Goal: Information Seeking & Learning: Learn about a topic

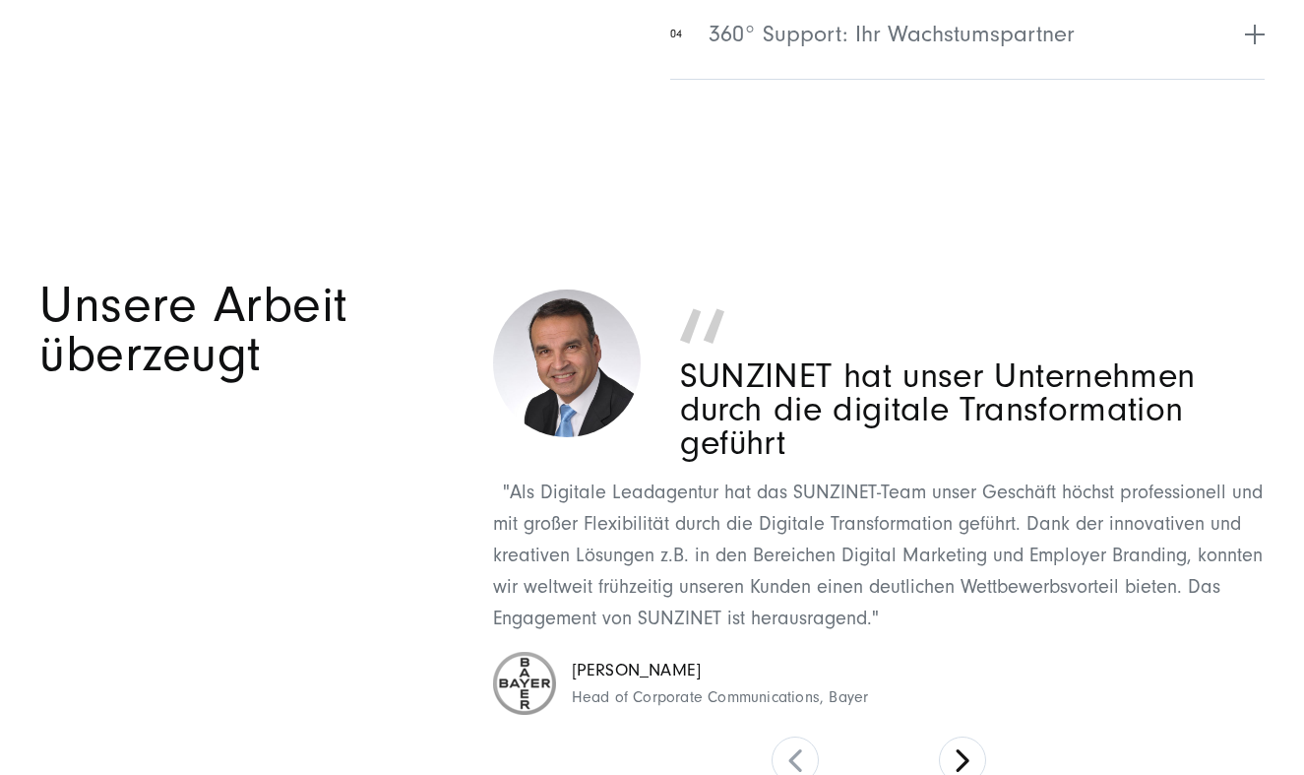
scroll to position [7435, 0]
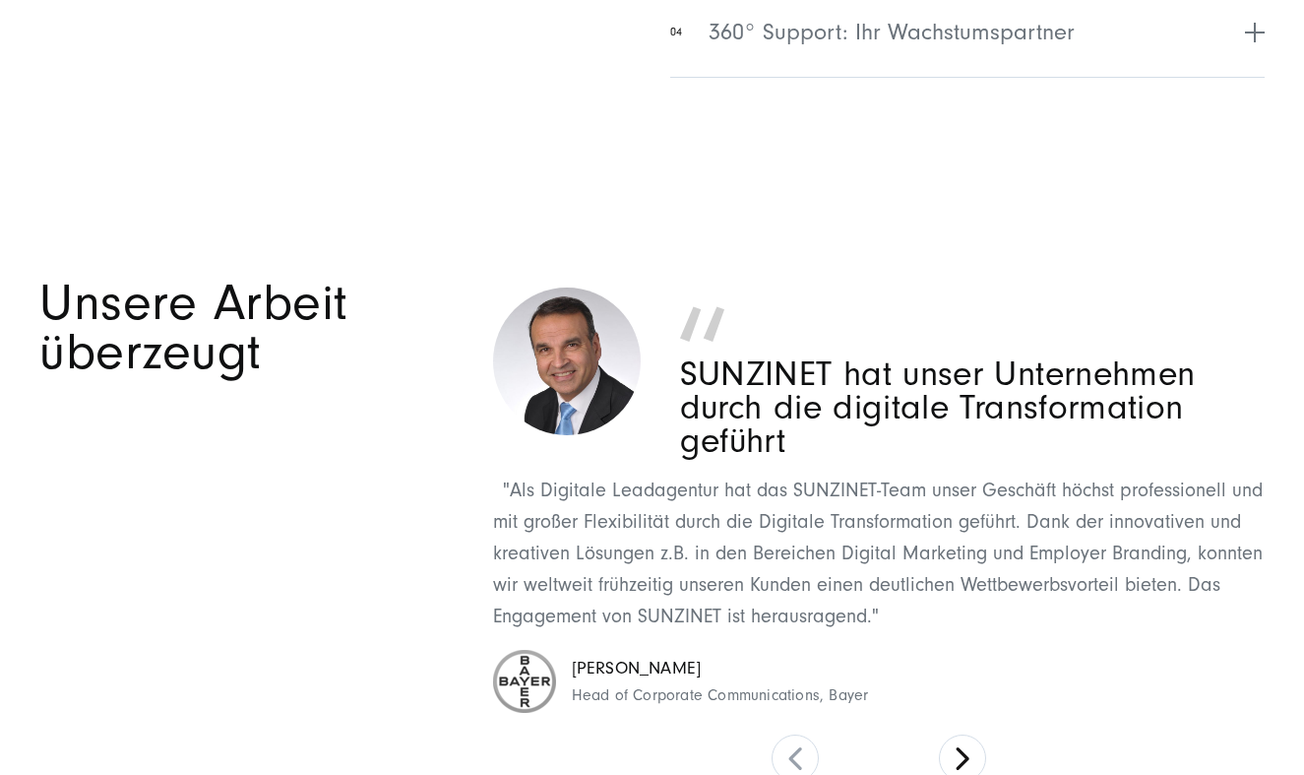
click at [409, 558] on div "Unsere Arbeit überzeugt" at bounding box center [253, 531] width 429 height 504
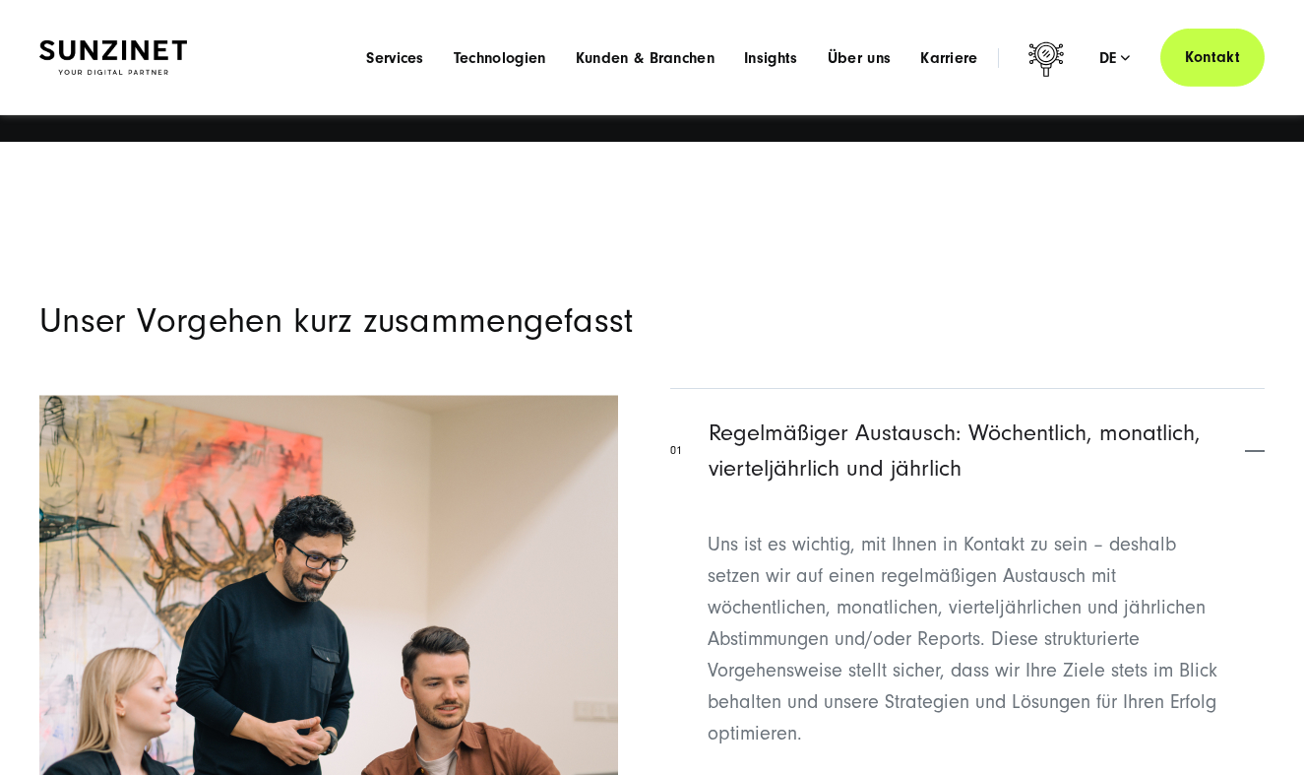
scroll to position [6143, 0]
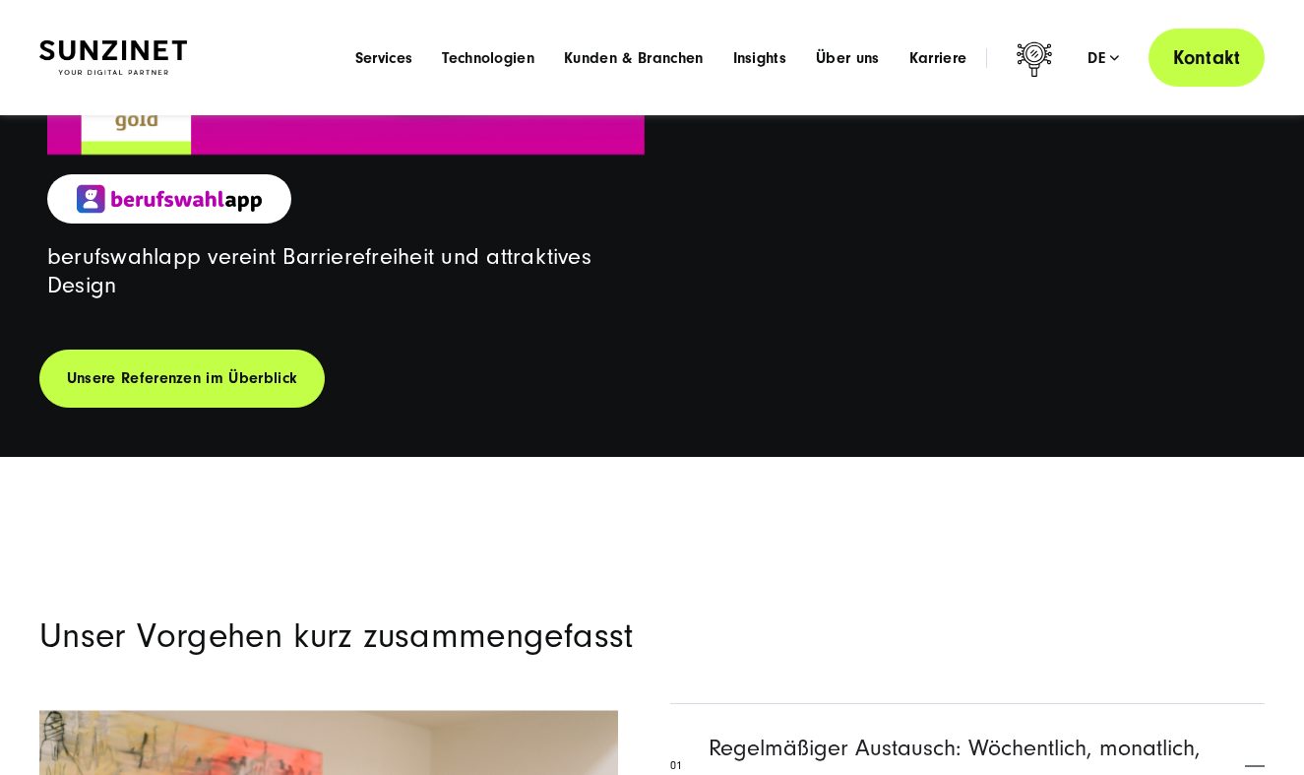
click at [1194, 54] on link "Kontakt" at bounding box center [1207, 58] width 116 height 58
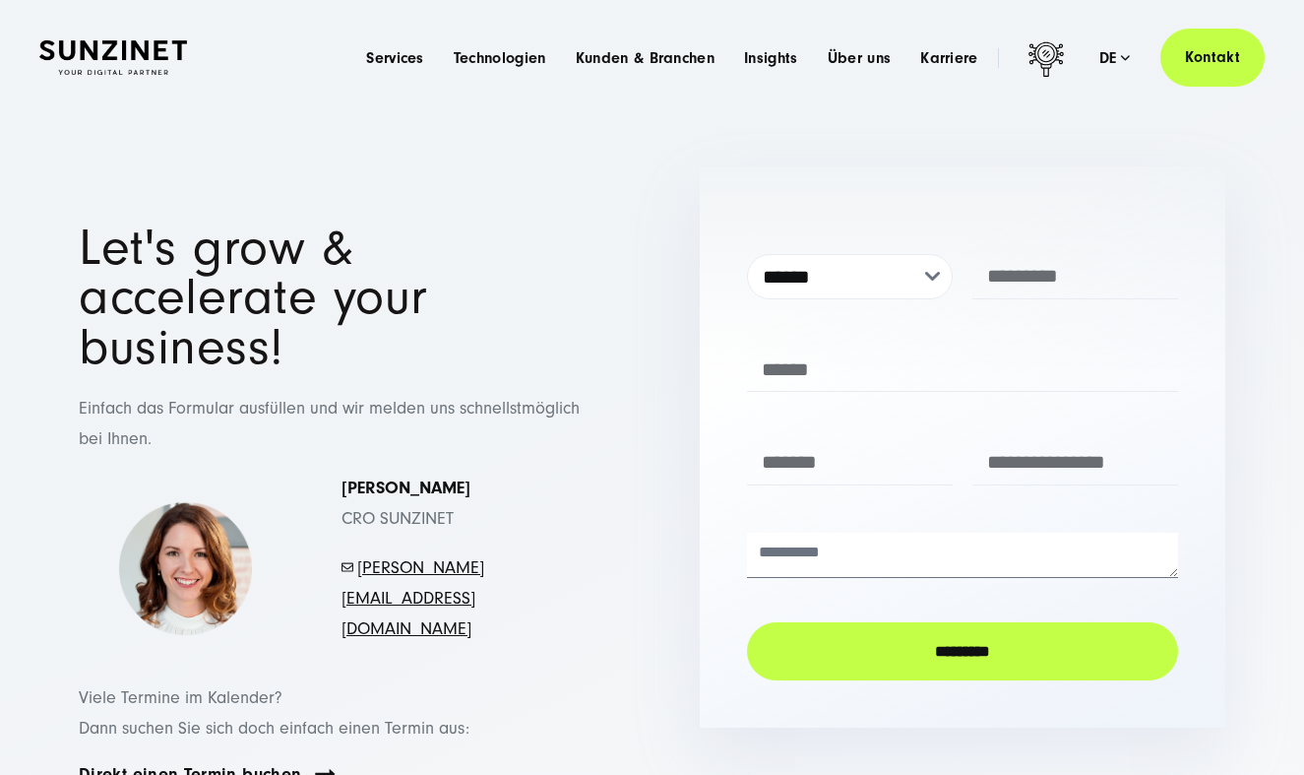
click at [558, 482] on p "Simona Mayer CRO SUNZINET" at bounding box center [453, 504] width 223 height 60
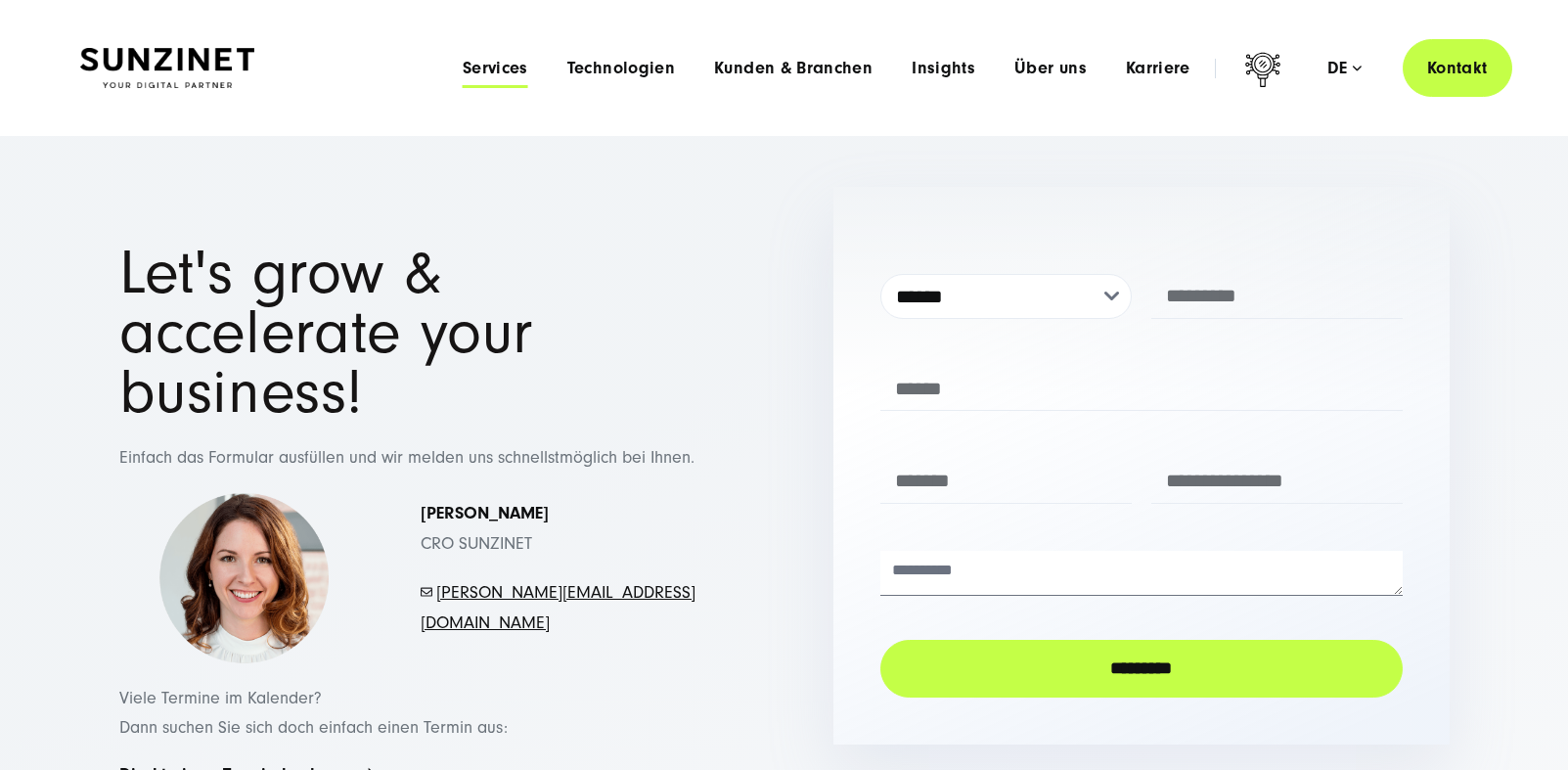
click at [488, 68] on span "Services" at bounding box center [496, 69] width 66 height 20
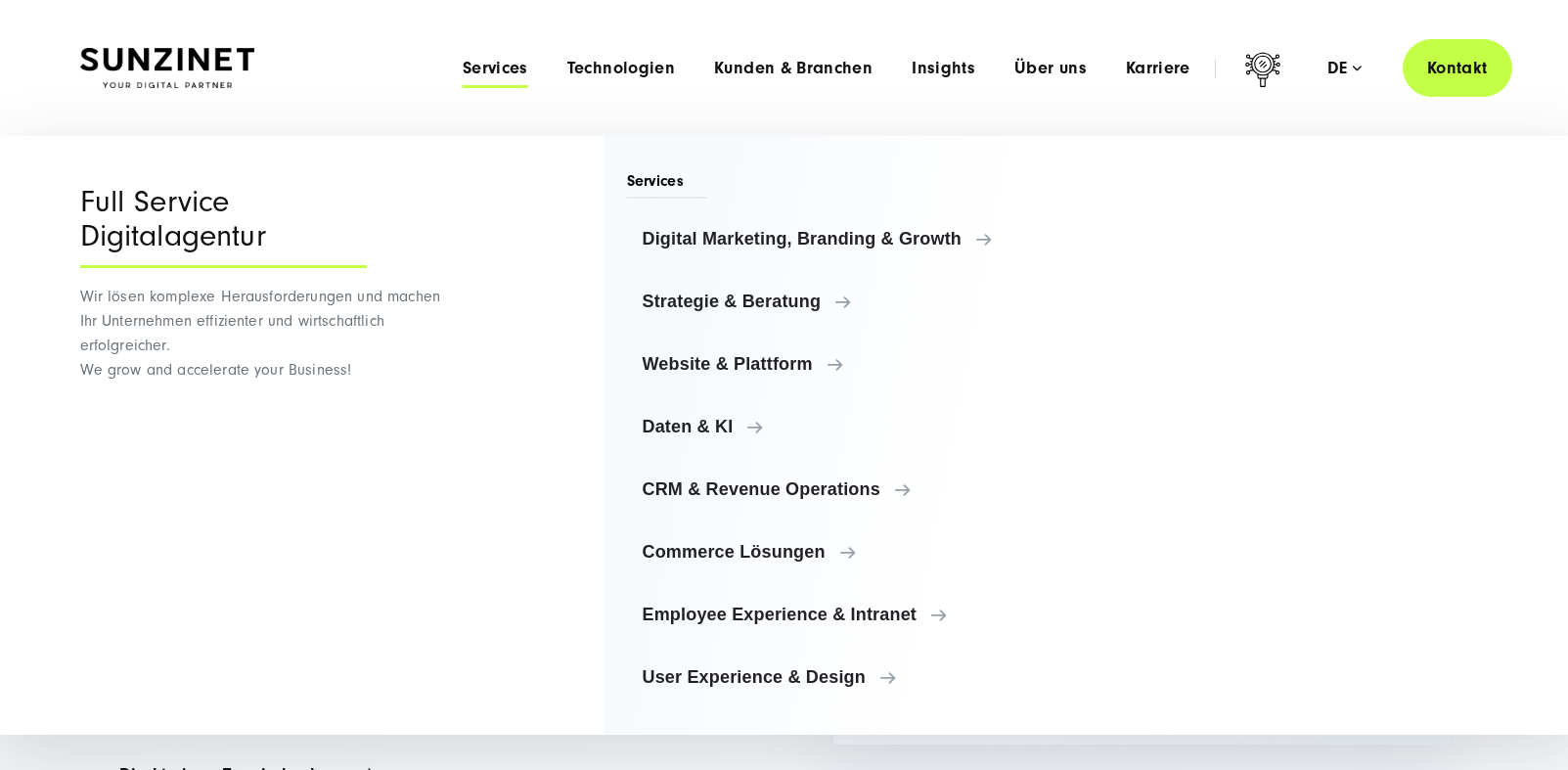
click at [620, 168] on div "Services Digital Marketing, Branding & Growth Digital Marketing, Branding & Gro…" at bounding box center [825, 435] width 443 height 599
click at [665, 191] on span "Services" at bounding box center [668, 184] width 81 height 29
click at [131, 201] on div "Full Service Digitalagentur" at bounding box center [224, 227] width 286 height 83
click at [496, 71] on span "Services" at bounding box center [496, 69] width 66 height 20
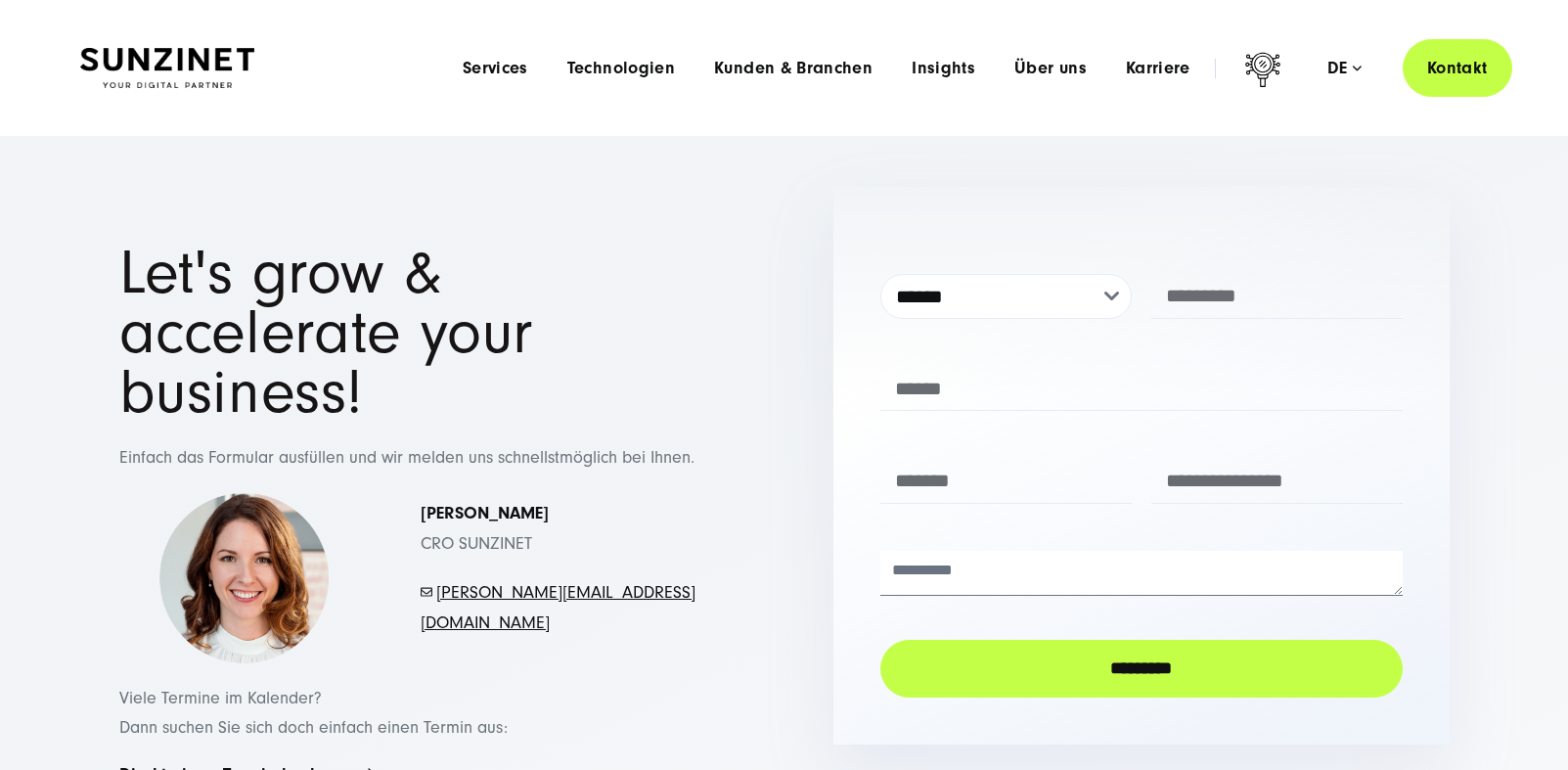
click at [264, 71] on div "Smart Search AI Hier können Sie eine konkrete Frage zu unserer Agentur und unse…" at bounding box center [785, 68] width 1409 height 58
click at [250, 80] on img at bounding box center [167, 68] width 174 height 41
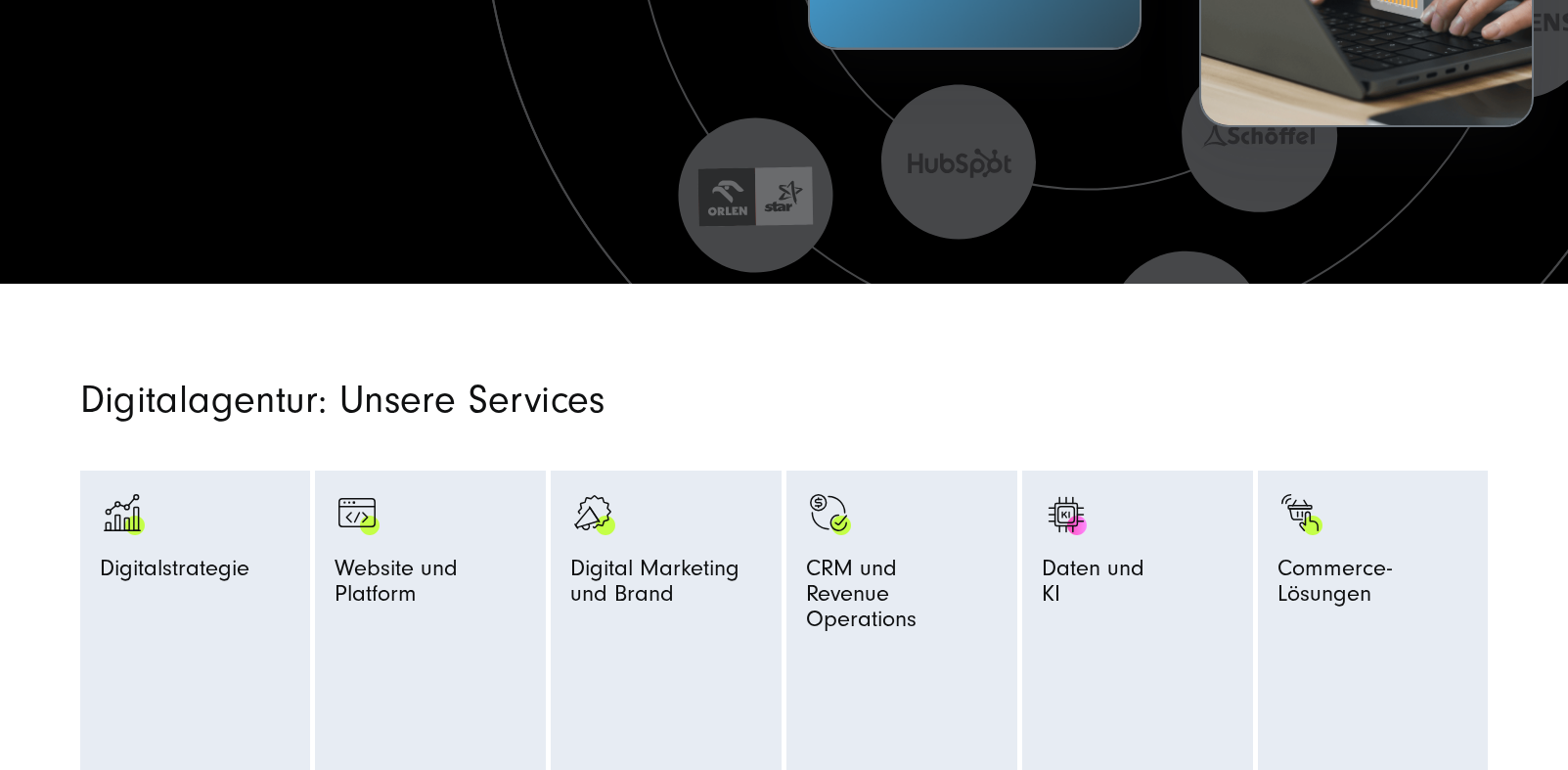
scroll to position [860, 0]
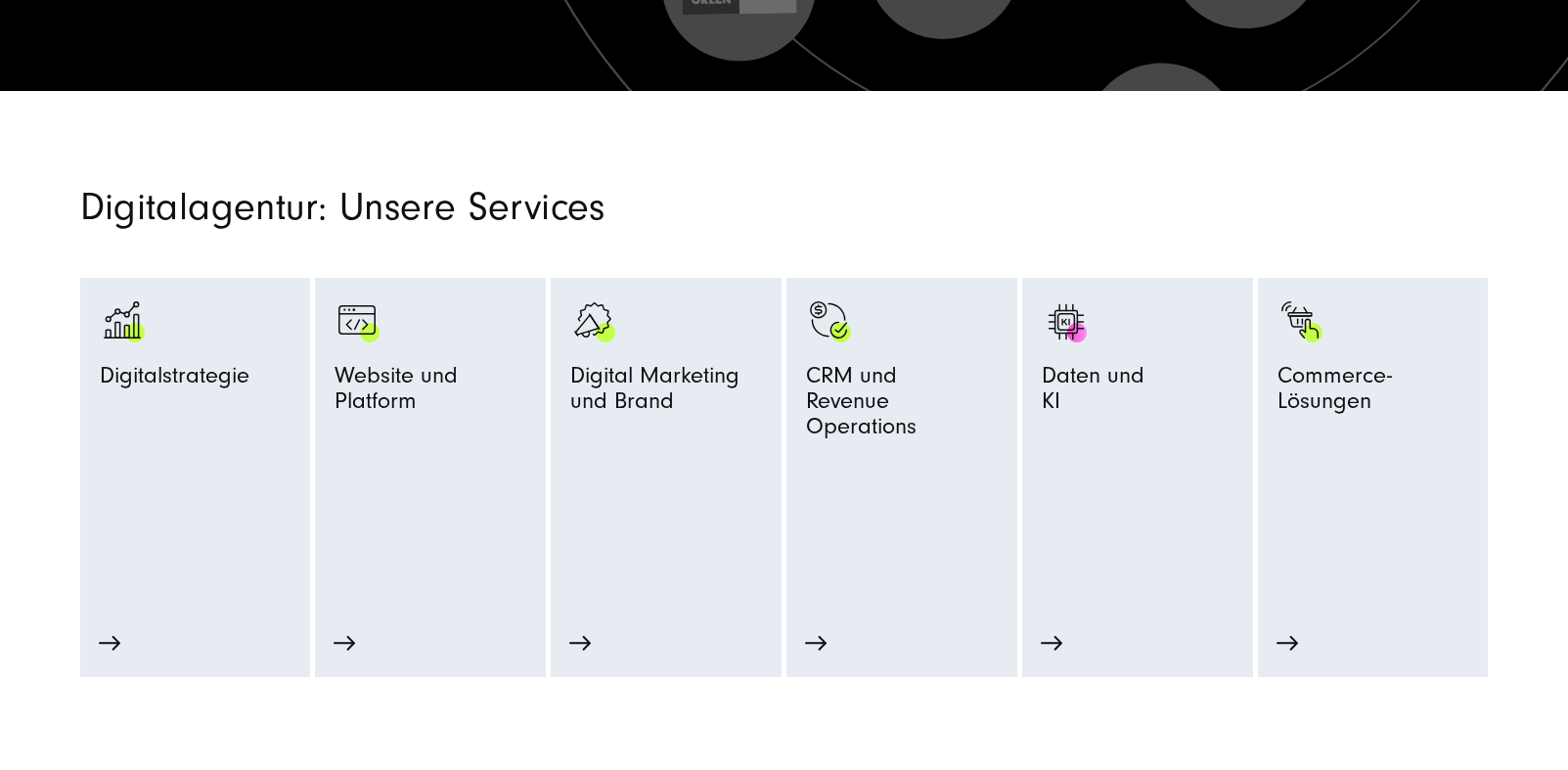
click at [634, 140] on section "Digitalagentur: Unsere Services Digitalstrategie Strategie-Beratung Prozessopti…" at bounding box center [784, 385] width 1568 height 586
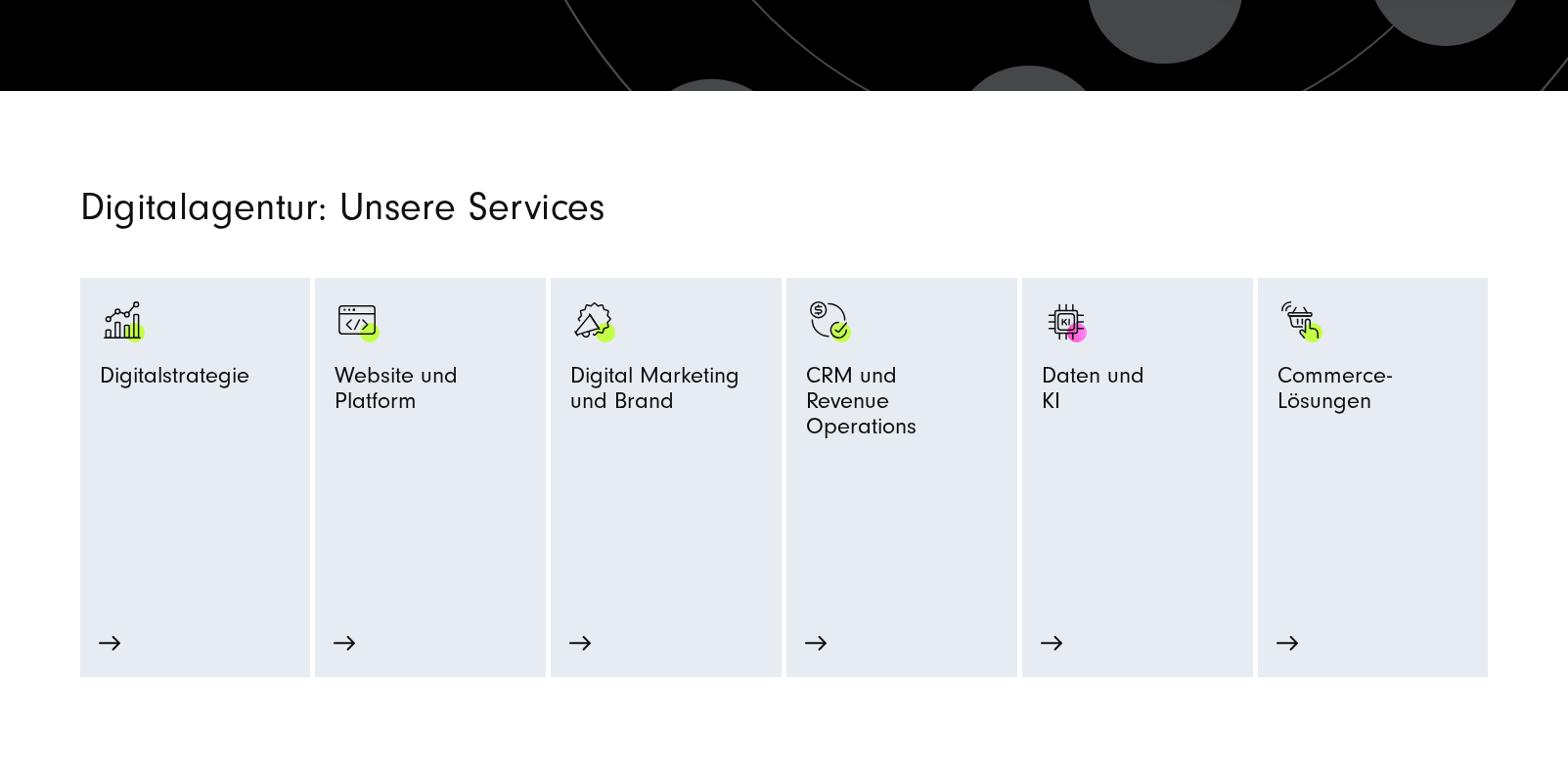
click at [905, 203] on h2 "Digitalagentur: Unsere Services" at bounding box center [545, 207] width 929 height 37
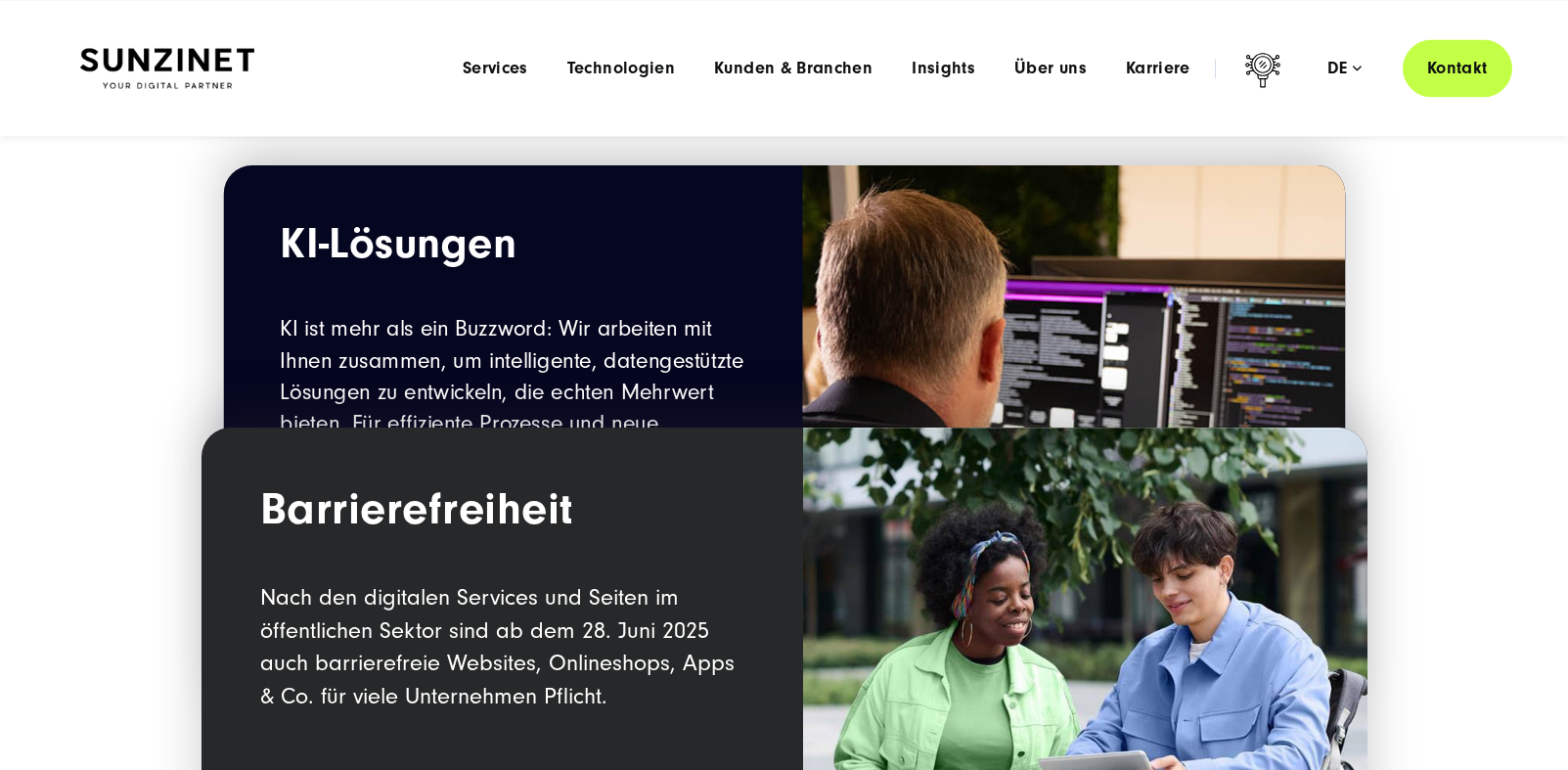
scroll to position [2081, 0]
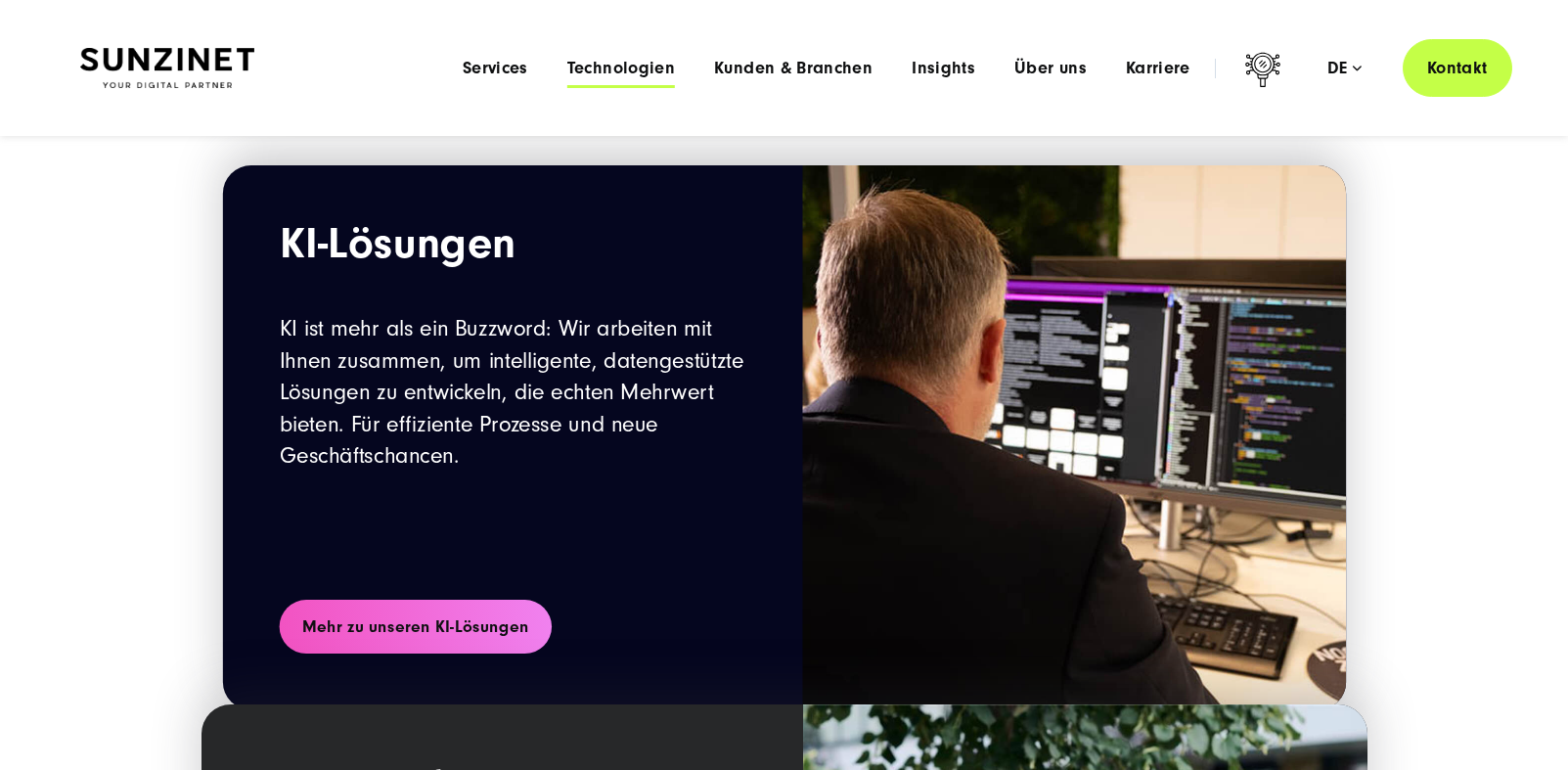
click at [628, 62] on span "Technologien" at bounding box center [621, 69] width 107 height 20
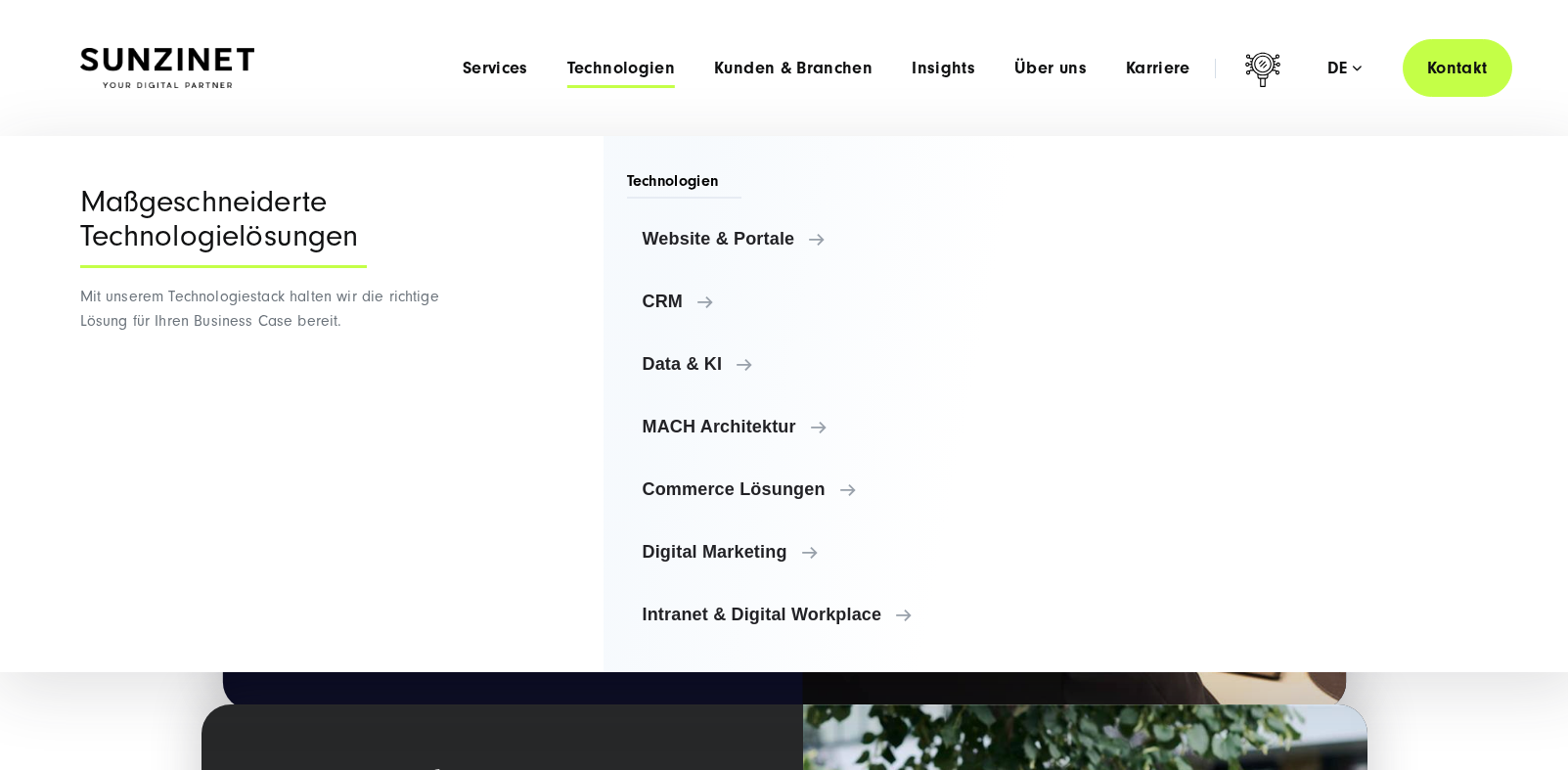
click at [745, 267] on ul "Website & Portale Website & Portale TYPO3 Storyblok Contentful CRM" at bounding box center [837, 426] width 419 height 422
click at [753, 254] on link "Website & Portale" at bounding box center [837, 238] width 419 height 47
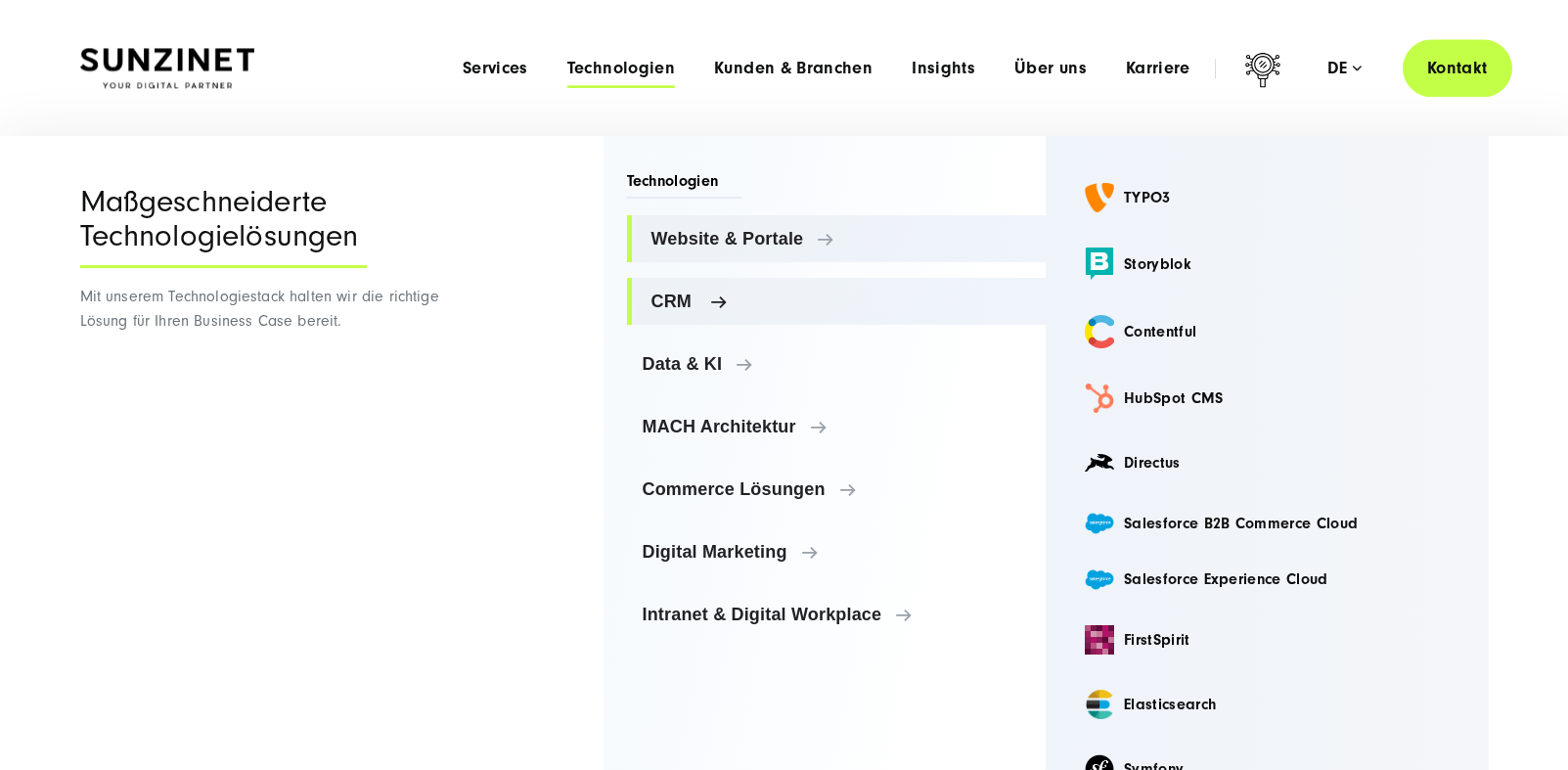
scroll to position [2066, 0]
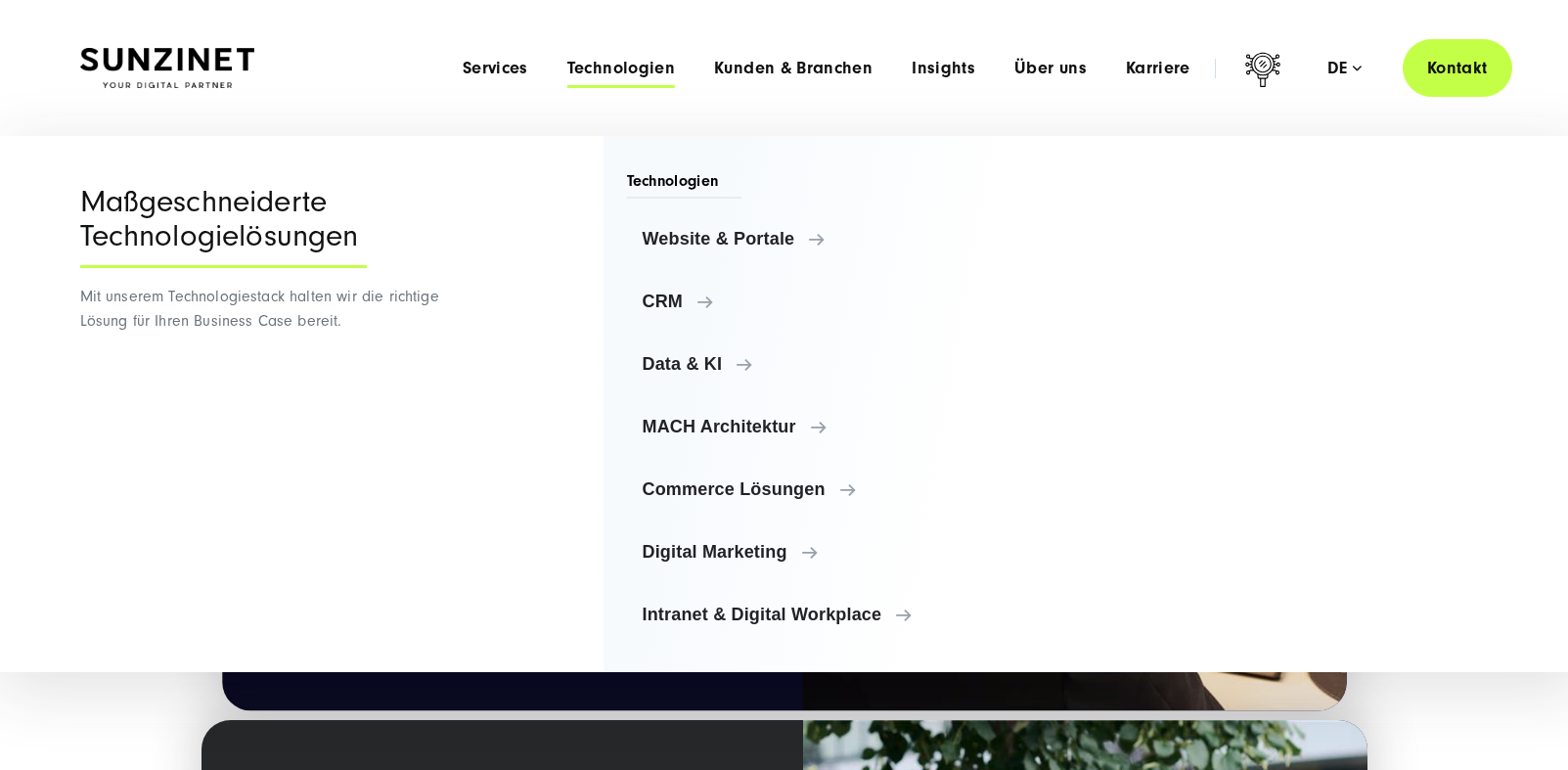
click at [594, 309] on div "Menu Maßgeschneiderte Technologielösungen Mit unserem Technologiestack halten w…" at bounding box center [784, 404] width 1487 height 537
click at [668, 299] on span "CRM" at bounding box center [842, 301] width 380 height 20
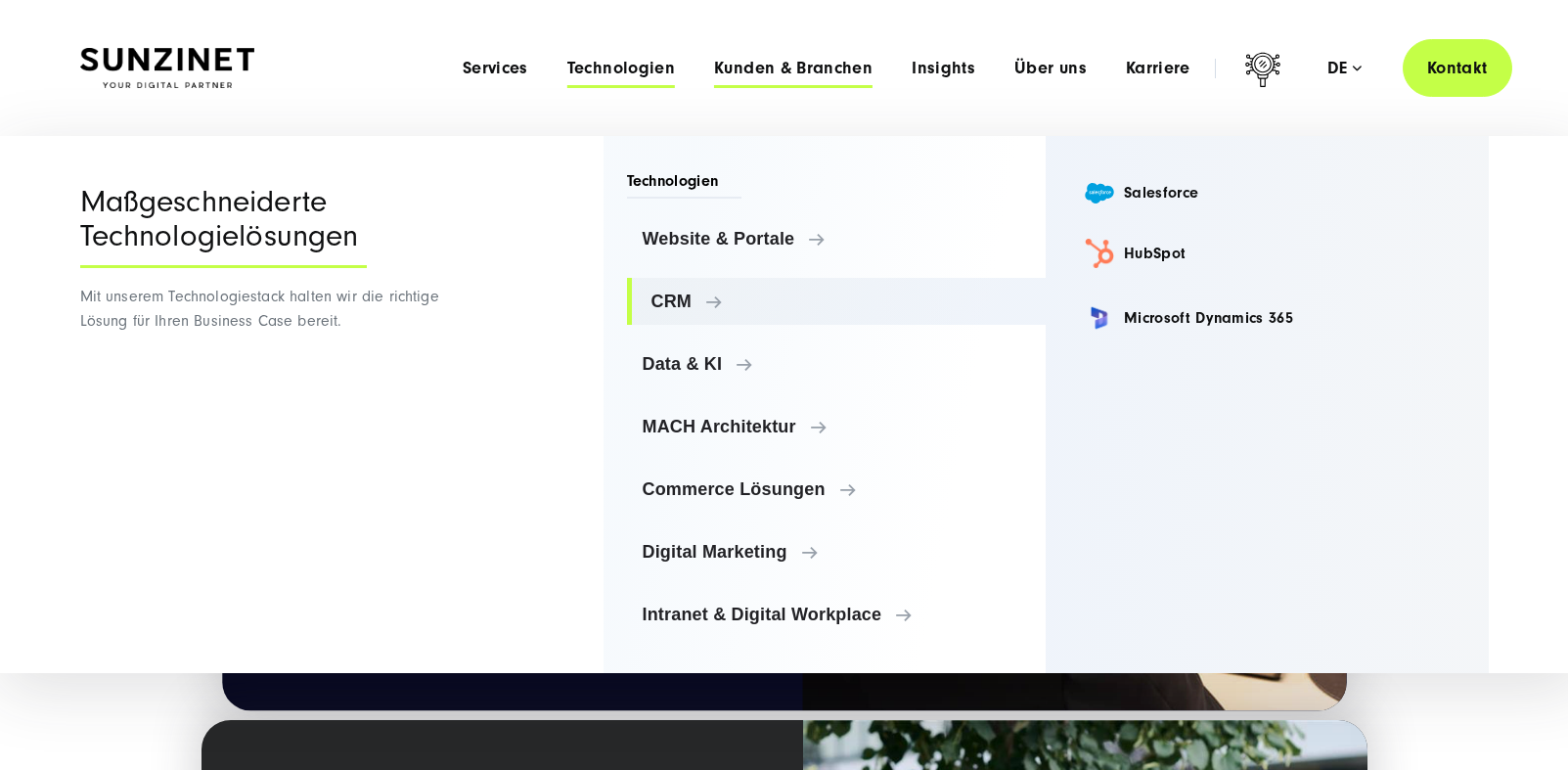
click at [734, 77] on span "Kunden & Branchen" at bounding box center [793, 69] width 158 height 20
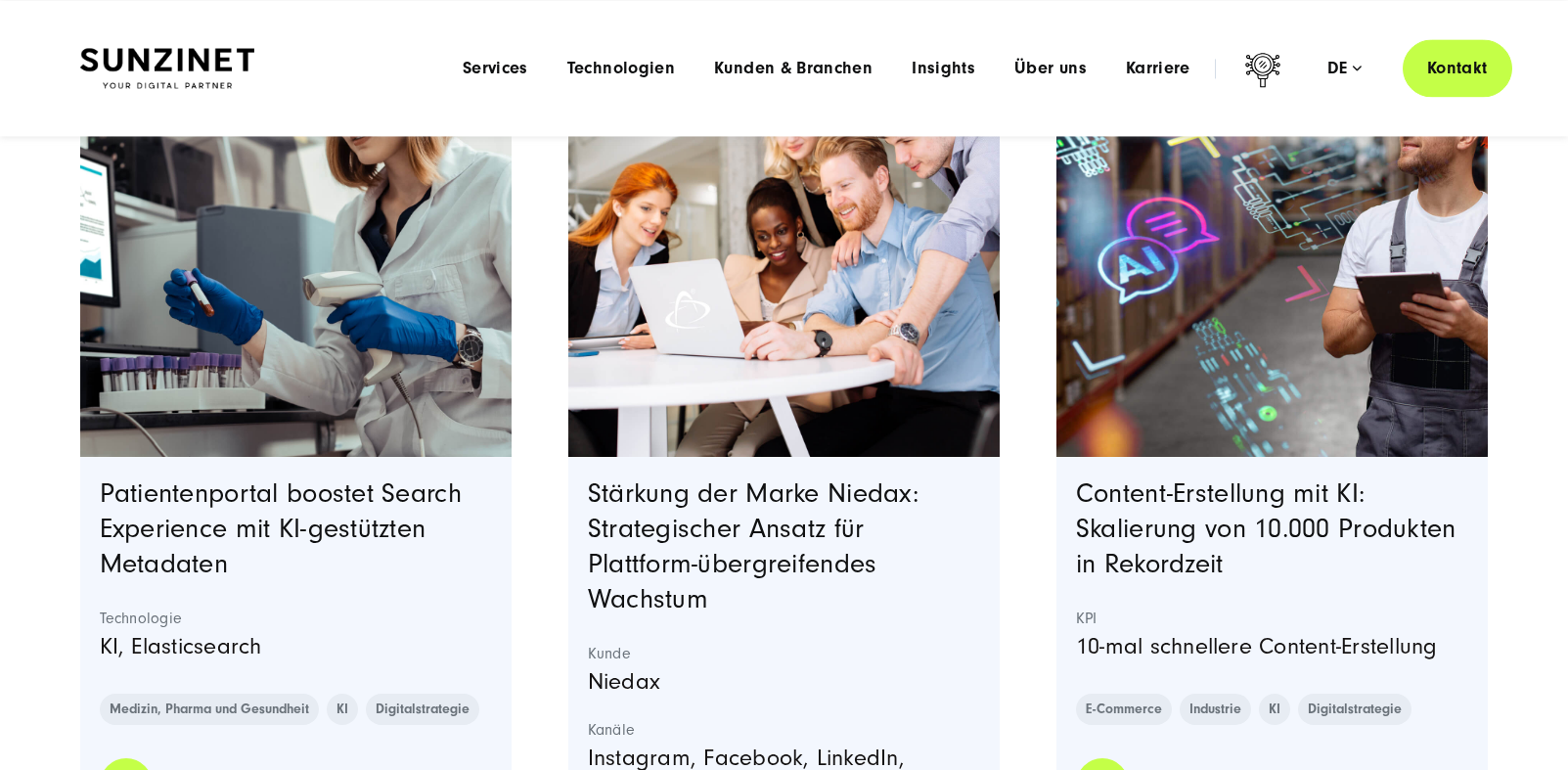
scroll to position [1346, 0]
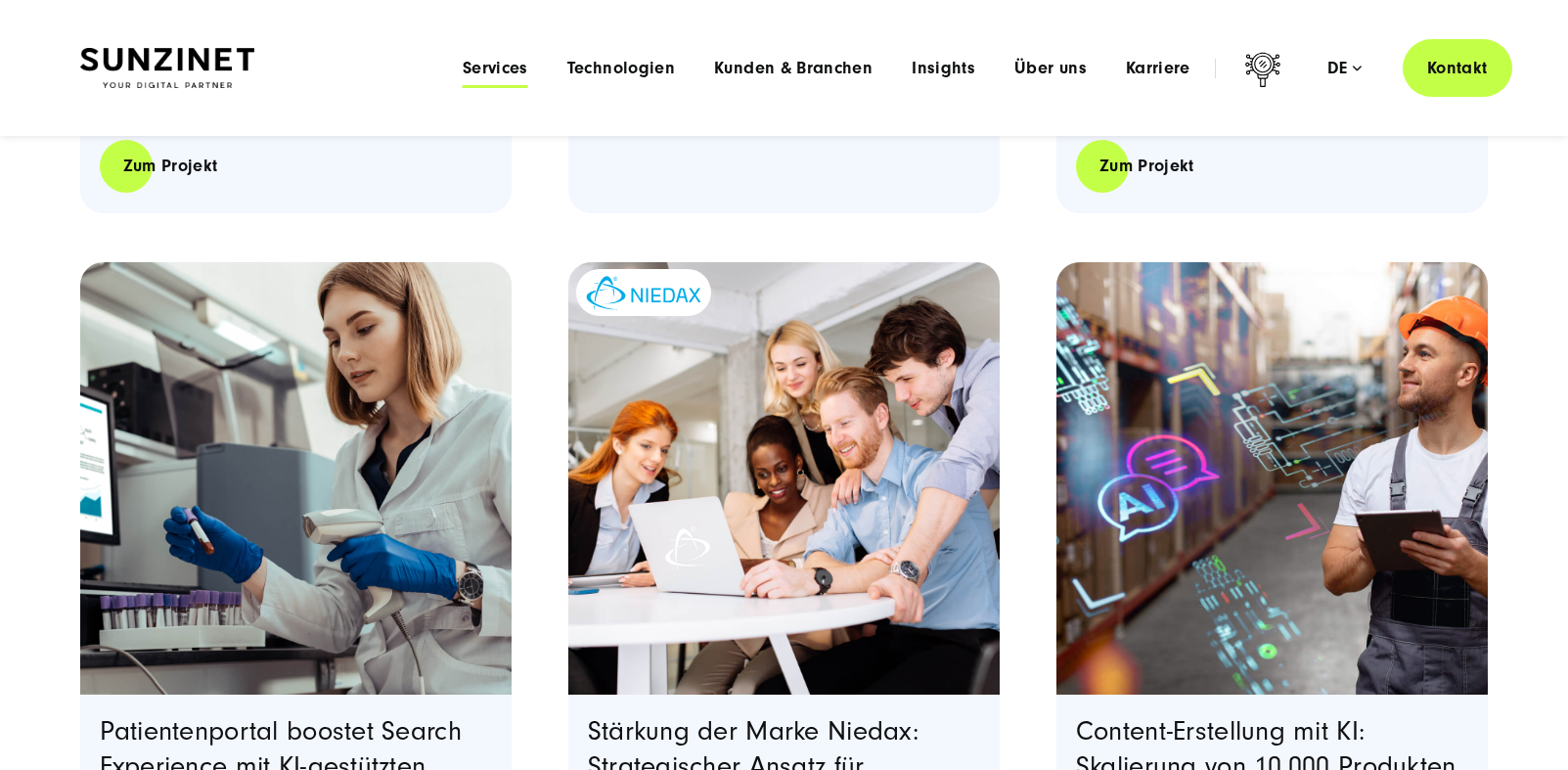
click at [485, 65] on span "Services" at bounding box center [496, 69] width 66 height 20
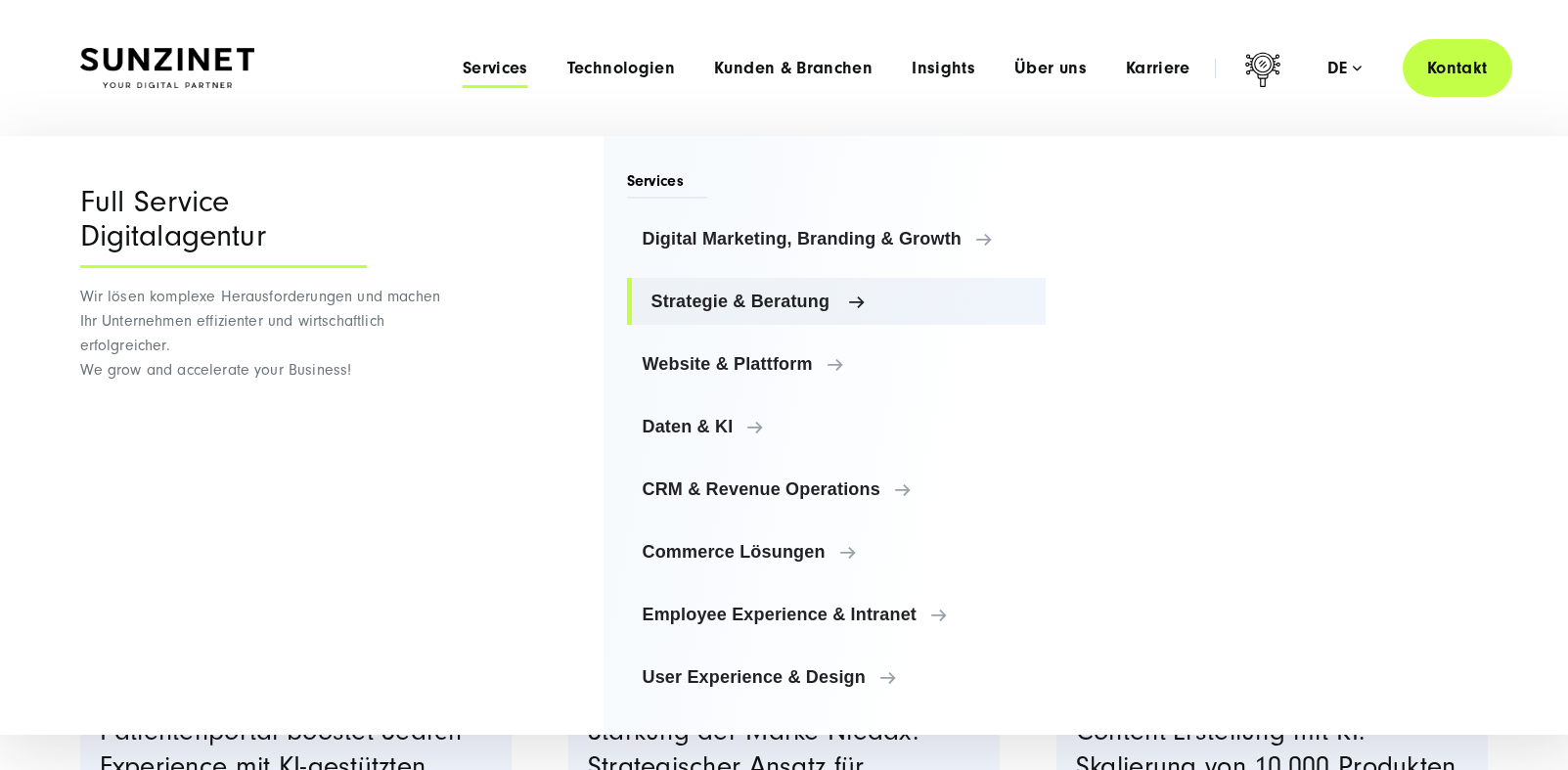
click at [749, 312] on link "Strategie & Beratung" at bounding box center [837, 301] width 419 height 47
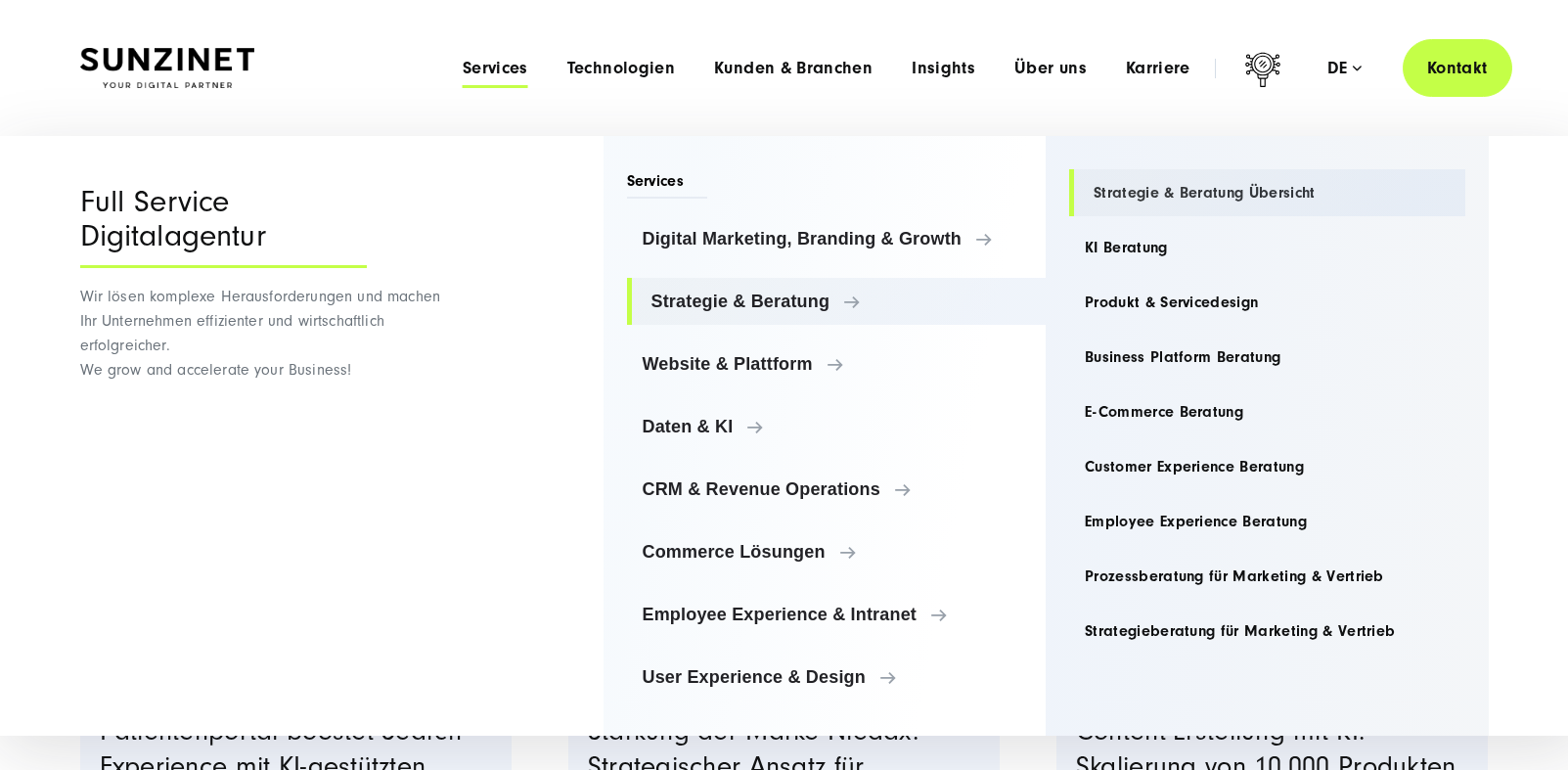
click at [1179, 208] on link "Strategie & Beratung Übersicht" at bounding box center [1267, 192] width 396 height 47
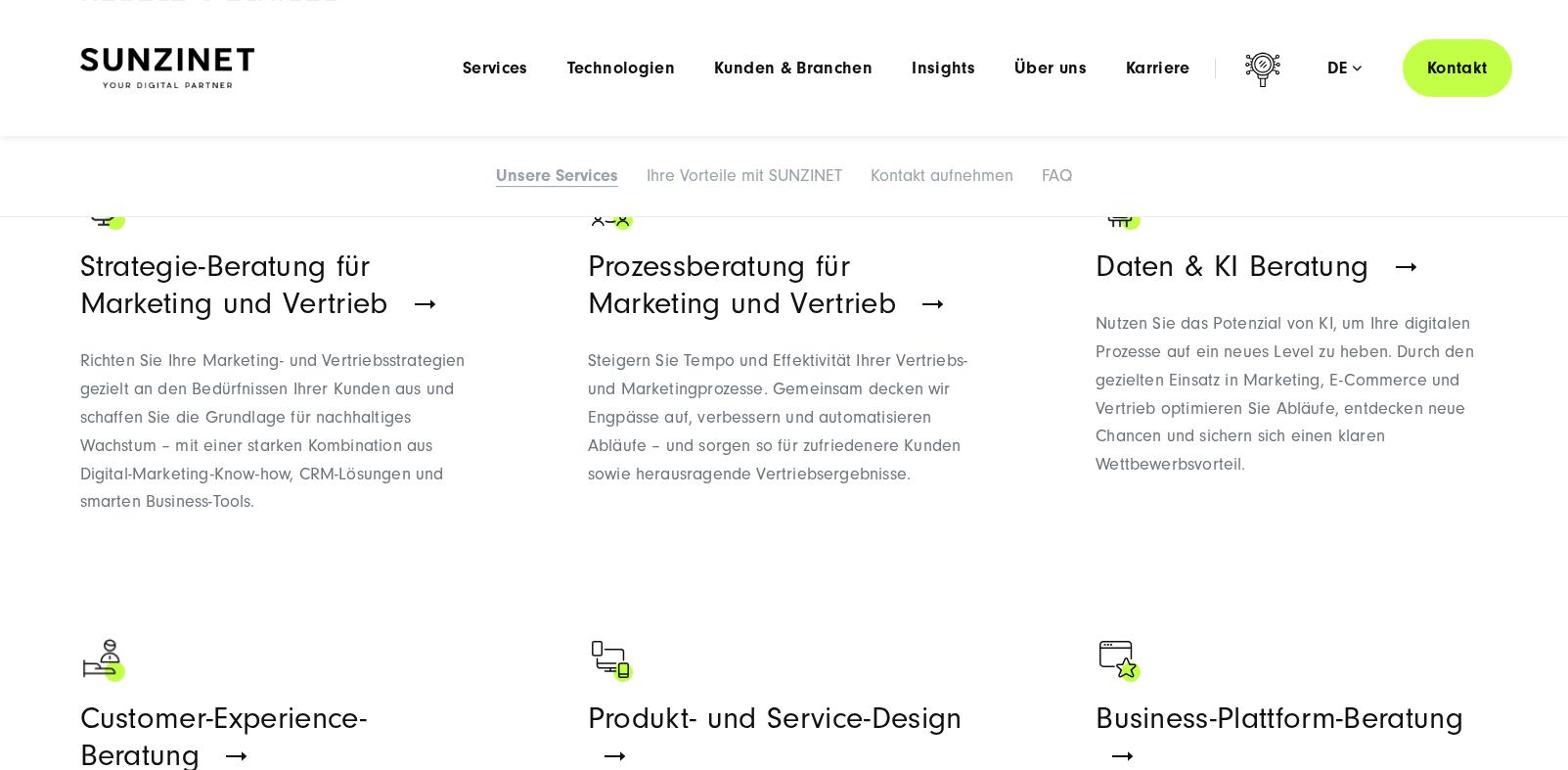
scroll to position [1111, 0]
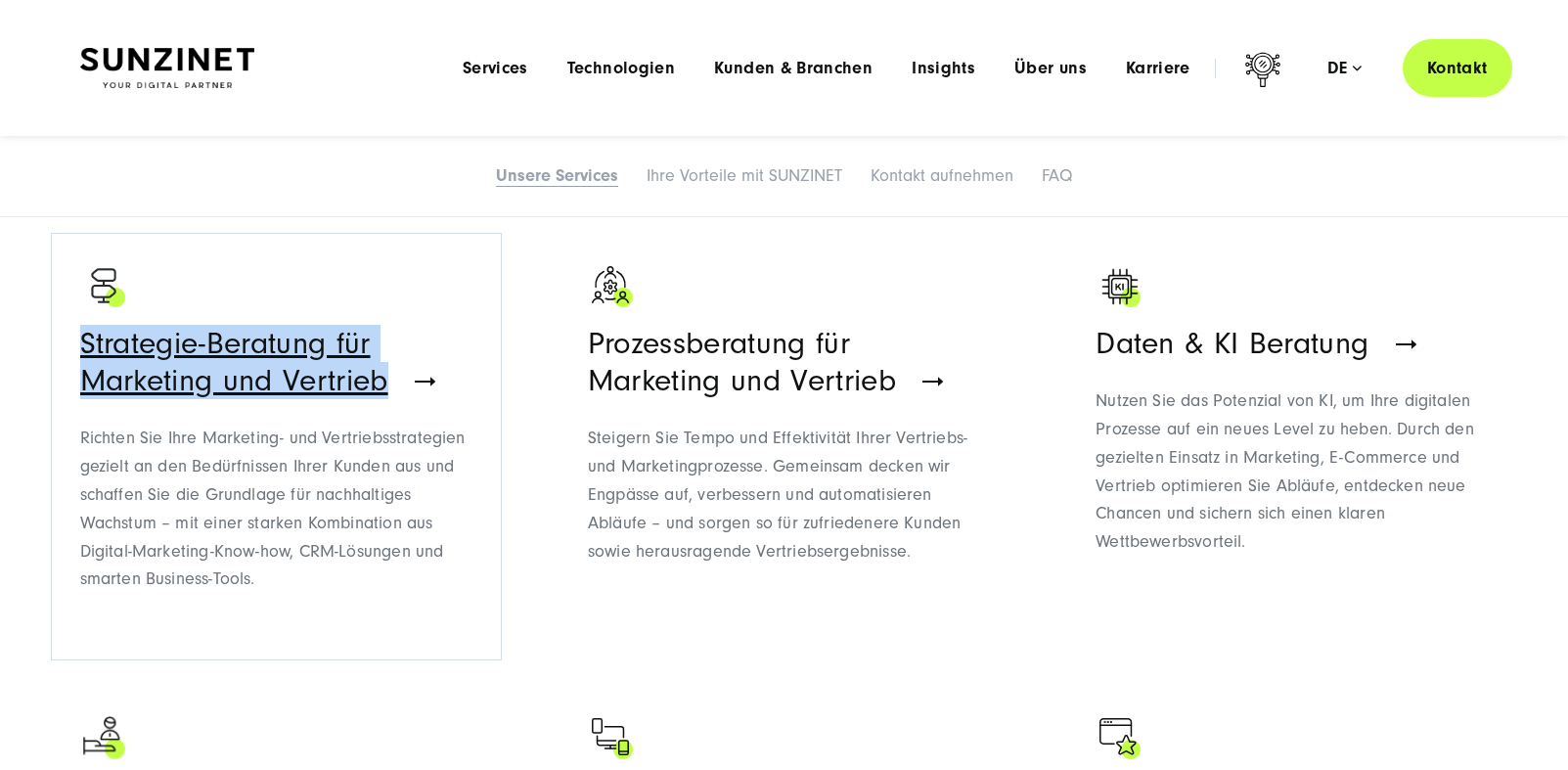
drag, startPoint x: 65, startPoint y: 340, endPoint x: 392, endPoint y: 385, distance: 330.1
copy span "Strategie-Beratung für Marketing und Vertrieb"
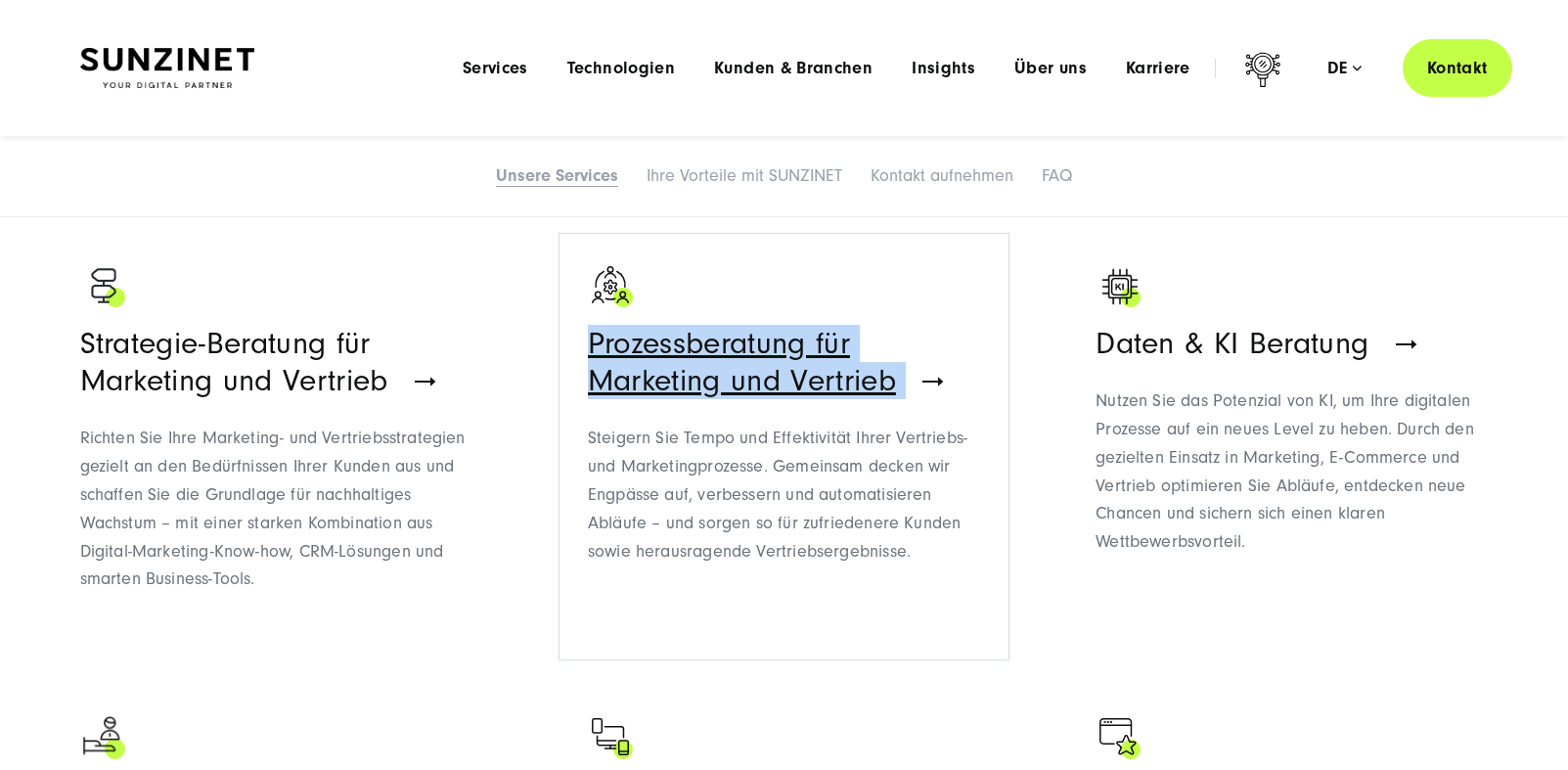
drag, startPoint x: 563, startPoint y: 328, endPoint x: 907, endPoint y: 381, distance: 348.1
copy span "Prozessberatung für Marketing und Vertrieb"
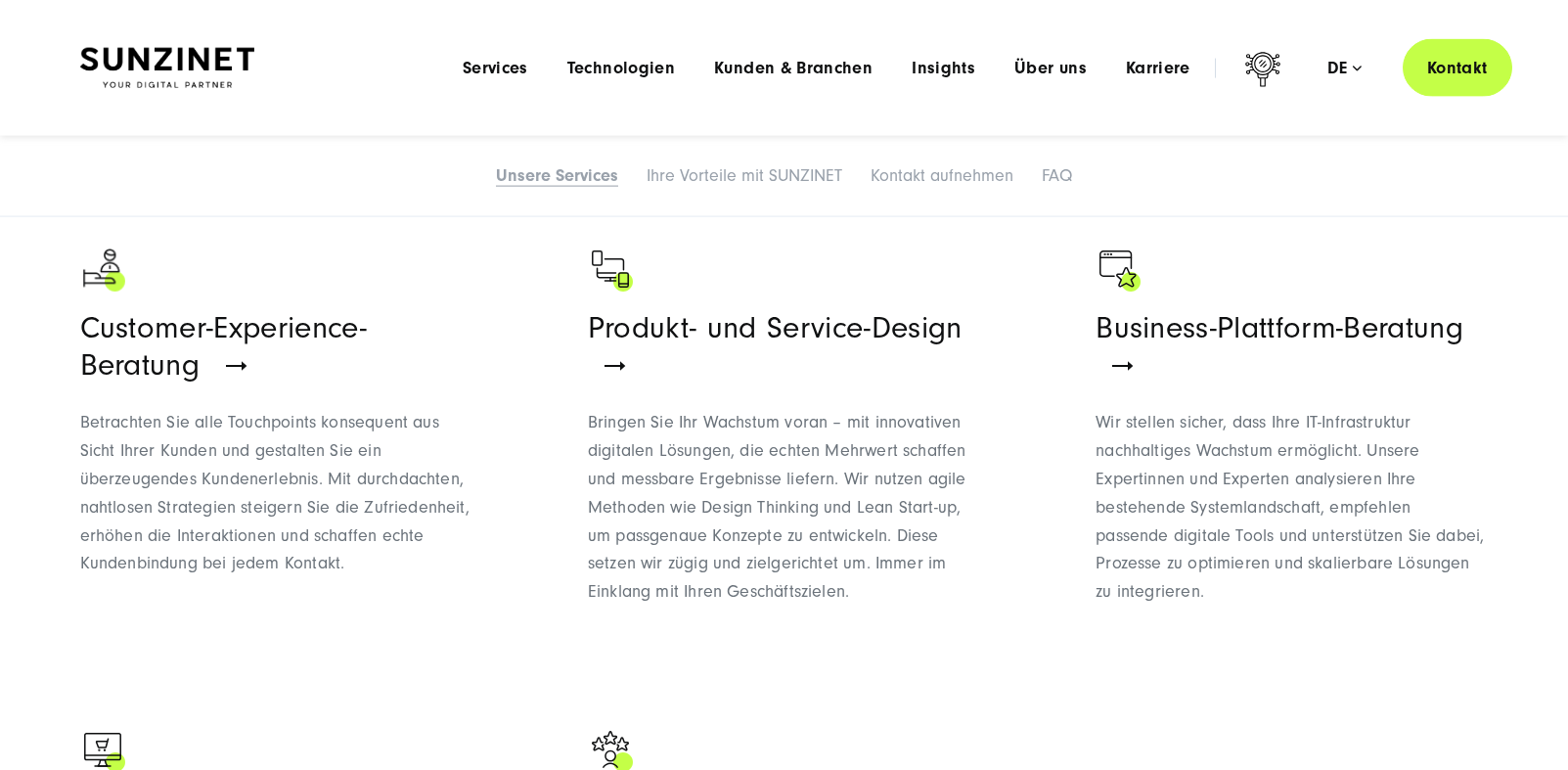
scroll to position [1565, 0]
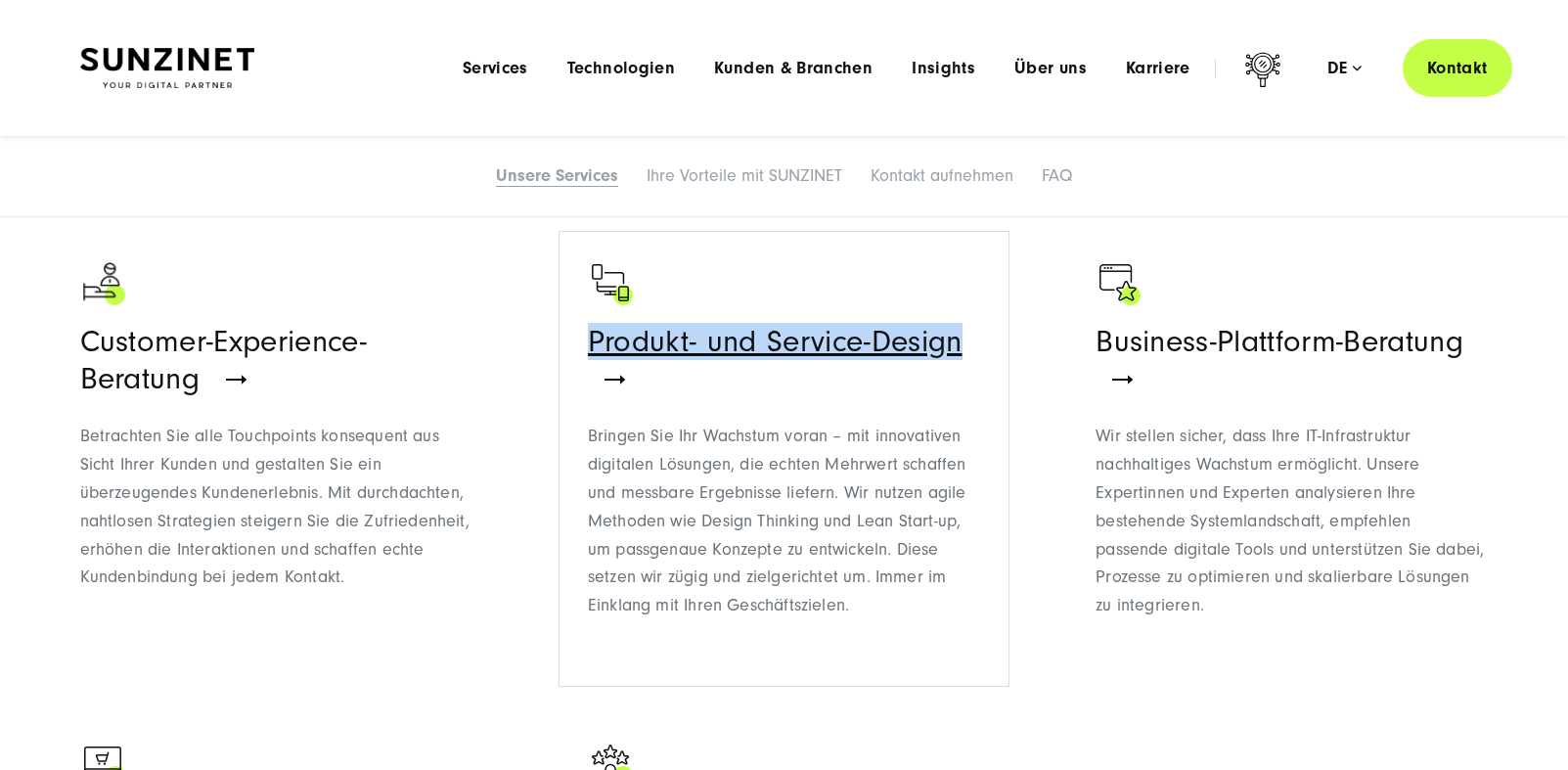
drag, startPoint x: 578, startPoint y: 340, endPoint x: 970, endPoint y: 345, distance: 392.0
click at [970, 345] on ul "Strategie-Beratung für Marketing und Vertrieb Richten Sie Ihre Marketing- und V…" at bounding box center [785, 468] width 1409 height 1339
copy span "Produkt- und Service-Design"
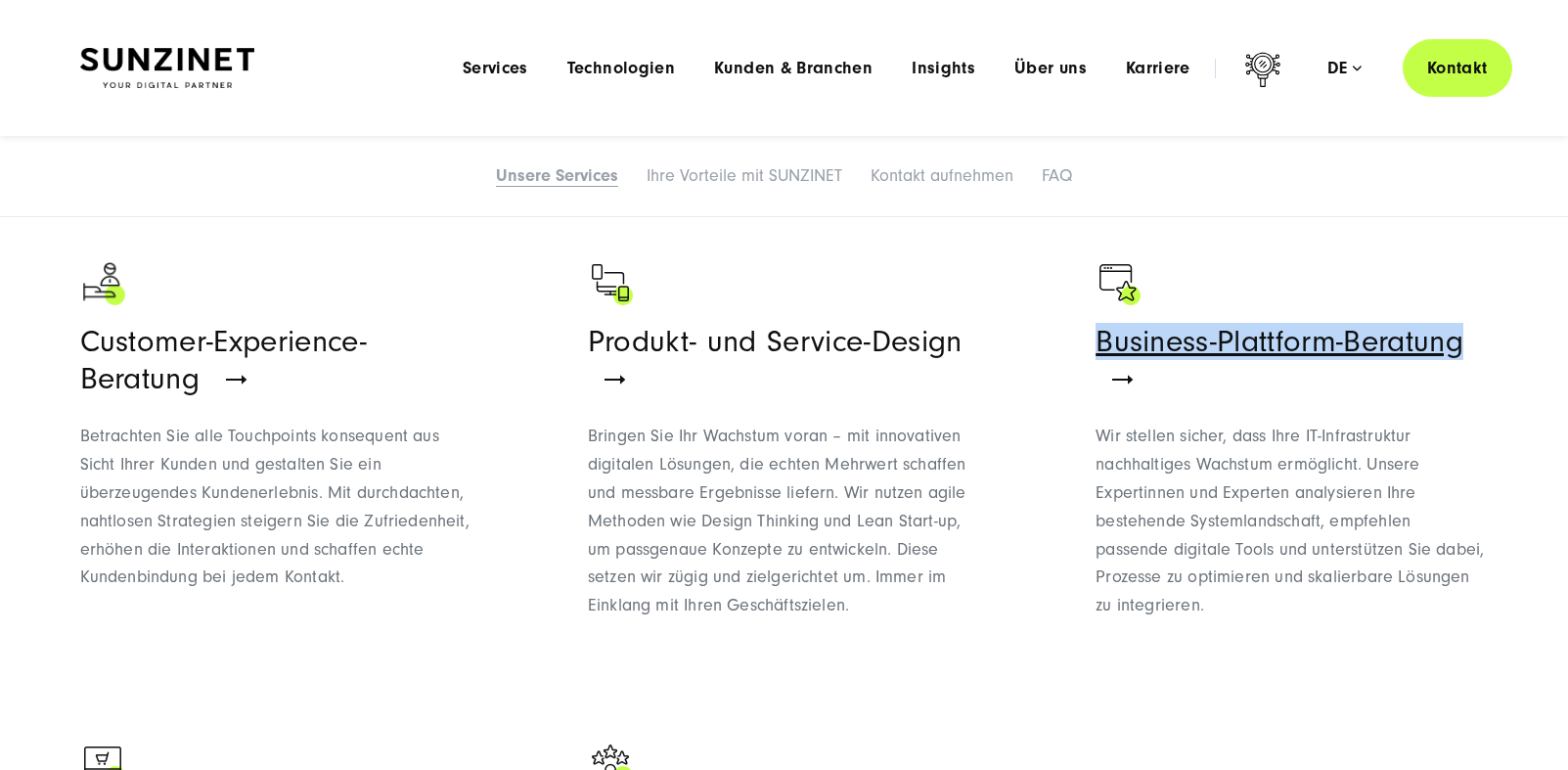
drag, startPoint x: 1507, startPoint y: 341, endPoint x: 1051, endPoint y: 324, distance: 456.3
click at [1051, 324] on div "Digitalstrategie-Beratung von SUNZINET – unsere Services Kontakt aufnehmen Stra…" at bounding box center [784, 355] width 1487 height 1565
copy span "Business-Plattform-Beratung"
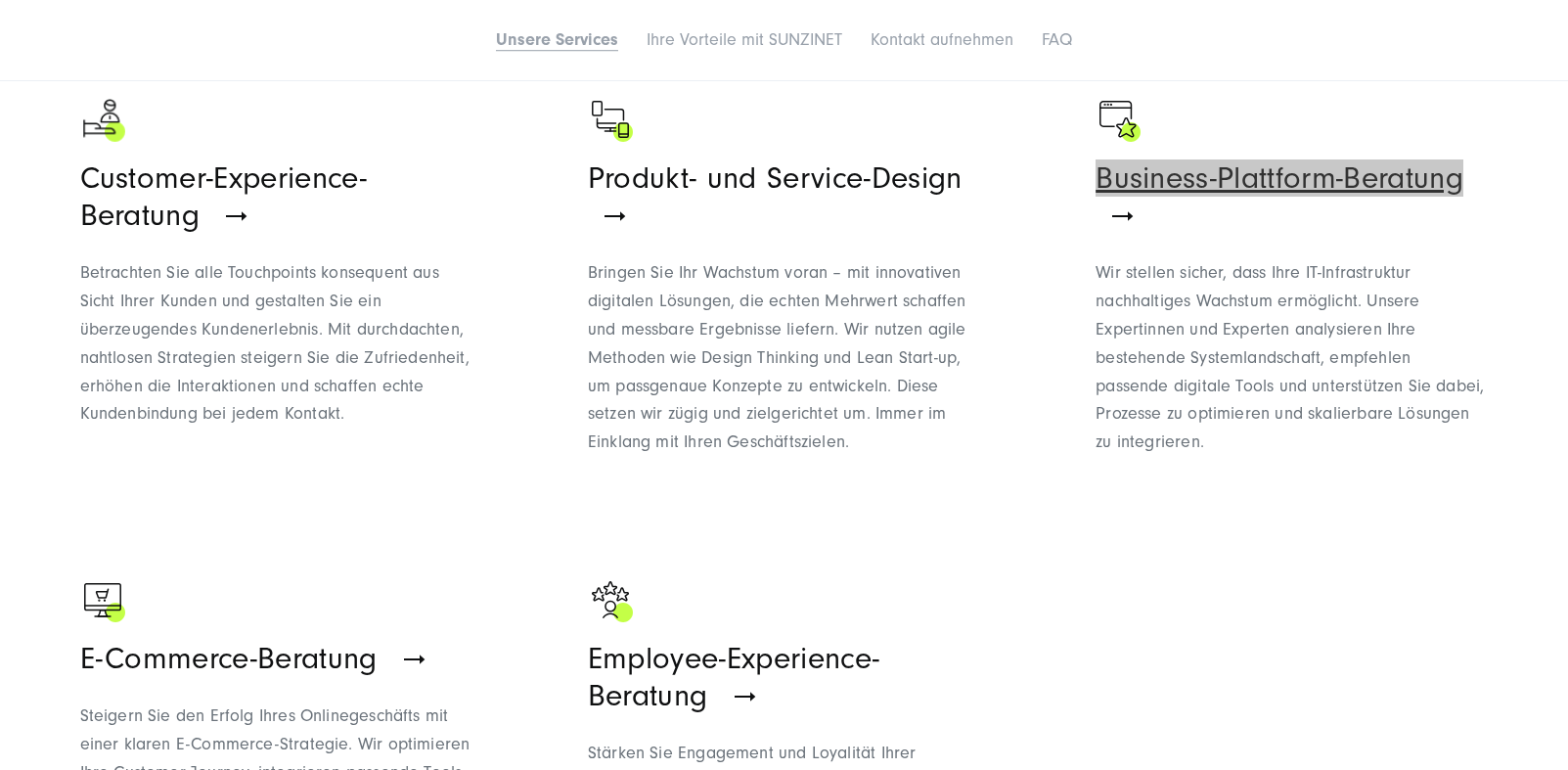
scroll to position [1737, 0]
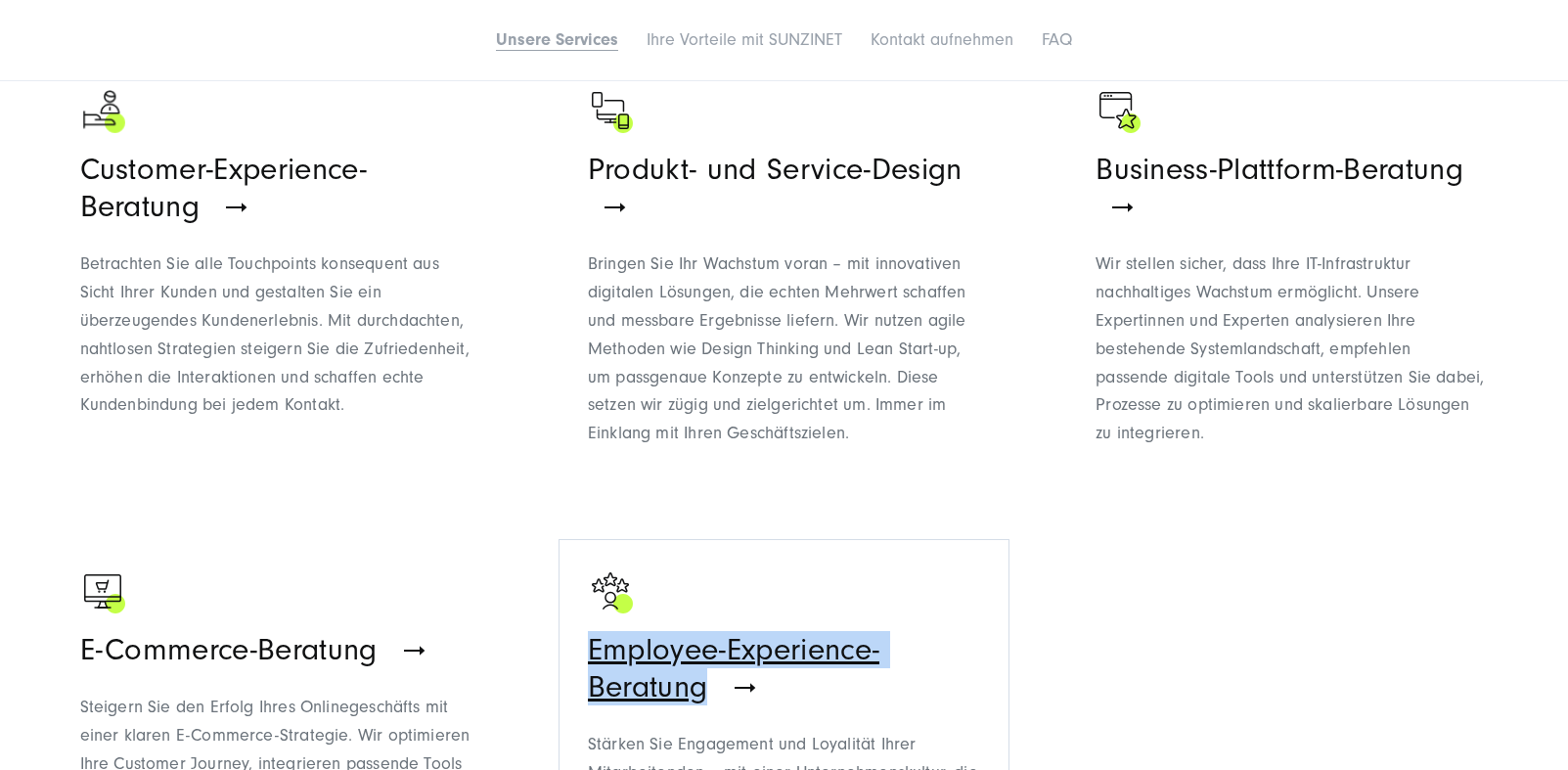
drag, startPoint x: 568, startPoint y: 642, endPoint x: 724, endPoint y: 683, distance: 161.3
click at [724, 683] on ul "Strategie-Beratung für Marketing und Vertrieb Richten Sie Ihre Marketing- und V…" at bounding box center [785, 296] width 1409 height 1339
copy span "Employee-Experience-Beratung"
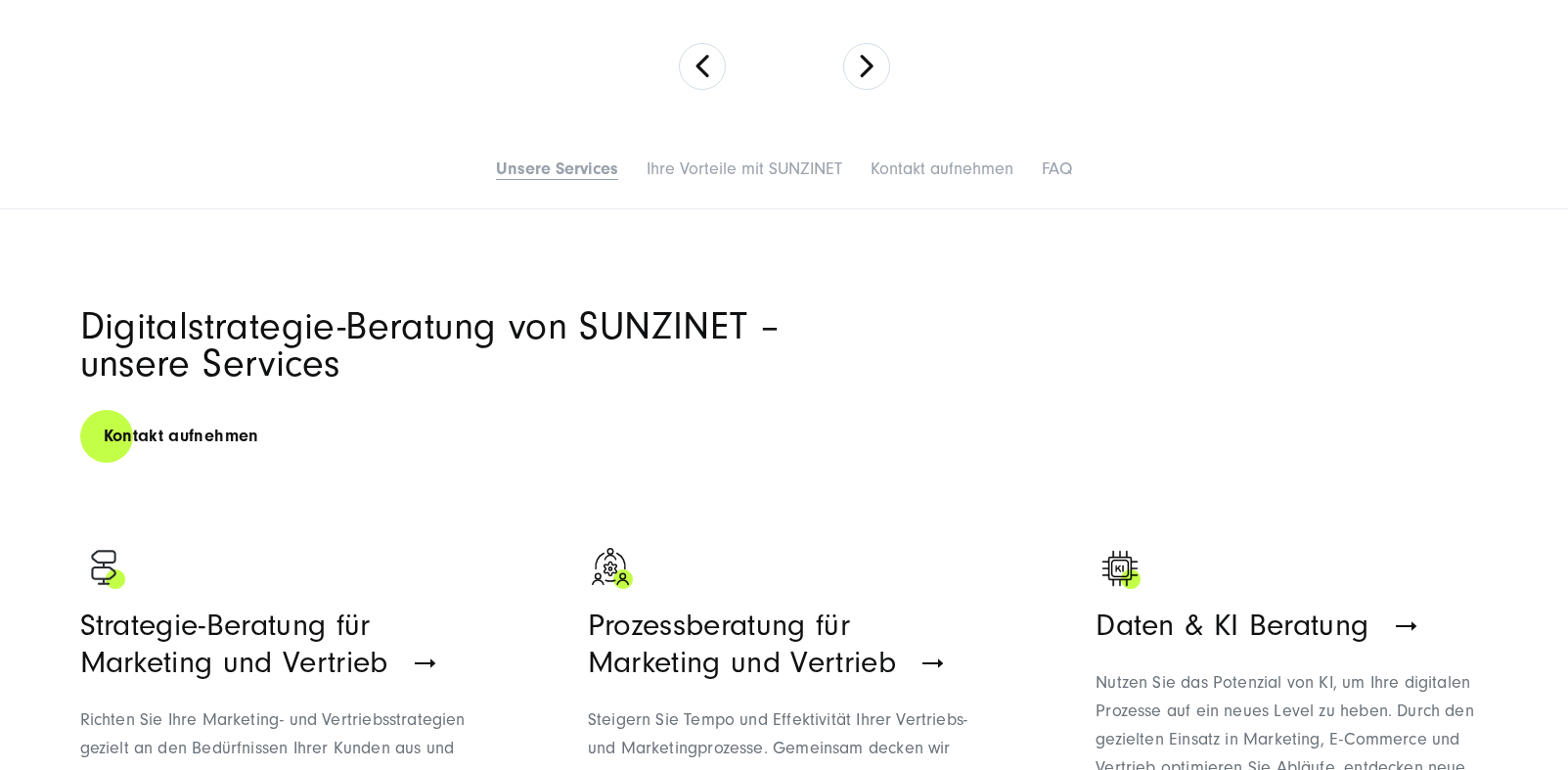
scroll to position [1080, 0]
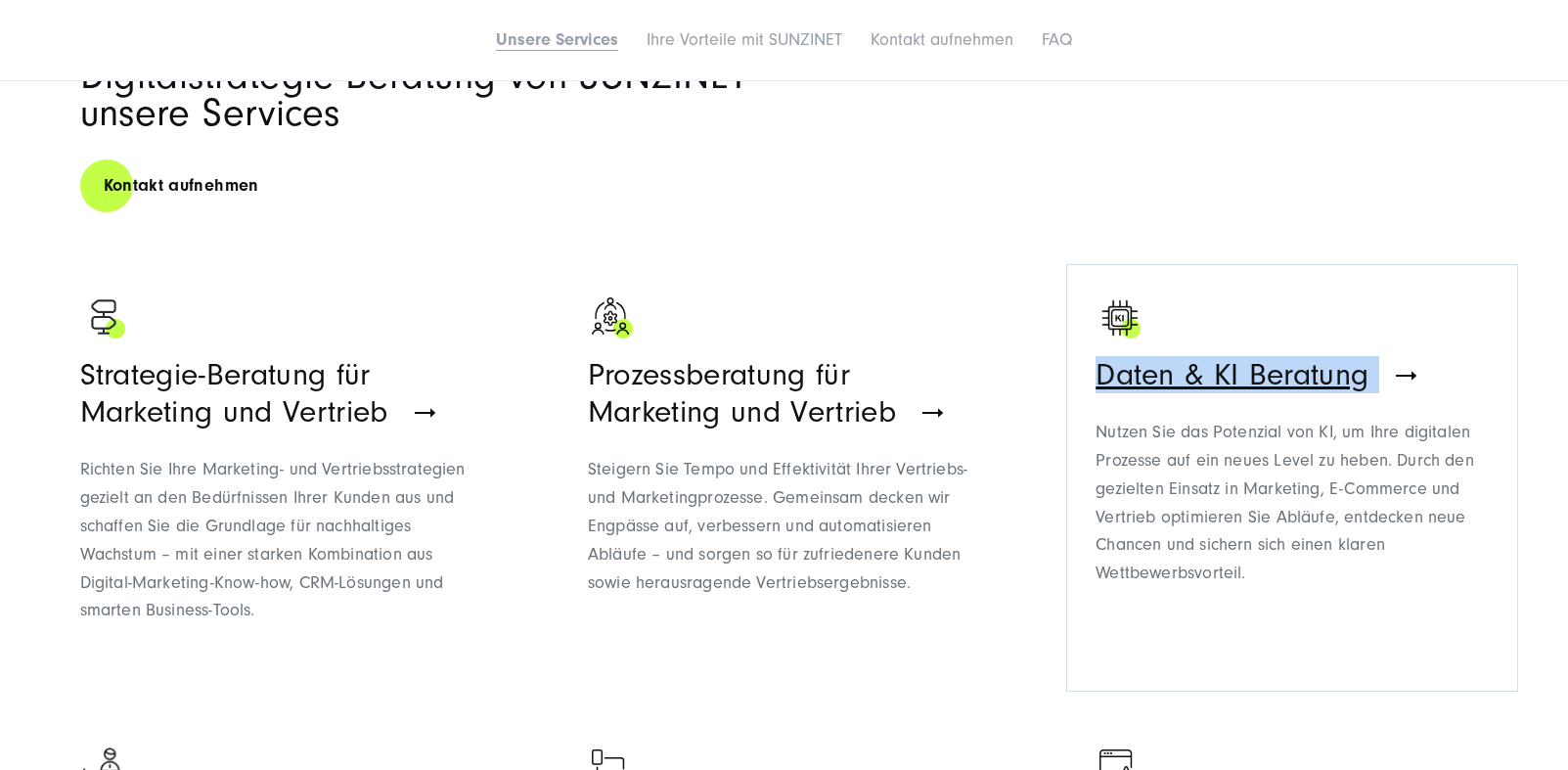
drag, startPoint x: 1072, startPoint y: 370, endPoint x: 1377, endPoint y: 379, distance: 305.1
copy span "Daten & KI Beratung"
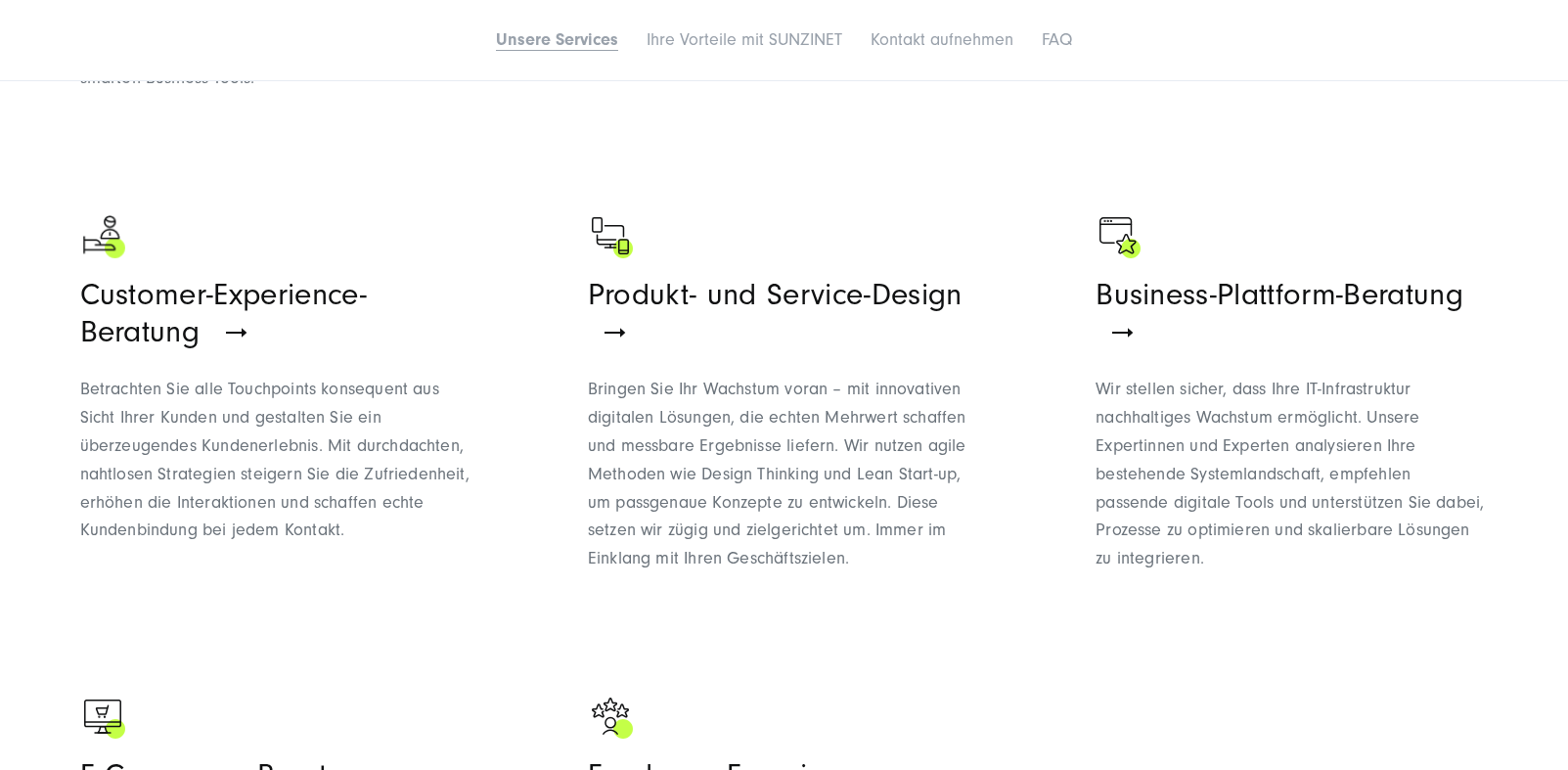
scroll to position [1799, 0]
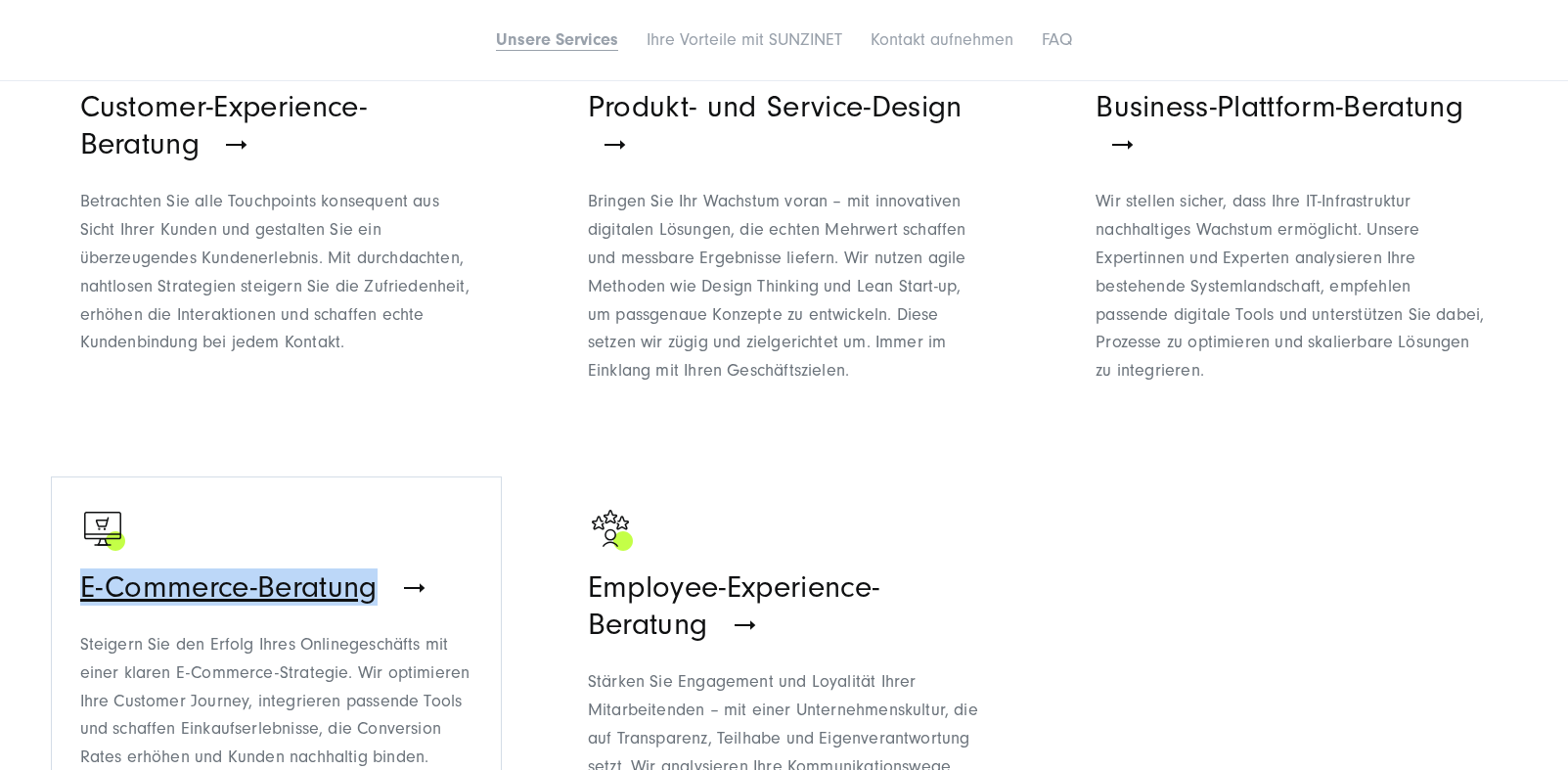
drag, startPoint x: 60, startPoint y: 584, endPoint x: 377, endPoint y: 590, distance: 317.1
click at [377, 590] on div "Digitalstrategie-Beratung von SUNZINET – unsere Services Kontakt aufnehmen Stra…" at bounding box center [784, 119] width 1487 height 1565
copy span "E-Commerce-Beratung"
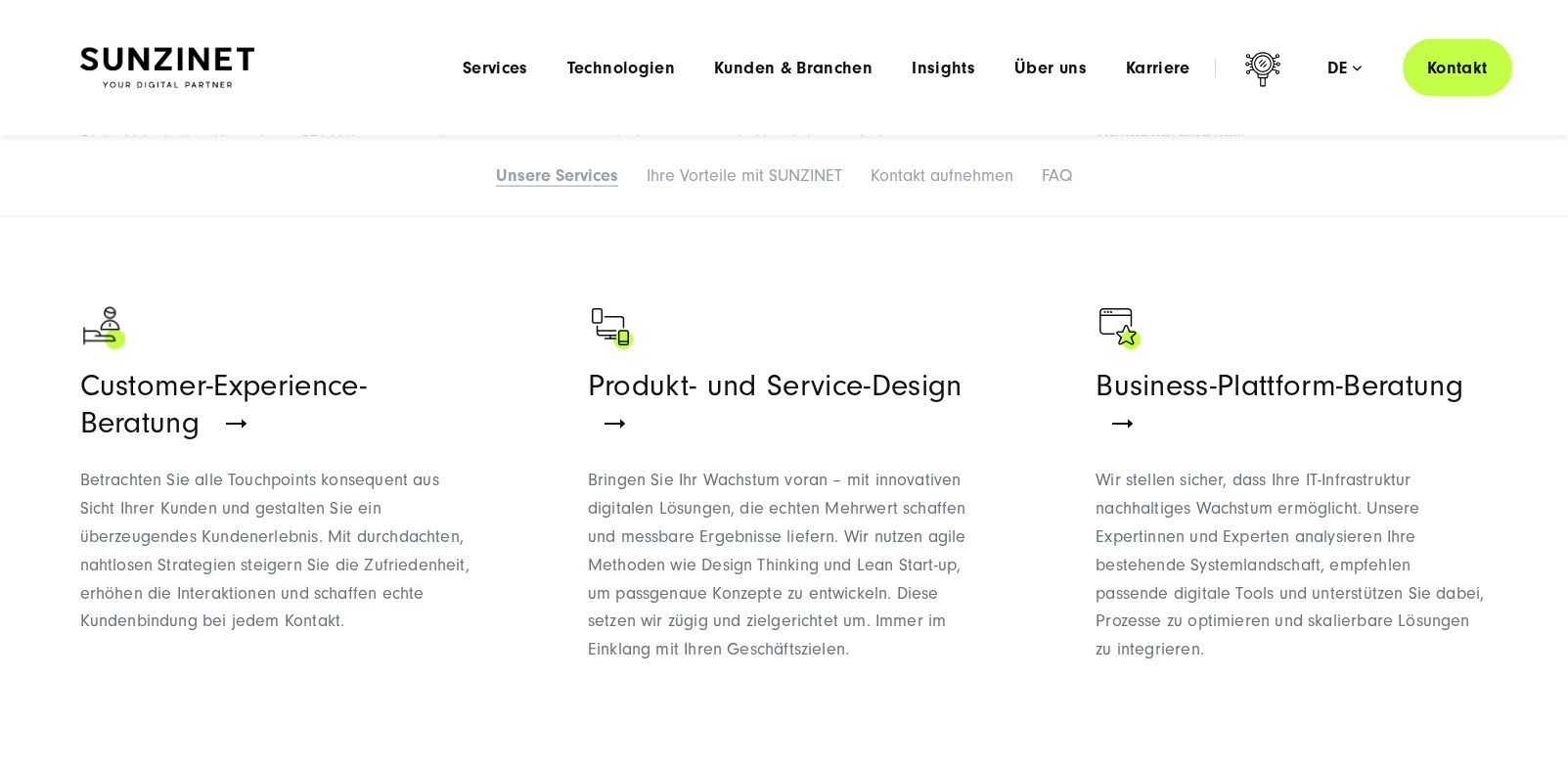
scroll to position [1518, 0]
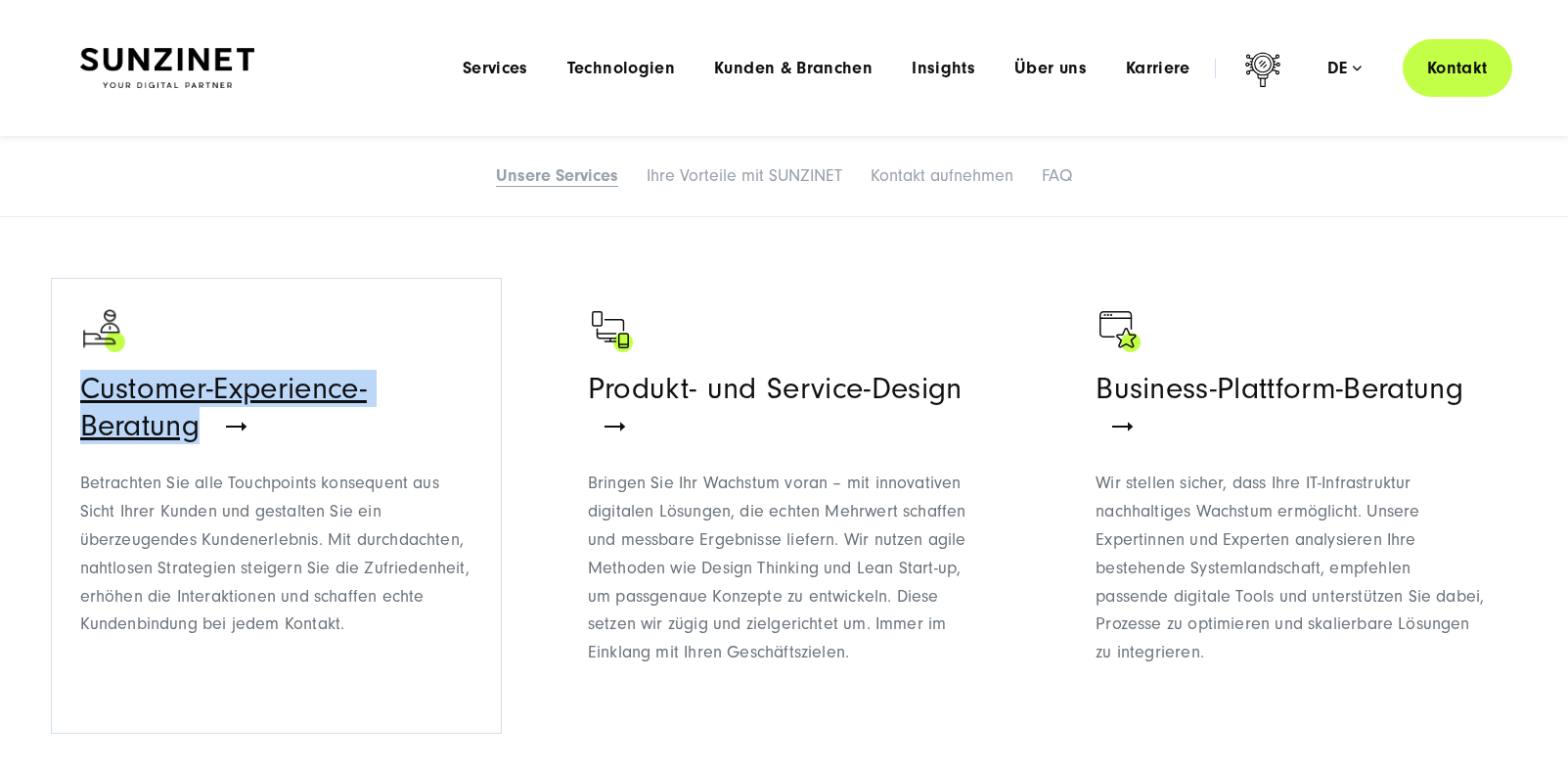
drag, startPoint x: 65, startPoint y: 381, endPoint x: 201, endPoint y: 413, distance: 139.7
click at [201, 413] on div "Digitalstrategie-Beratung von SUNZINET – unsere Services Kontakt aufnehmen Stra…" at bounding box center [784, 401] width 1487 height 1565
copy span "Customer-Experience-Beratung"
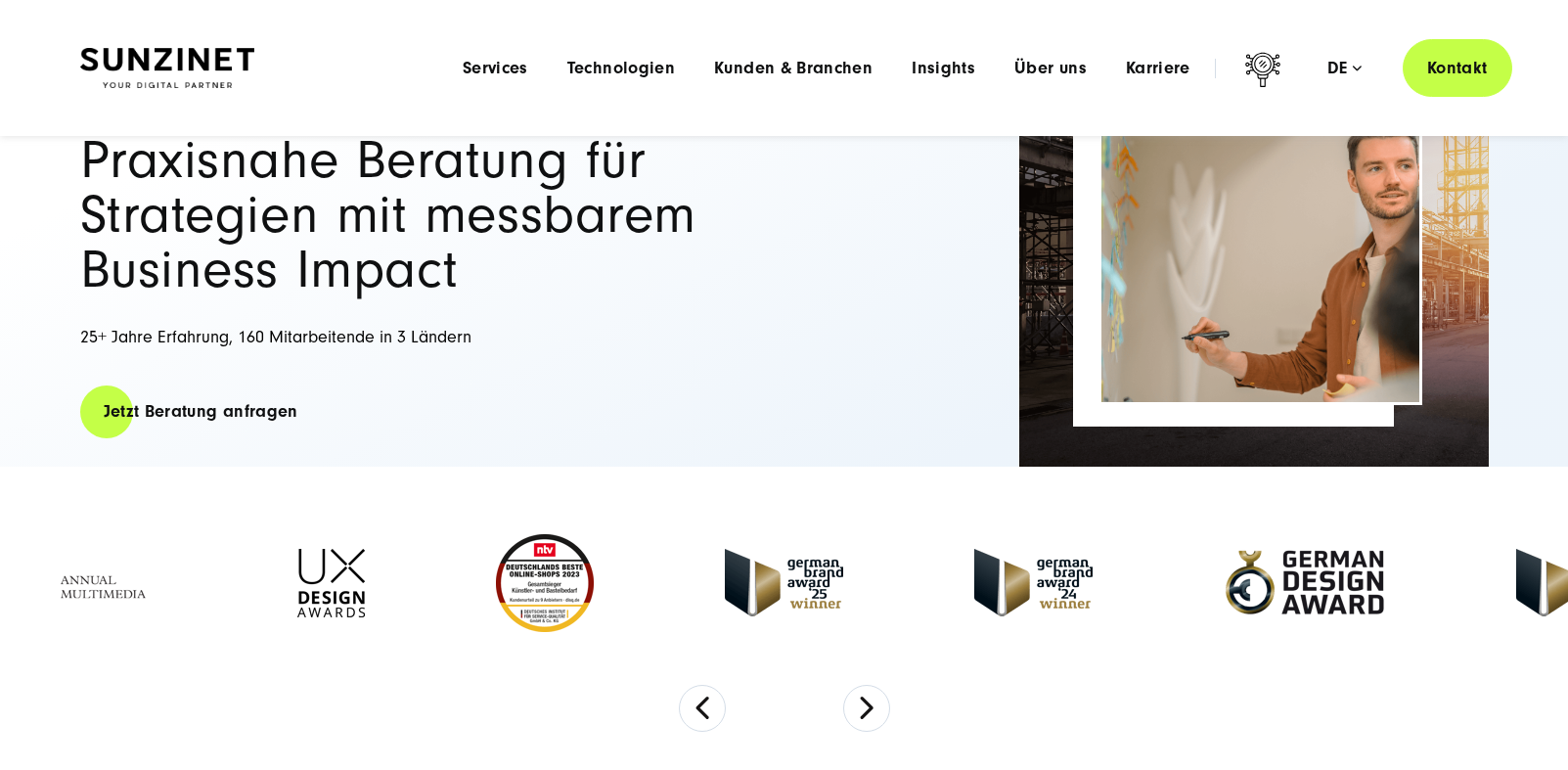
scroll to position [0, 0]
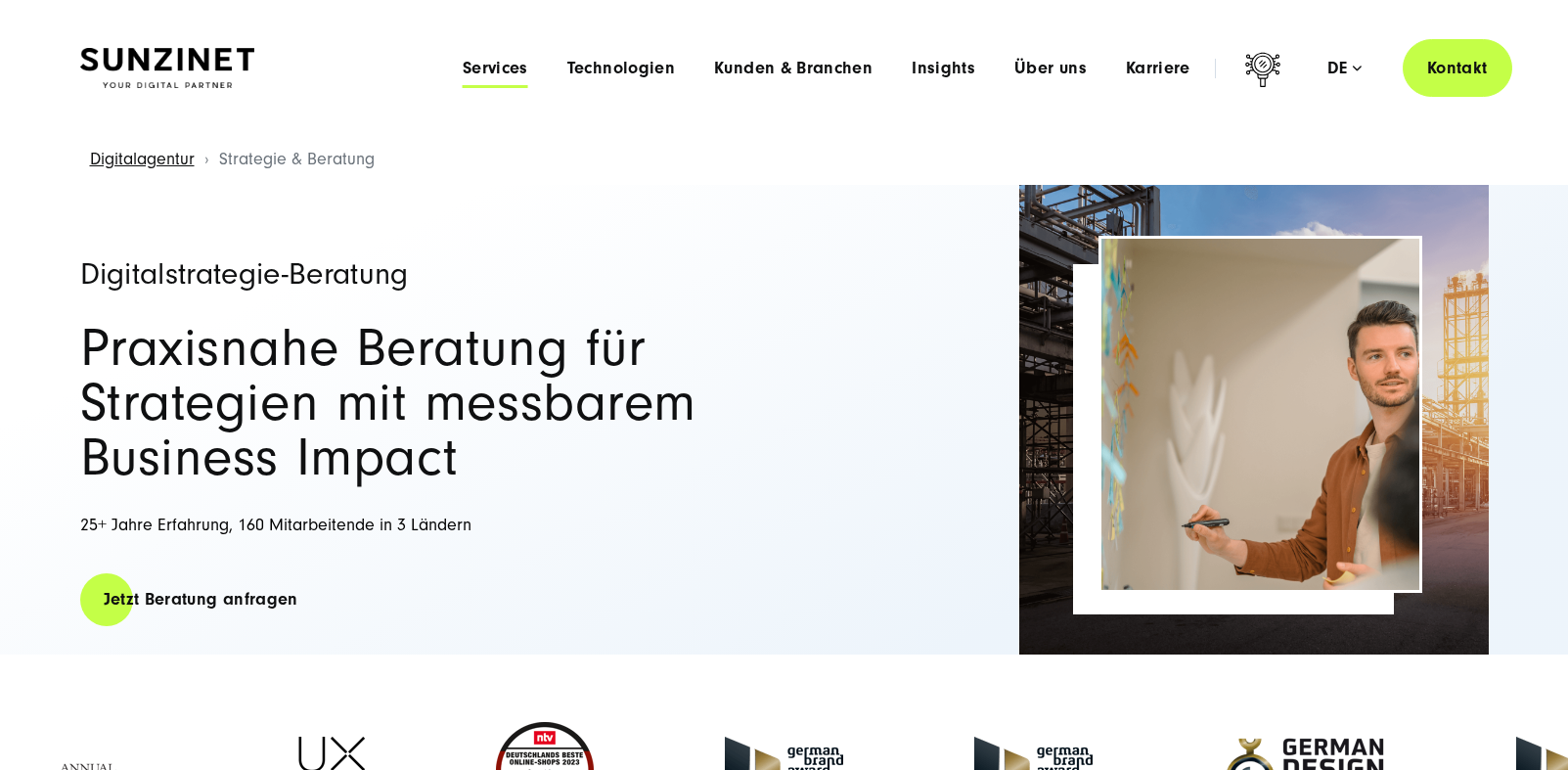
click at [495, 69] on span "Services" at bounding box center [496, 69] width 66 height 20
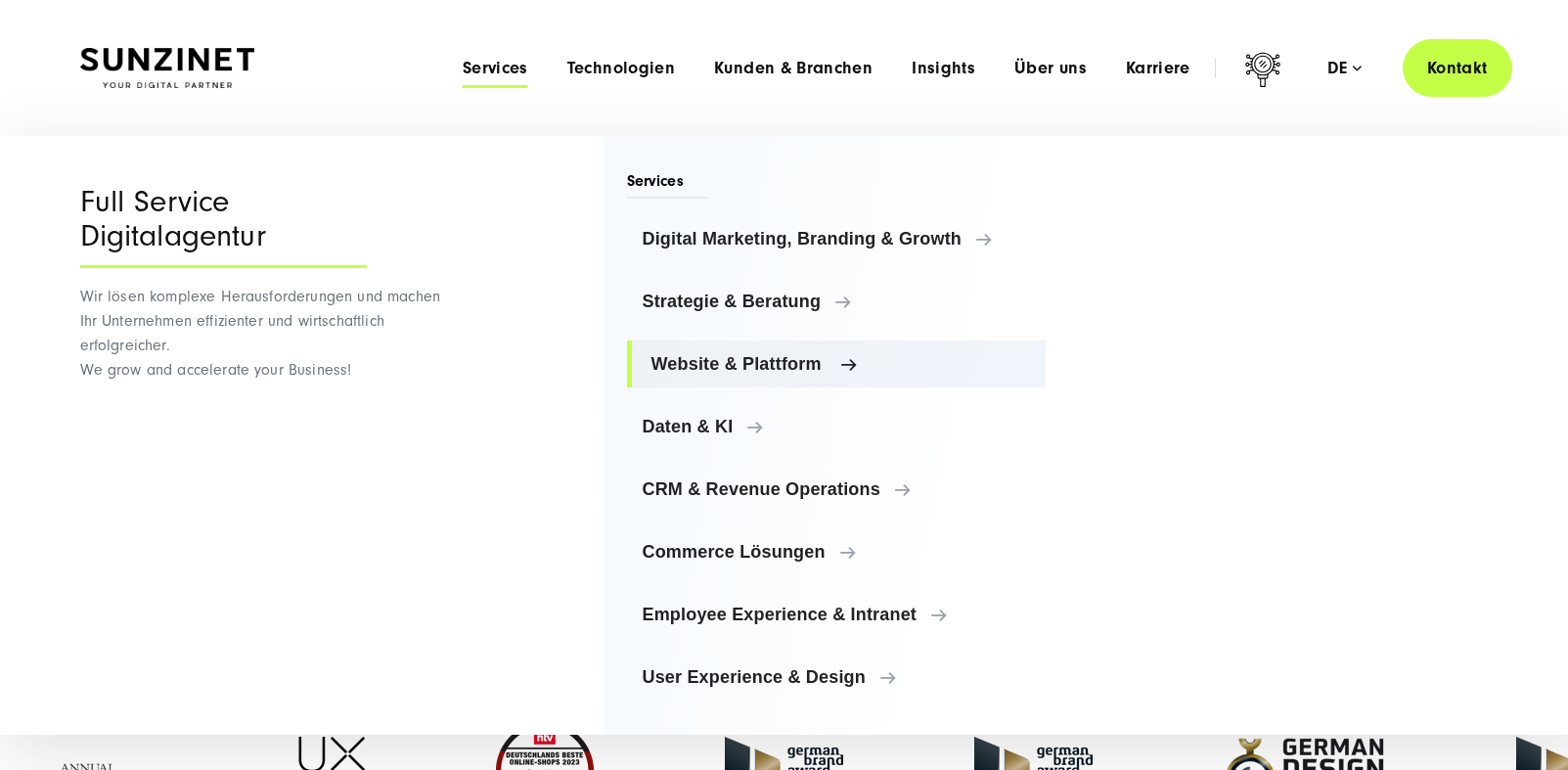
click at [721, 375] on link "Website & Plattform" at bounding box center [837, 364] width 419 height 47
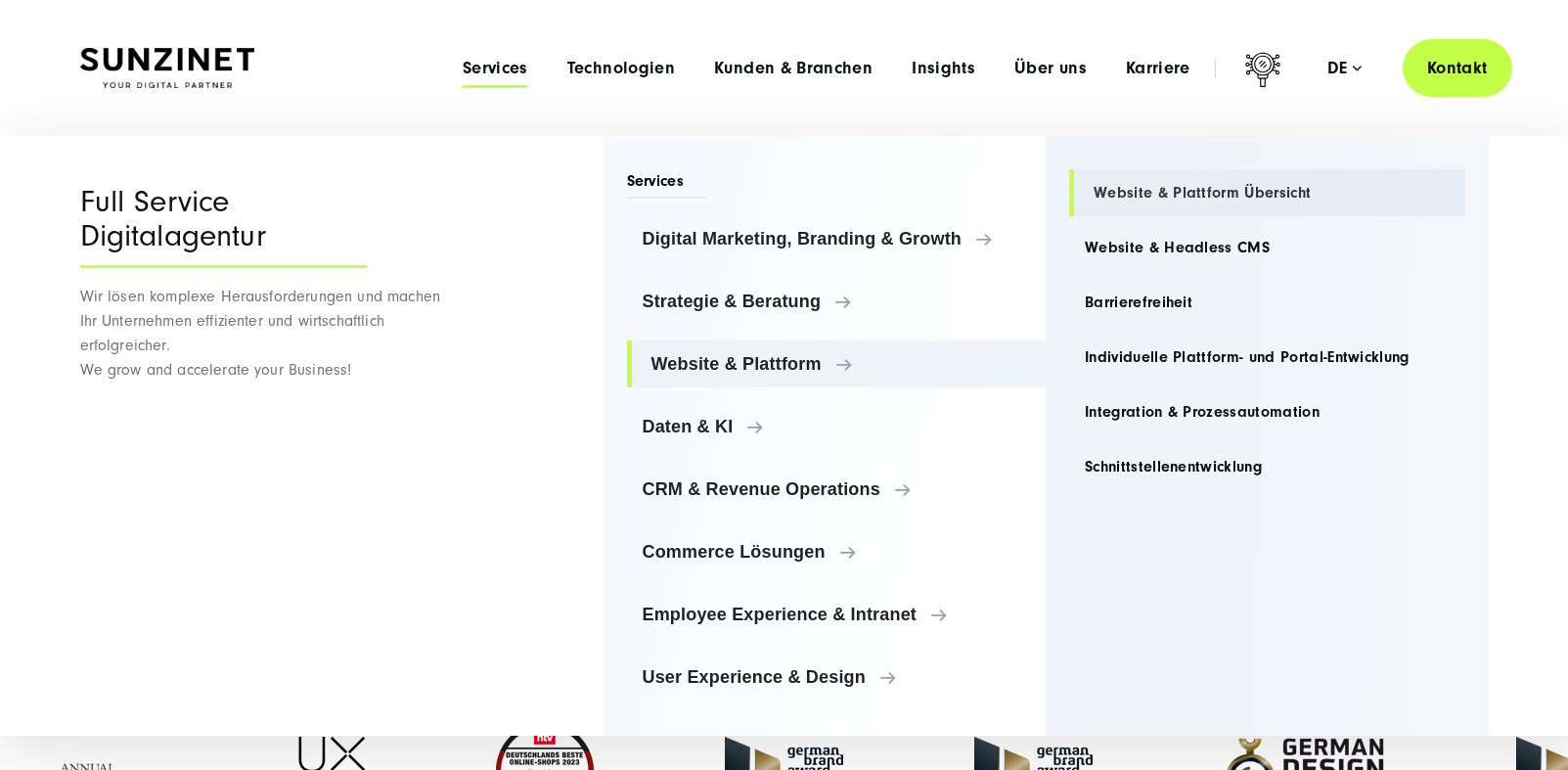
click at [1125, 195] on link "Website & Plattform Übersicht" at bounding box center [1267, 192] width 396 height 47
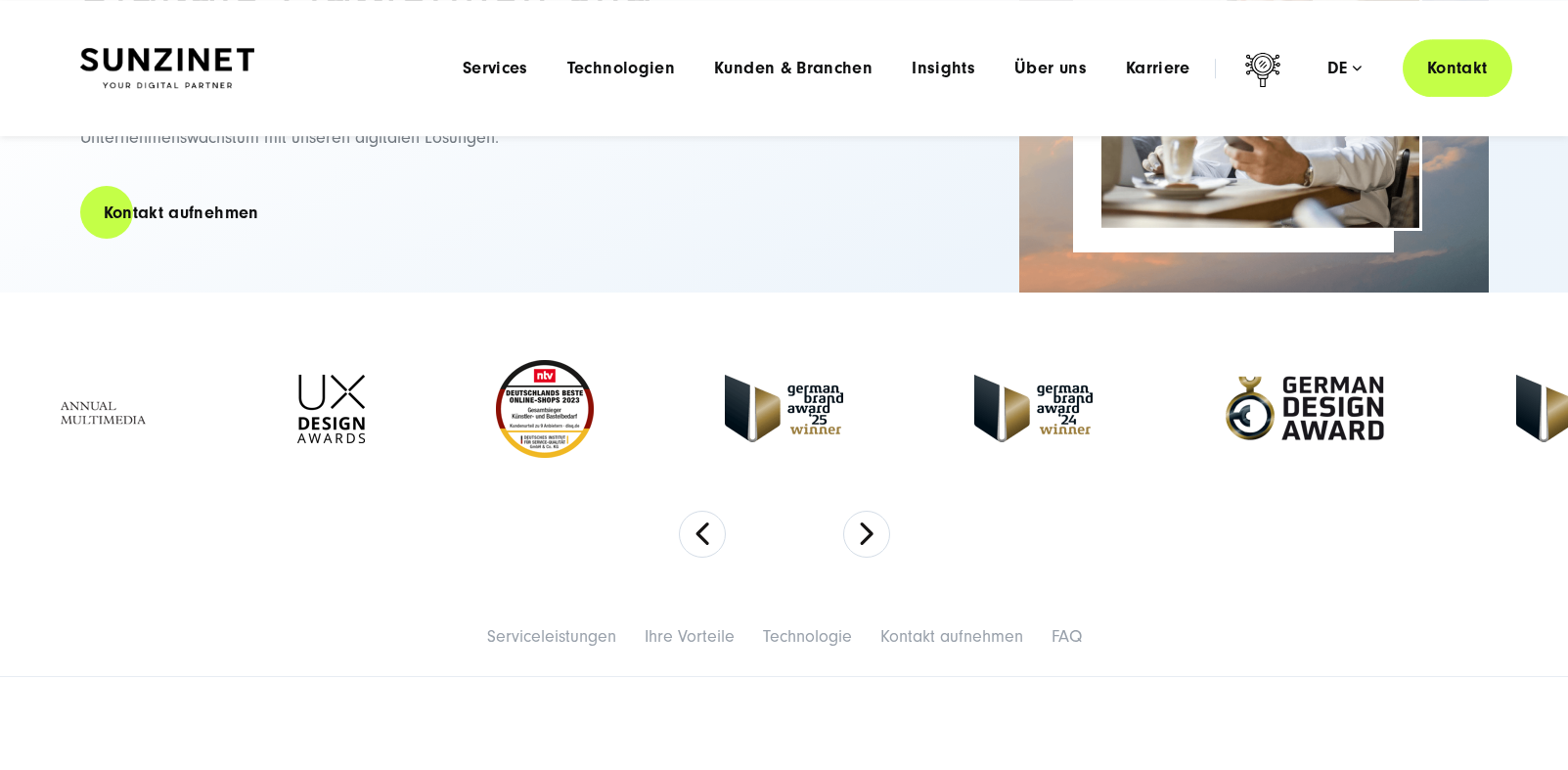
scroll to position [353, 0]
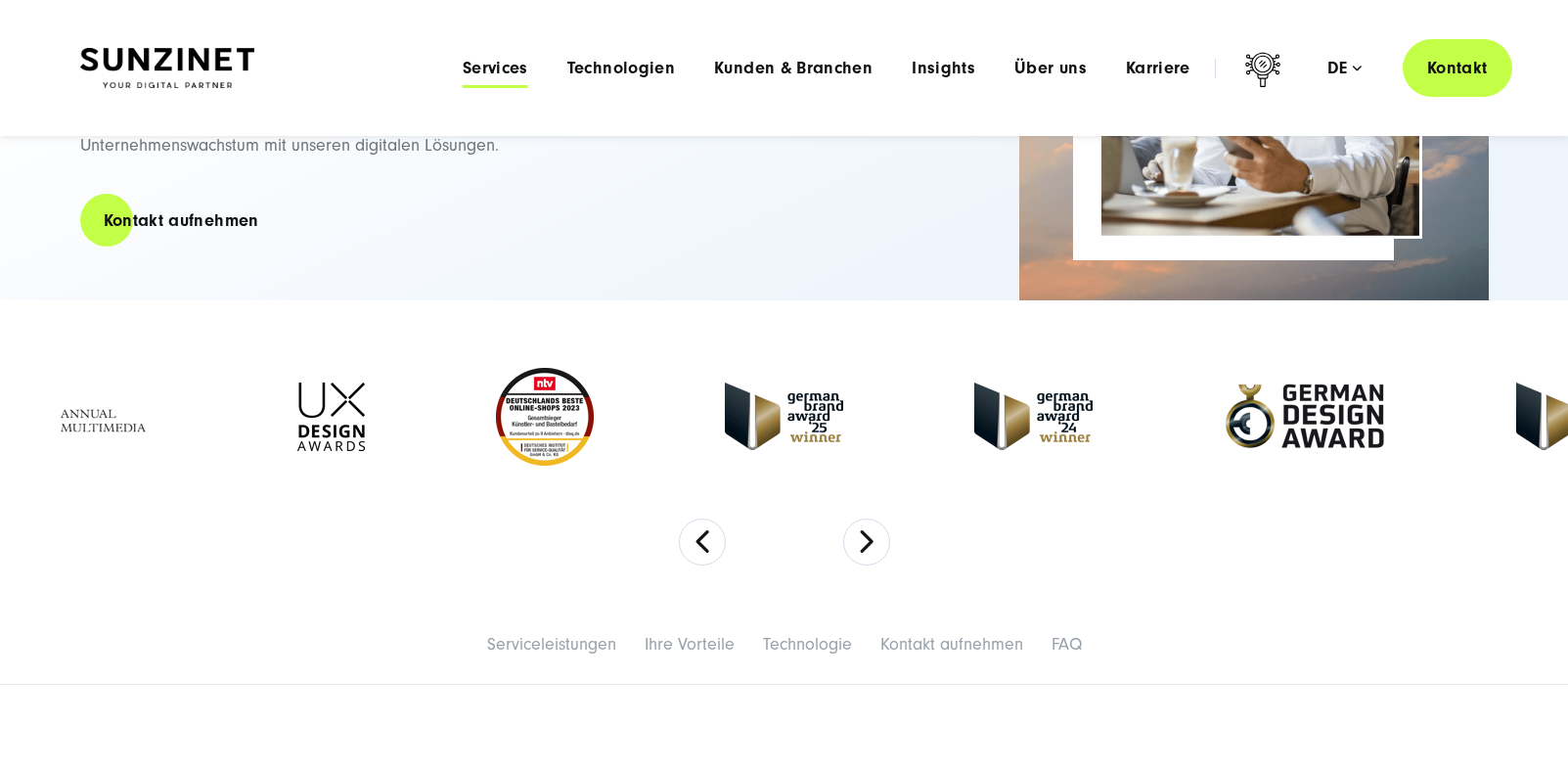
click at [511, 63] on span "Services" at bounding box center [496, 69] width 66 height 20
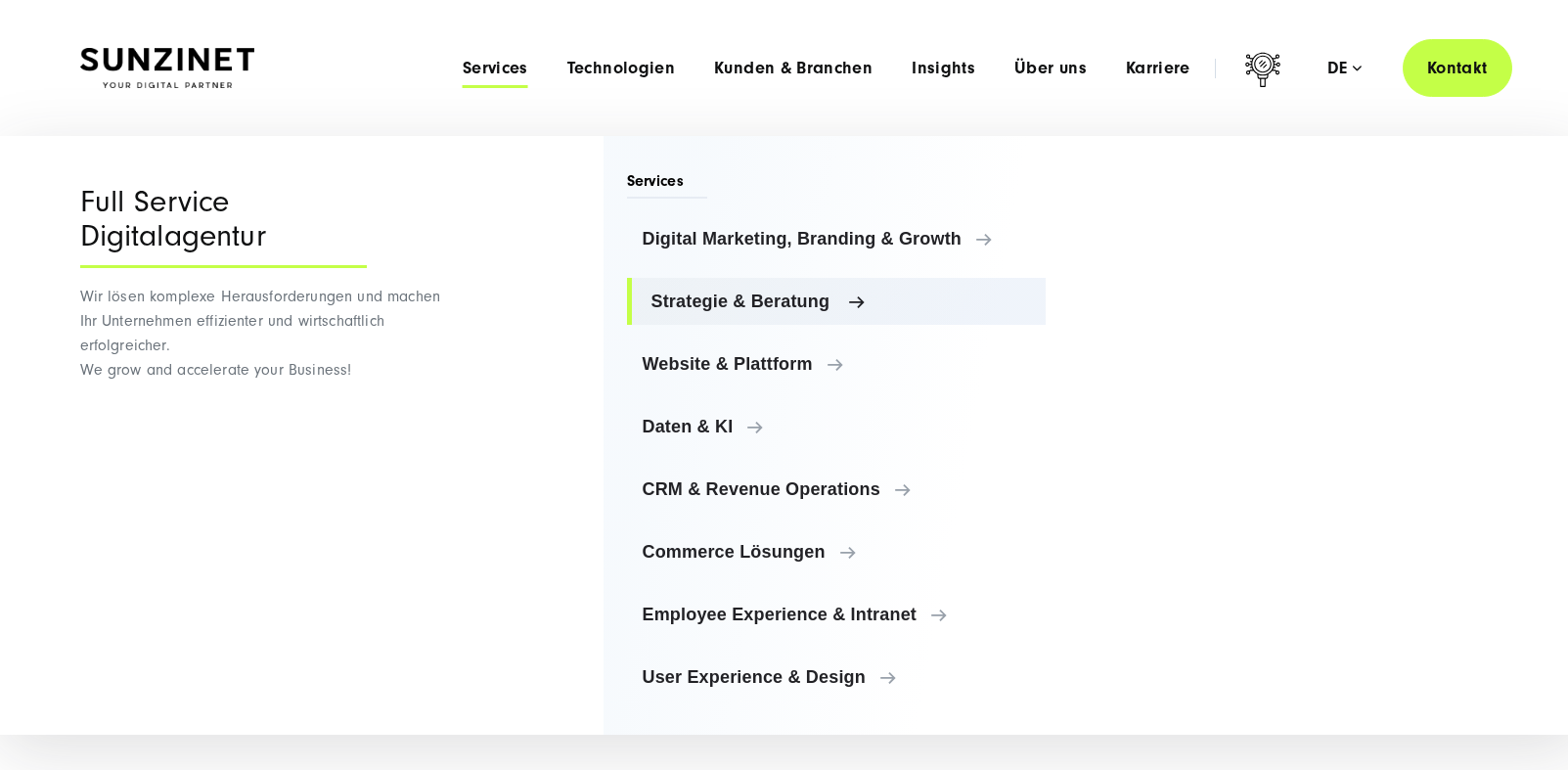
click at [693, 292] on span "Strategie & Beratung" at bounding box center [842, 301] width 380 height 20
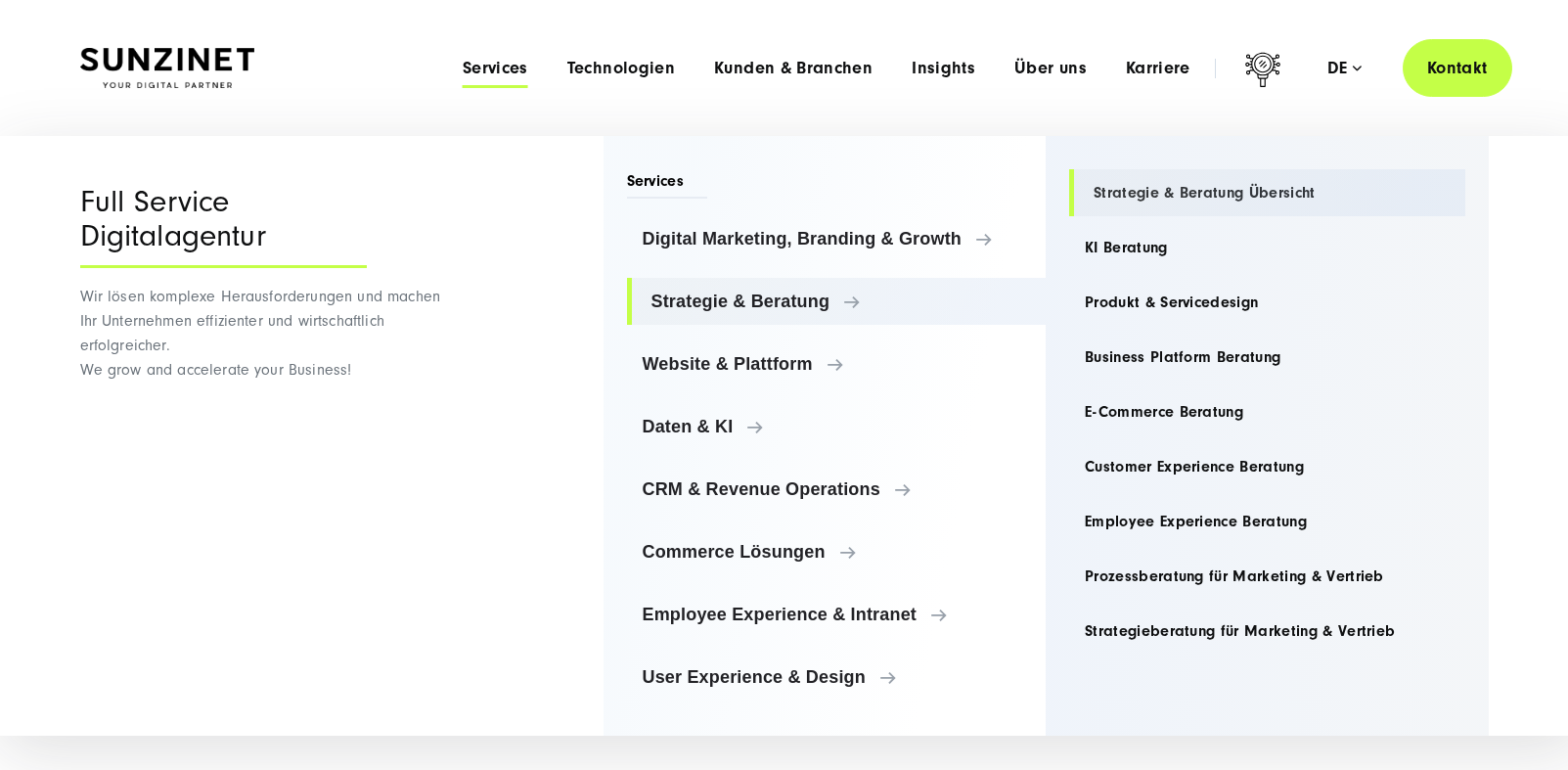
click at [1266, 189] on link "Strategie & Beratung Übersicht" at bounding box center [1267, 192] width 396 height 47
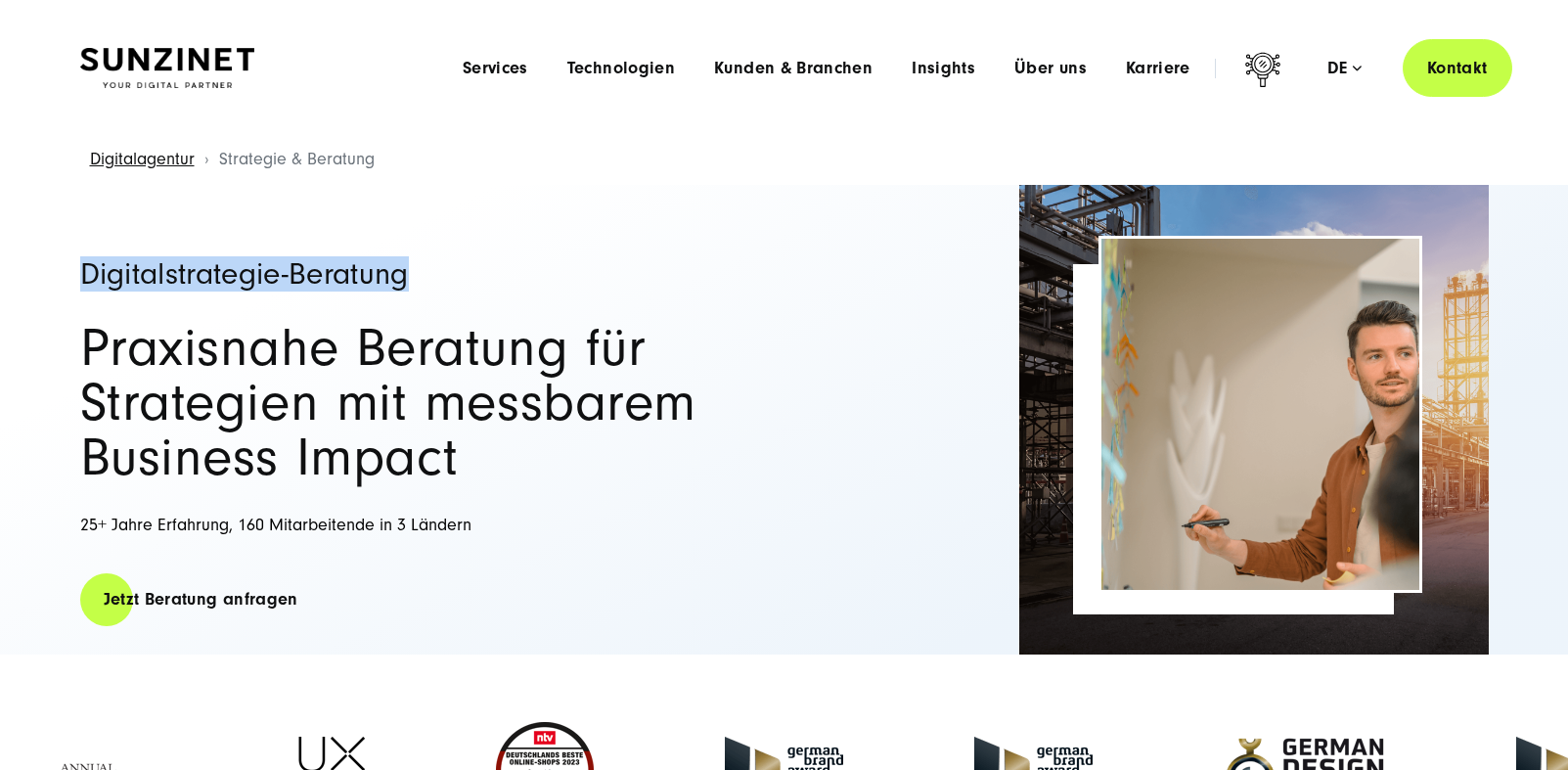
drag, startPoint x: 412, startPoint y: 271, endPoint x: 80, endPoint y: 278, distance: 332.1
click at [80, 278] on h1 "Digitalstrategie-Beratung" at bounding box center [422, 274] width 685 height 32
click at [437, 158] on div "Digitalagentur Strategie & Beratung" at bounding box center [783, 160] width 1490 height 50
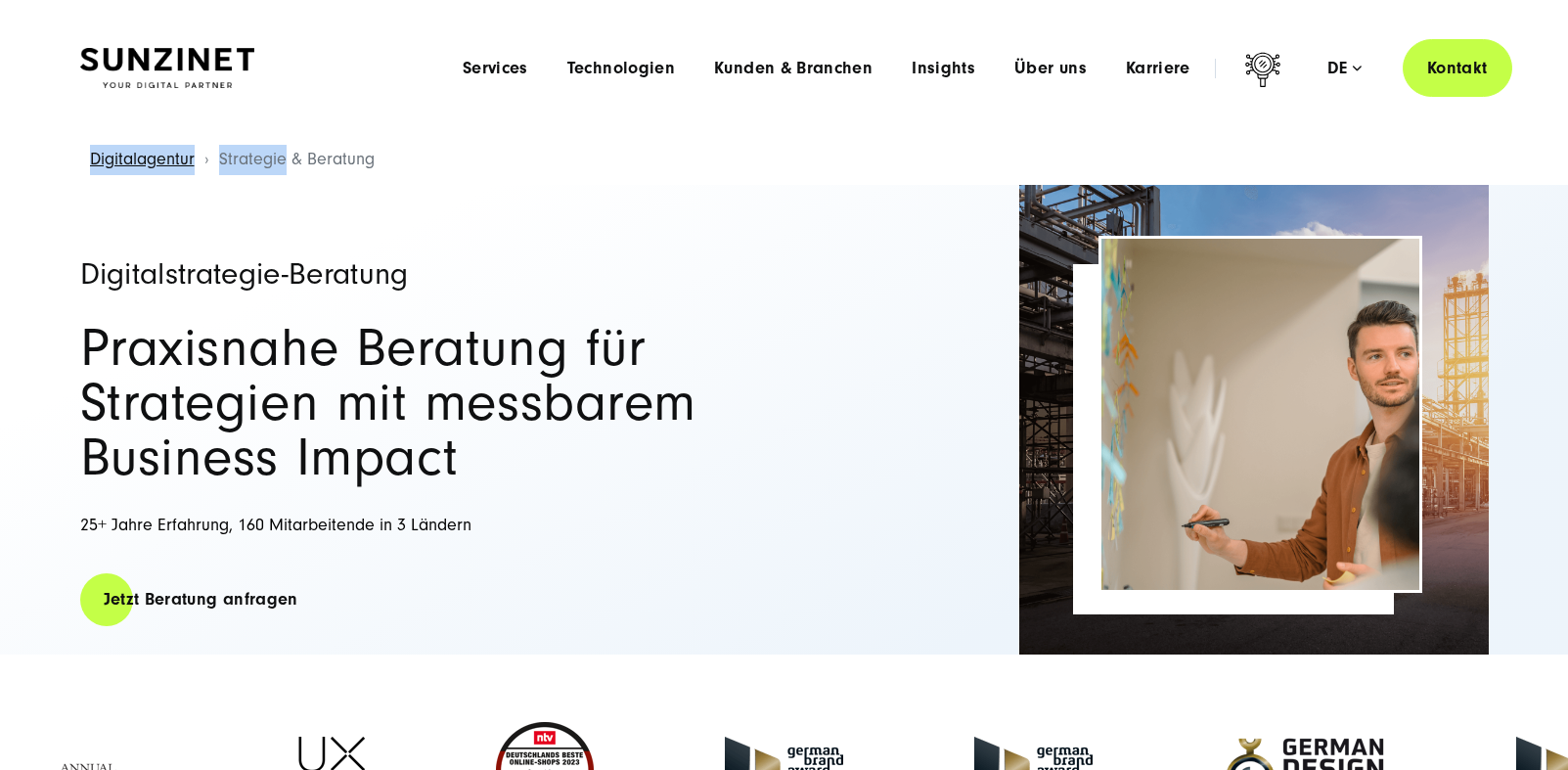
drag, startPoint x: 392, startPoint y: 158, endPoint x: 302, endPoint y: 161, distance: 90.0
click at [288, 158] on div "Digitalagentur Strategie & Beratung" at bounding box center [783, 160] width 1490 height 50
click at [451, 163] on div "Digitalagentur Strategie & Beratung" at bounding box center [783, 160] width 1490 height 50
drag, startPoint x: 382, startPoint y: 158, endPoint x: 246, endPoint y: 160, distance: 136.0
click at [246, 160] on div "Digitalagentur Strategie & Beratung" at bounding box center [783, 160] width 1490 height 50
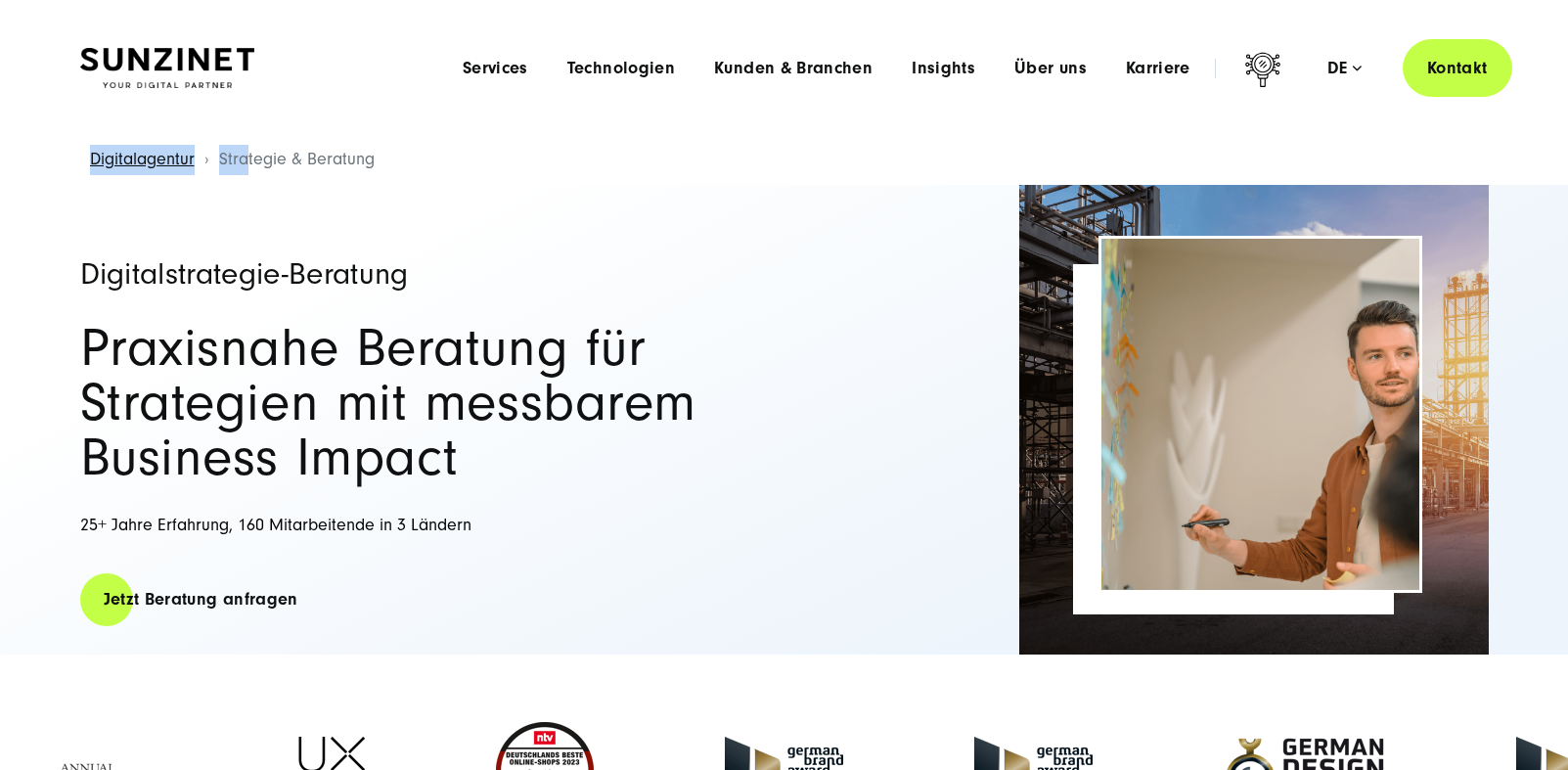
click at [246, 160] on span "Strategie & Beratung" at bounding box center [297, 159] width 156 height 21
drag, startPoint x: 219, startPoint y: 161, endPoint x: 372, endPoint y: 164, distance: 153.0
click at [372, 164] on span "Strategie & Beratung" at bounding box center [297, 159] width 156 height 21
copy span "Strategie & Beratung"
click at [155, 67] on img at bounding box center [167, 68] width 174 height 41
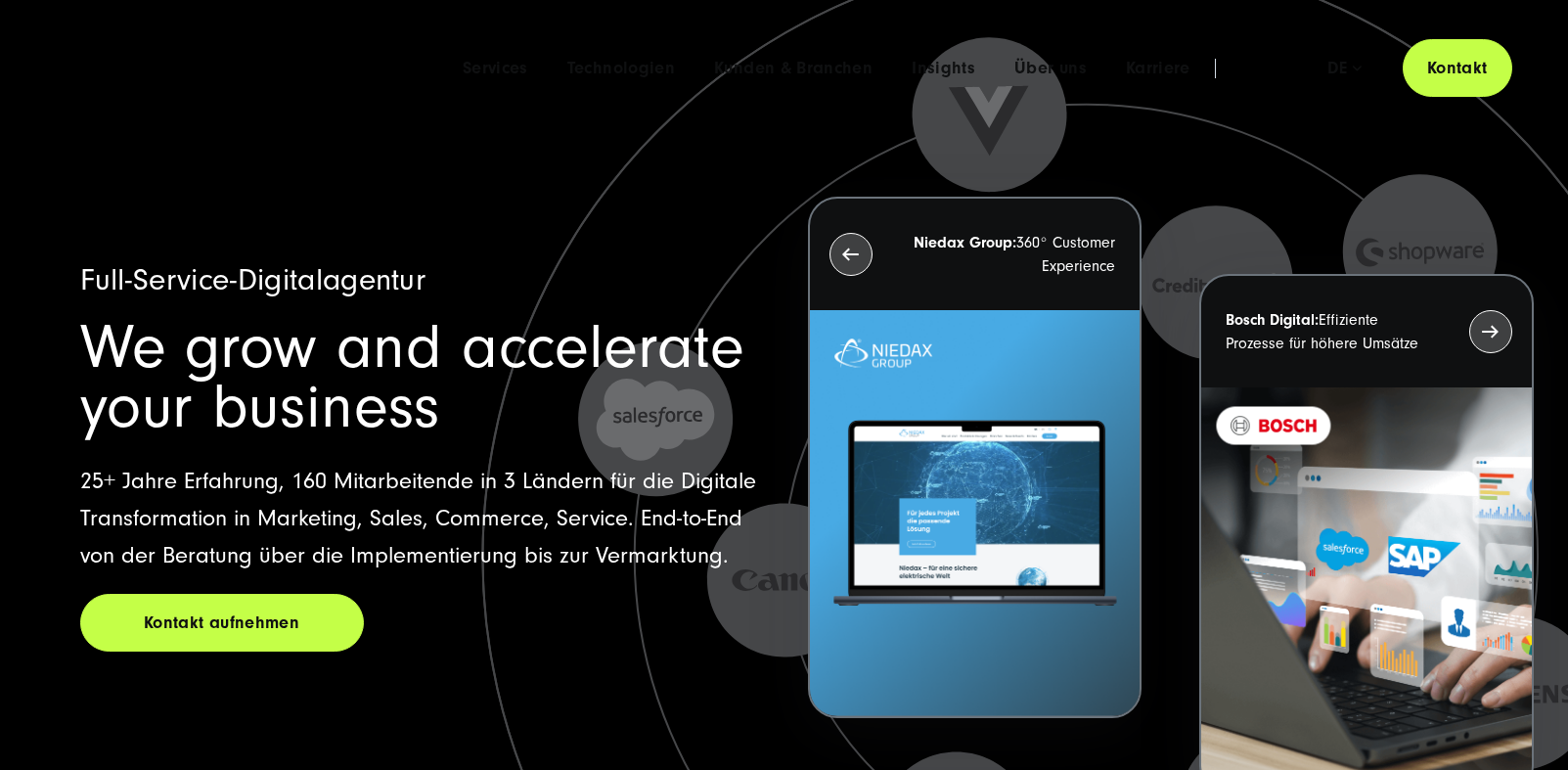
scroll to position [860, 0]
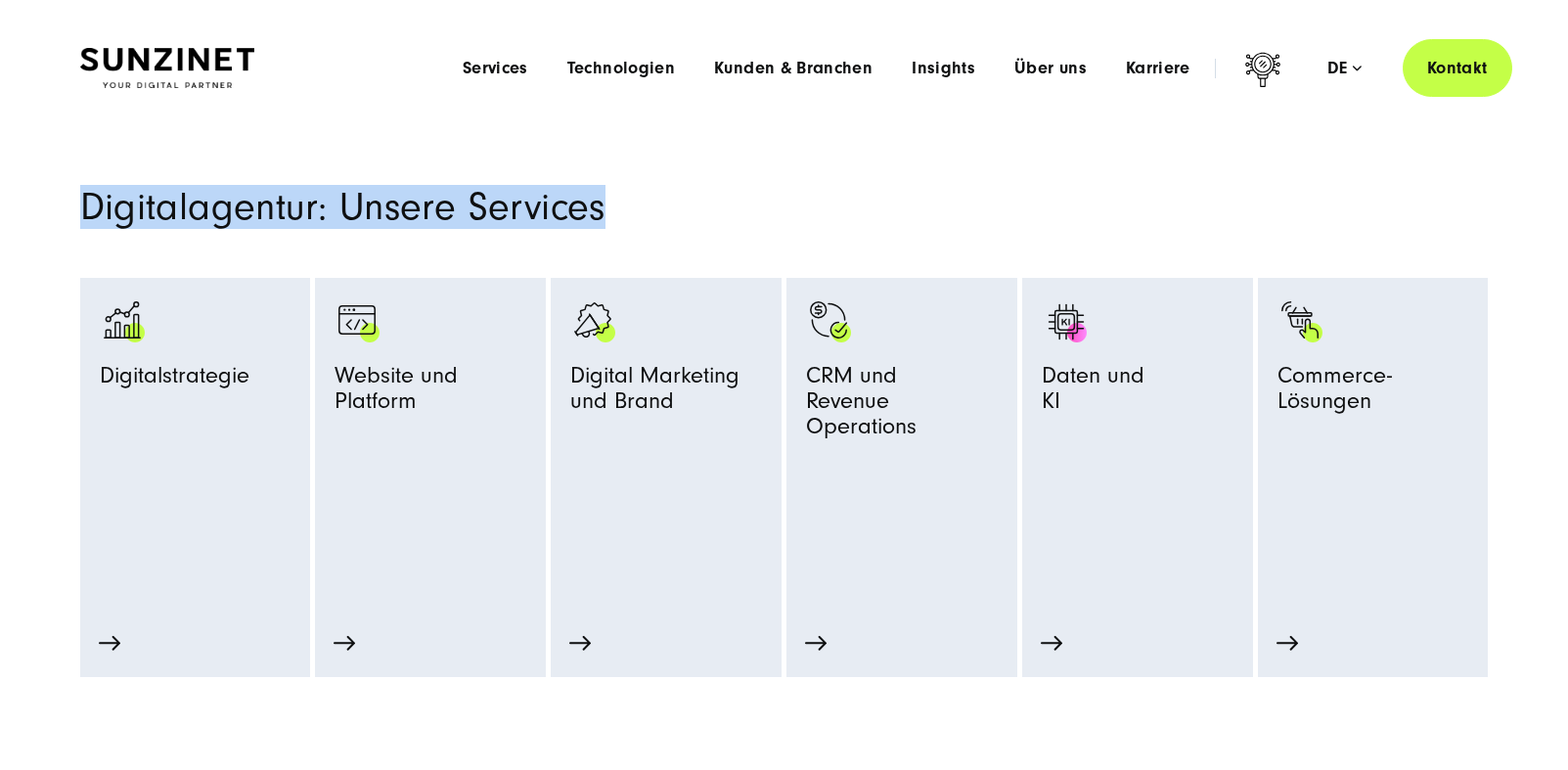
drag, startPoint x: 657, startPoint y: 199, endPoint x: 81, endPoint y: 185, distance: 576.2
click at [81, 185] on section "Digitalagentur: Unsere Services Digitalstrategie Strategie-Beratung Prozessopti…" at bounding box center [784, 385] width 1568 height 586
click at [213, 501] on link "Digitalstrategie" at bounding box center [195, 440] width 192 height 287
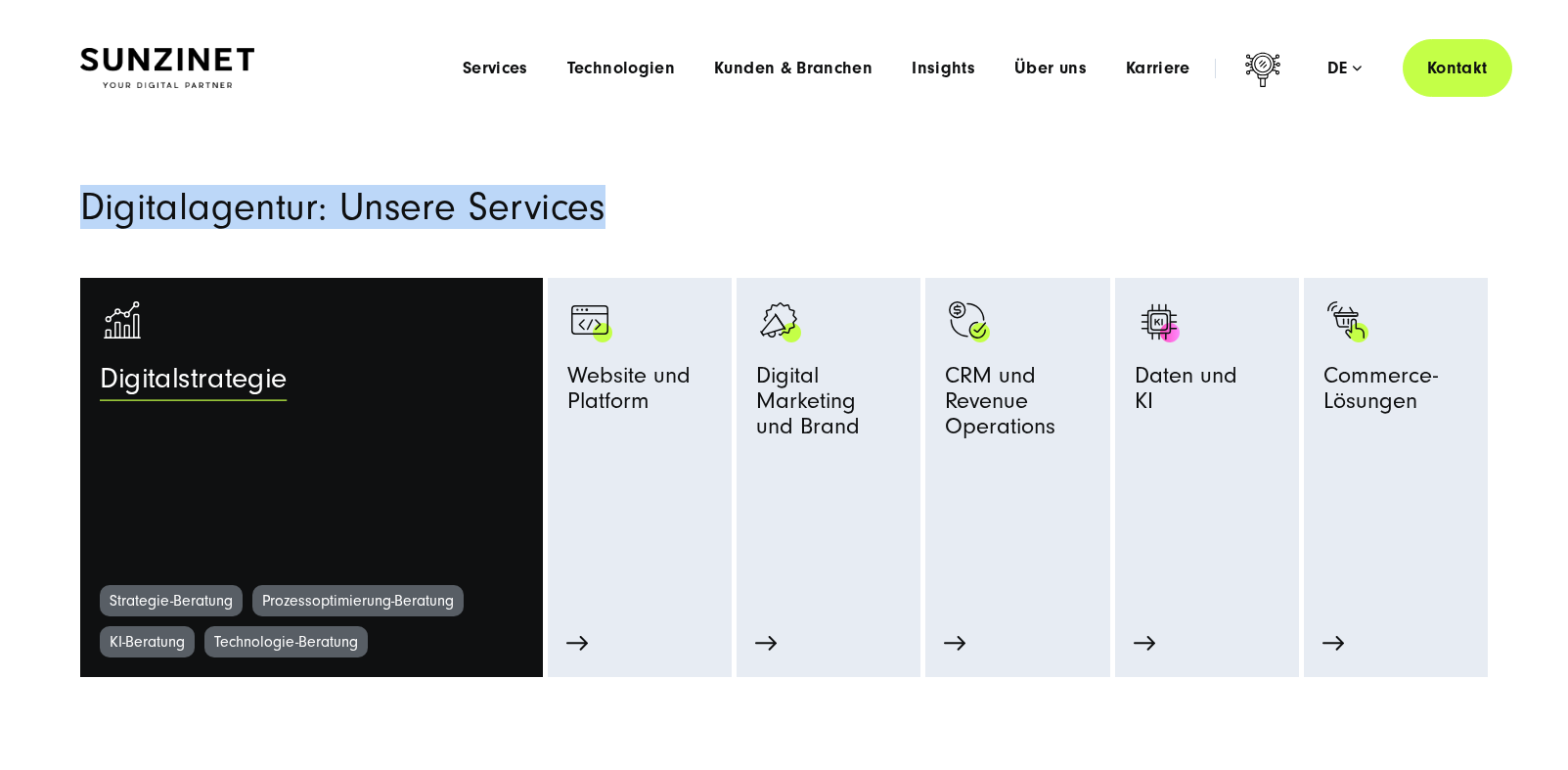
click at [173, 375] on span "Digitalstrategie" at bounding box center [193, 384] width 187 height 43
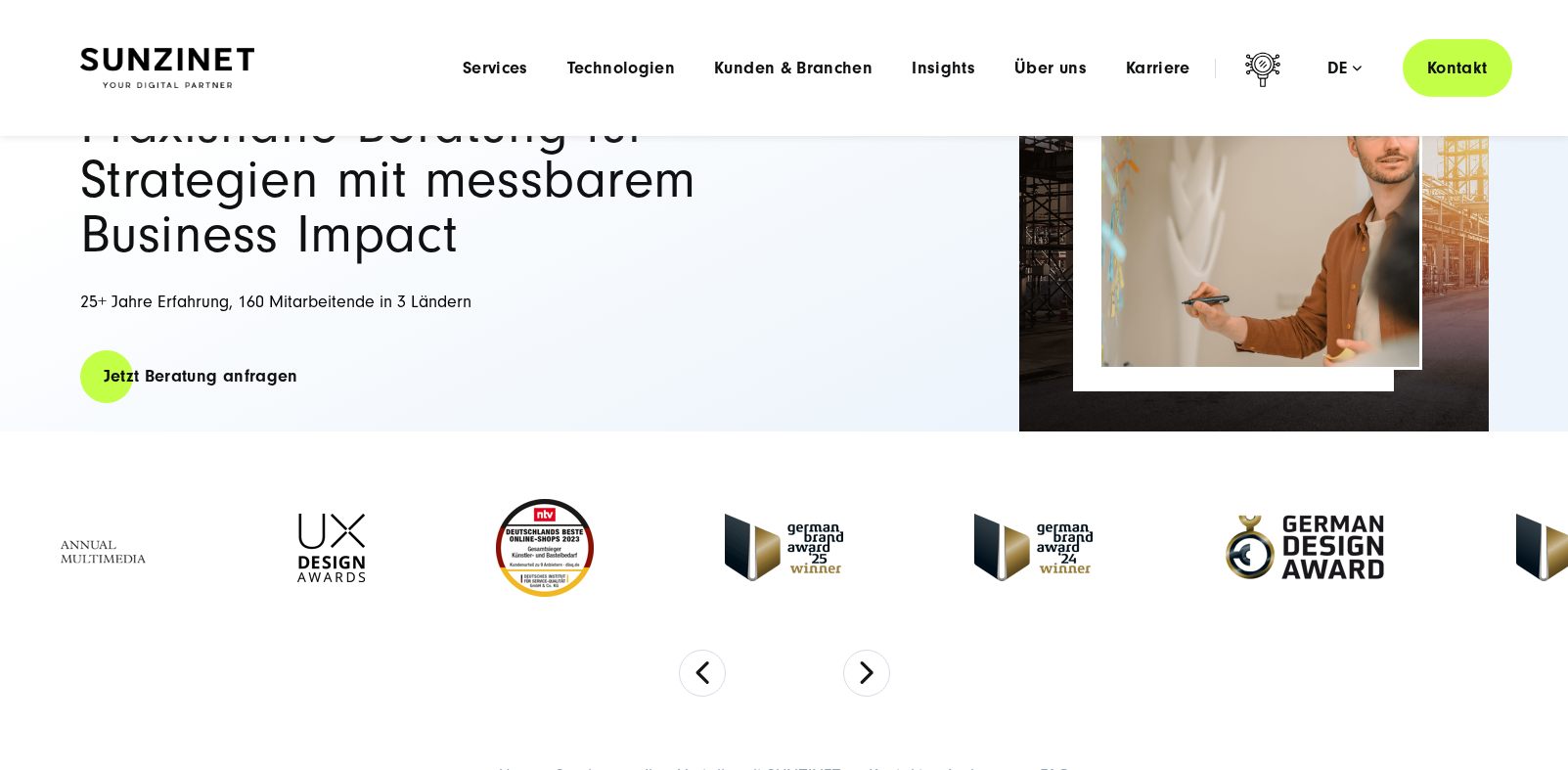
scroll to position [204, 0]
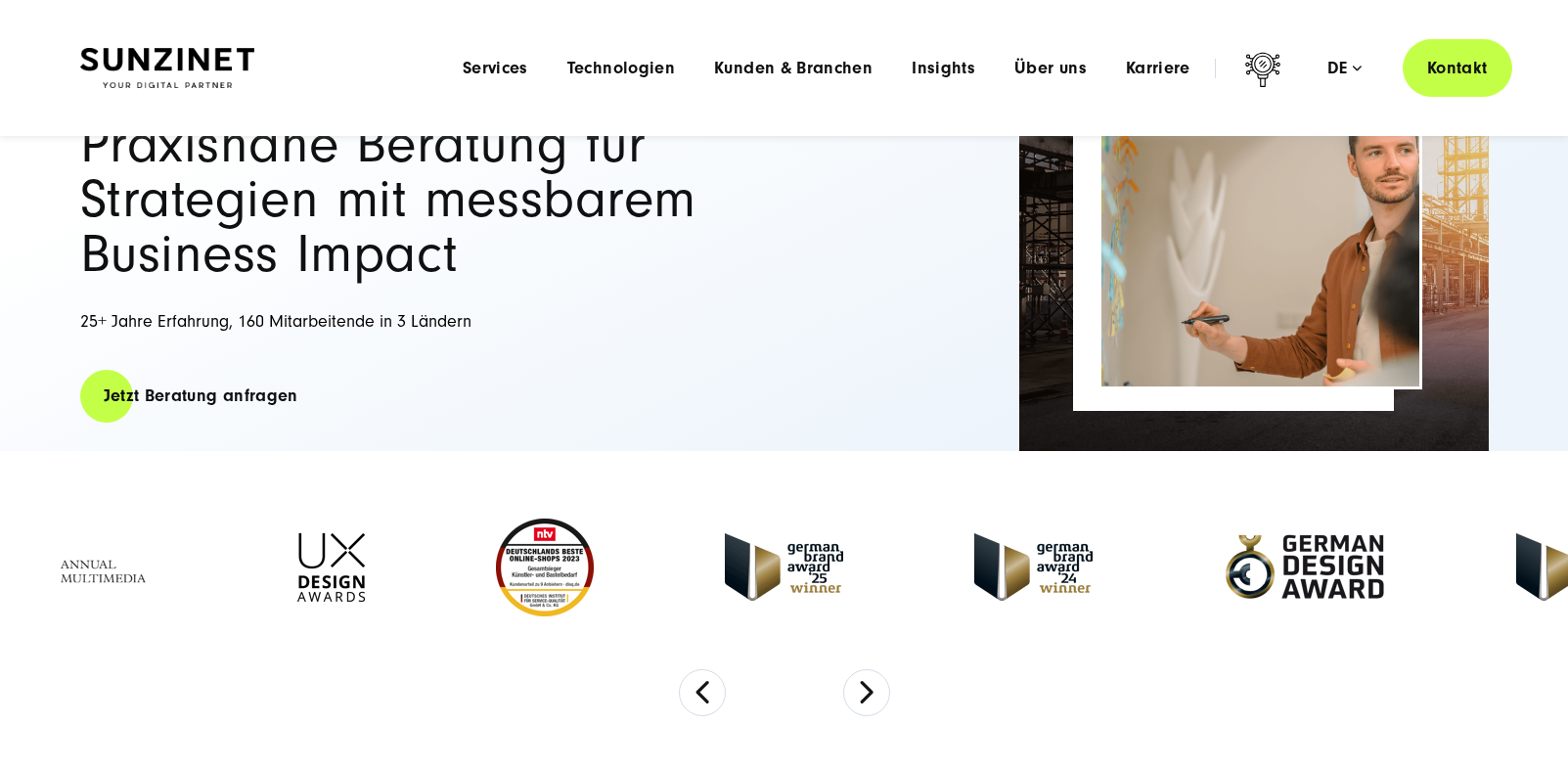
click at [506, 57] on div "Menu Services Menu Full Service Digitalagentur Wir lösen komplexe Herausforderu…" at bounding box center [978, 68] width 1069 height 58
click at [507, 66] on span "Services" at bounding box center [496, 69] width 66 height 20
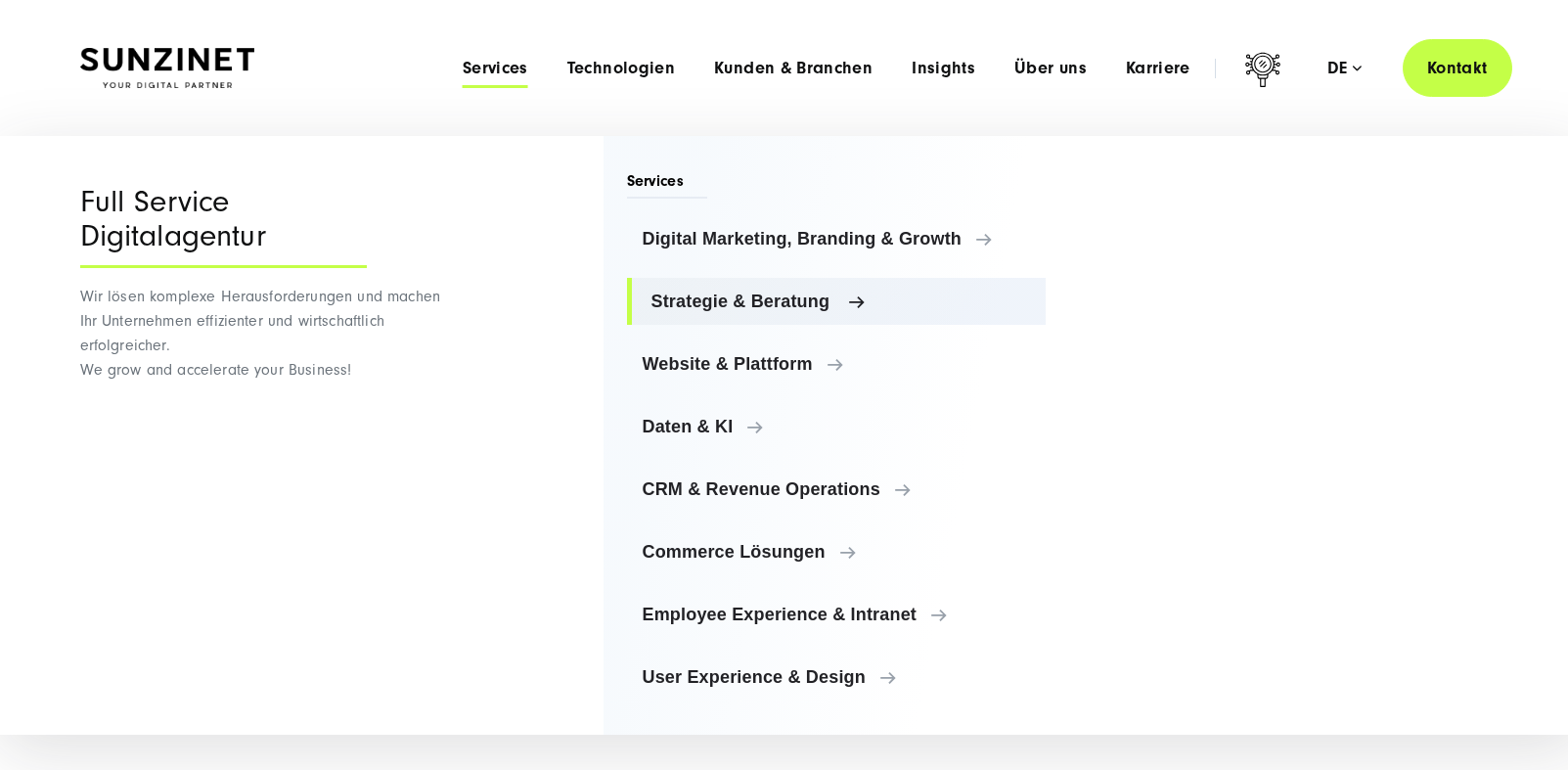
click at [734, 305] on span "Strategie & Beratung" at bounding box center [842, 301] width 380 height 20
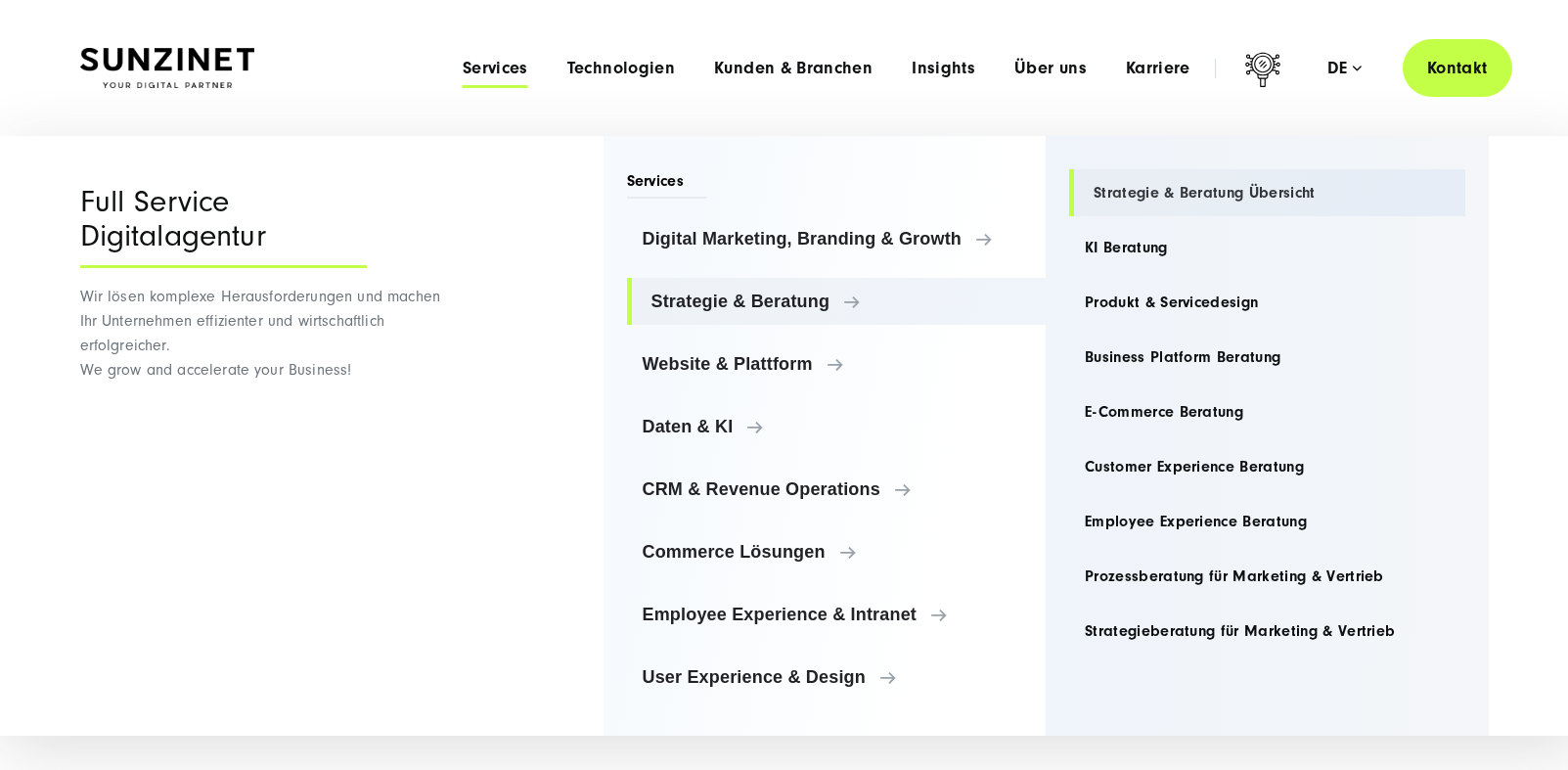
click at [1147, 193] on link "Strategie & Beratung Übersicht" at bounding box center [1267, 192] width 396 height 47
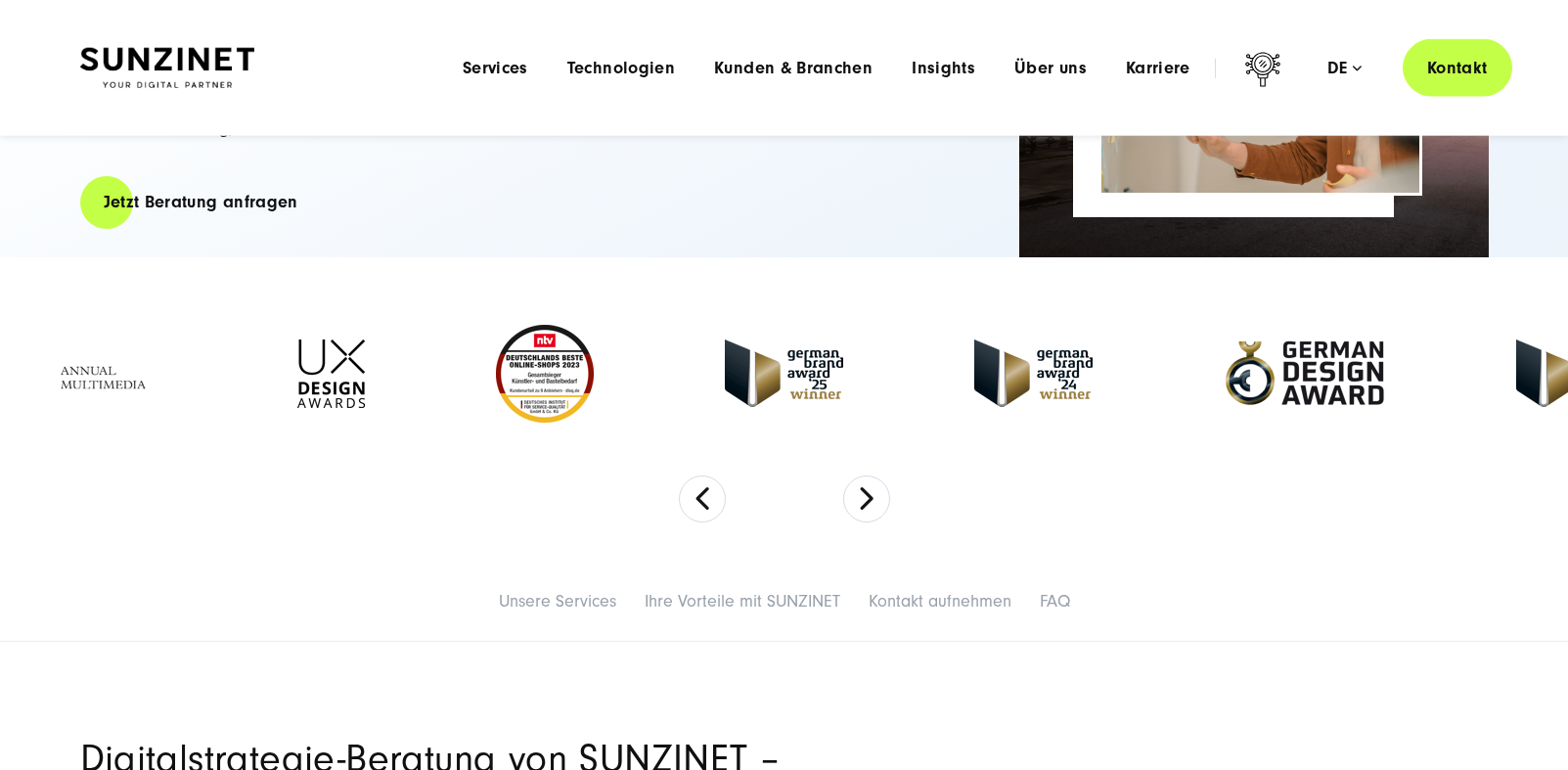
scroll to position [392, 0]
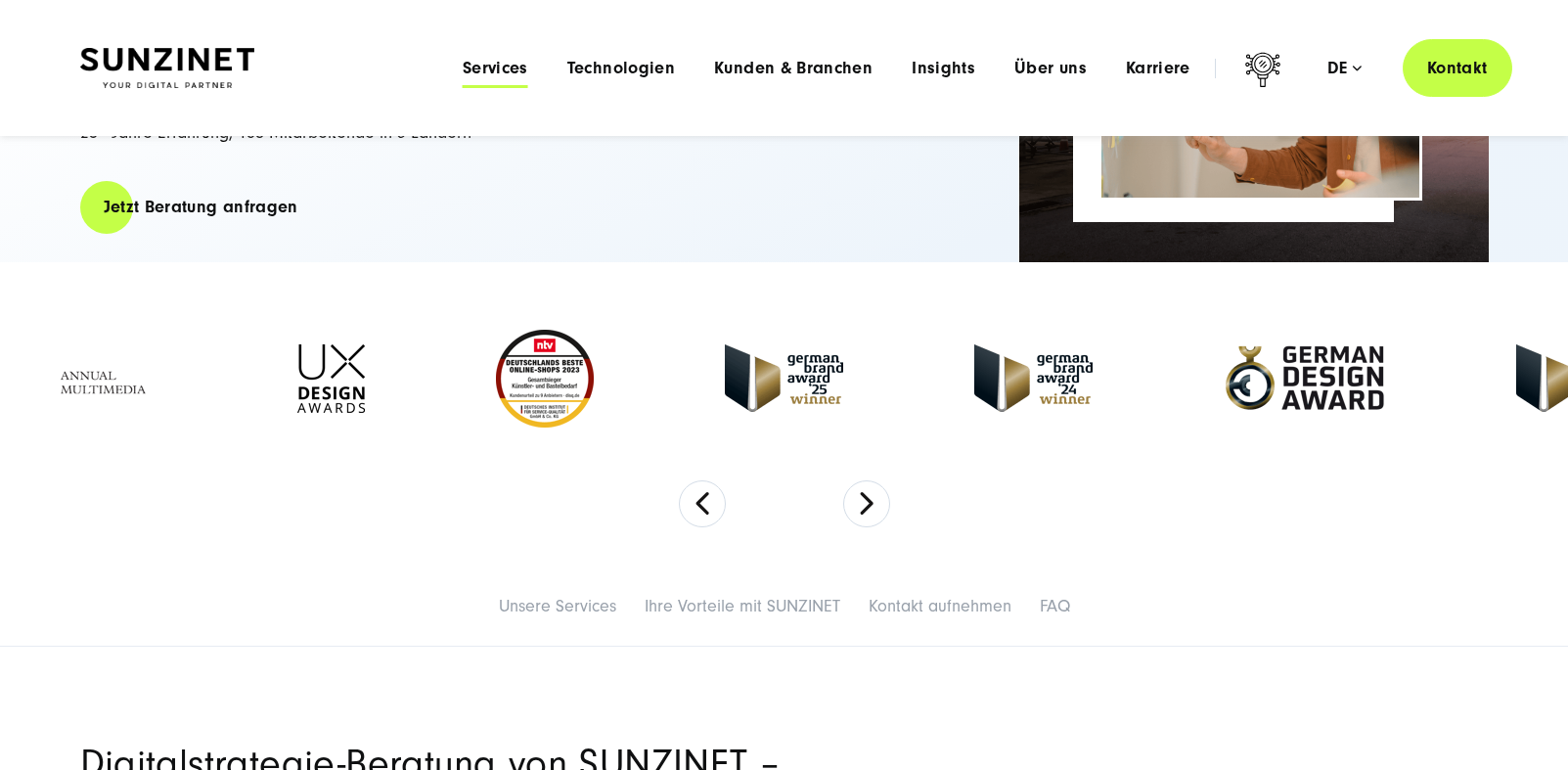
click at [529, 73] on span "Services" at bounding box center [496, 69] width 66 height 20
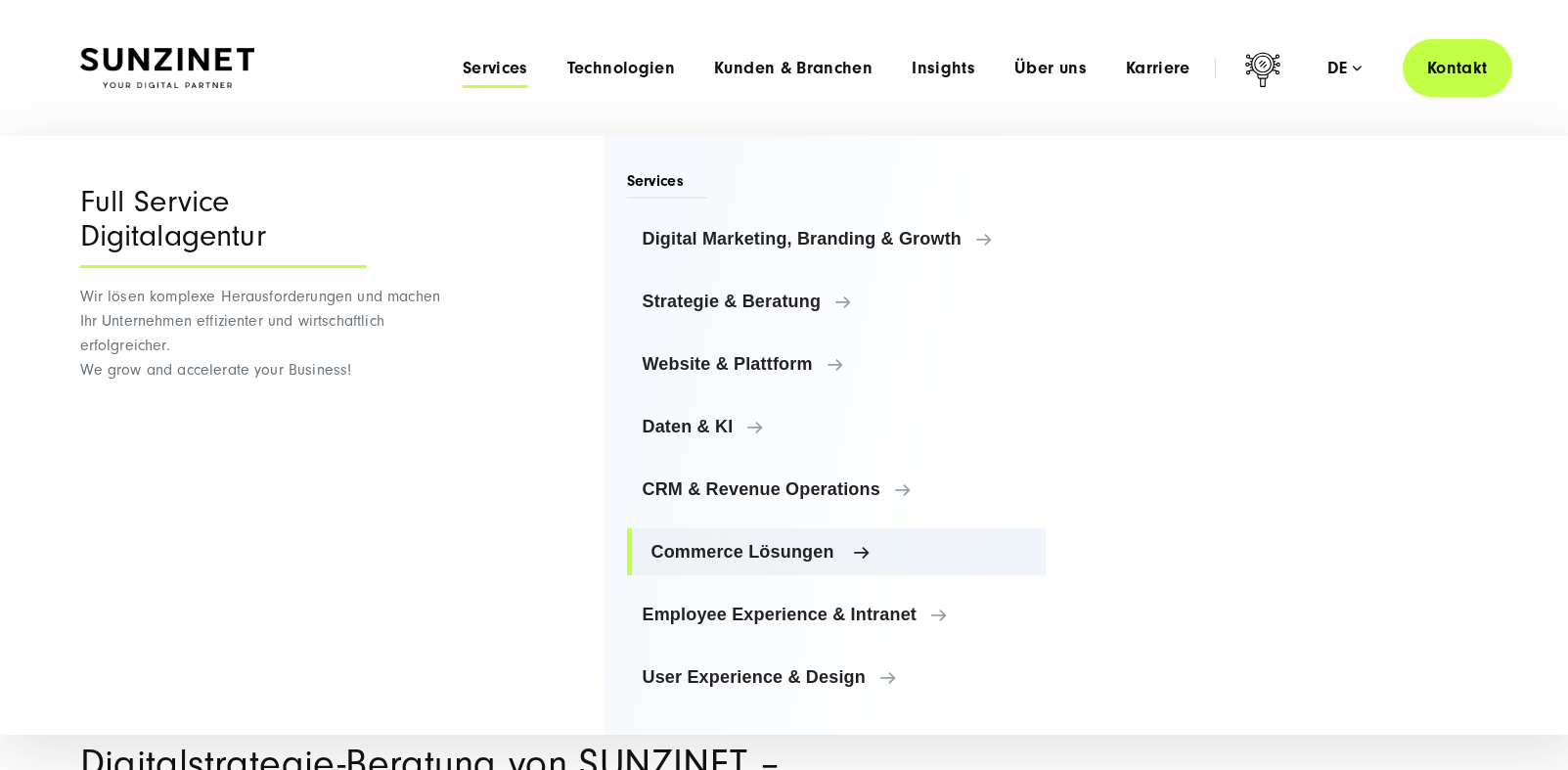
click at [715, 543] on span "Commerce Lösungen" at bounding box center [842, 551] width 380 height 20
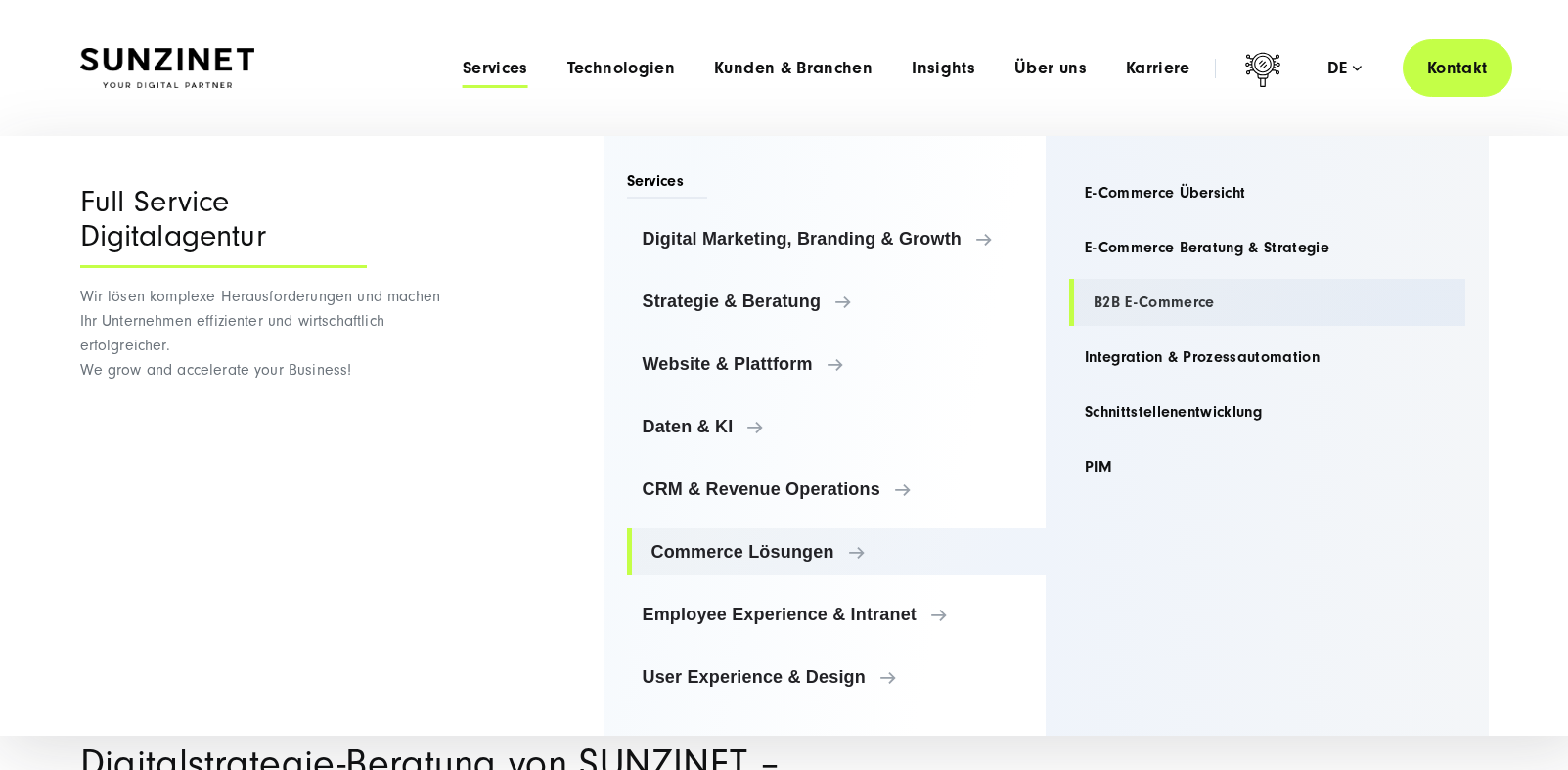
click at [1155, 309] on link "B2B E-Commerce" at bounding box center [1267, 302] width 396 height 47
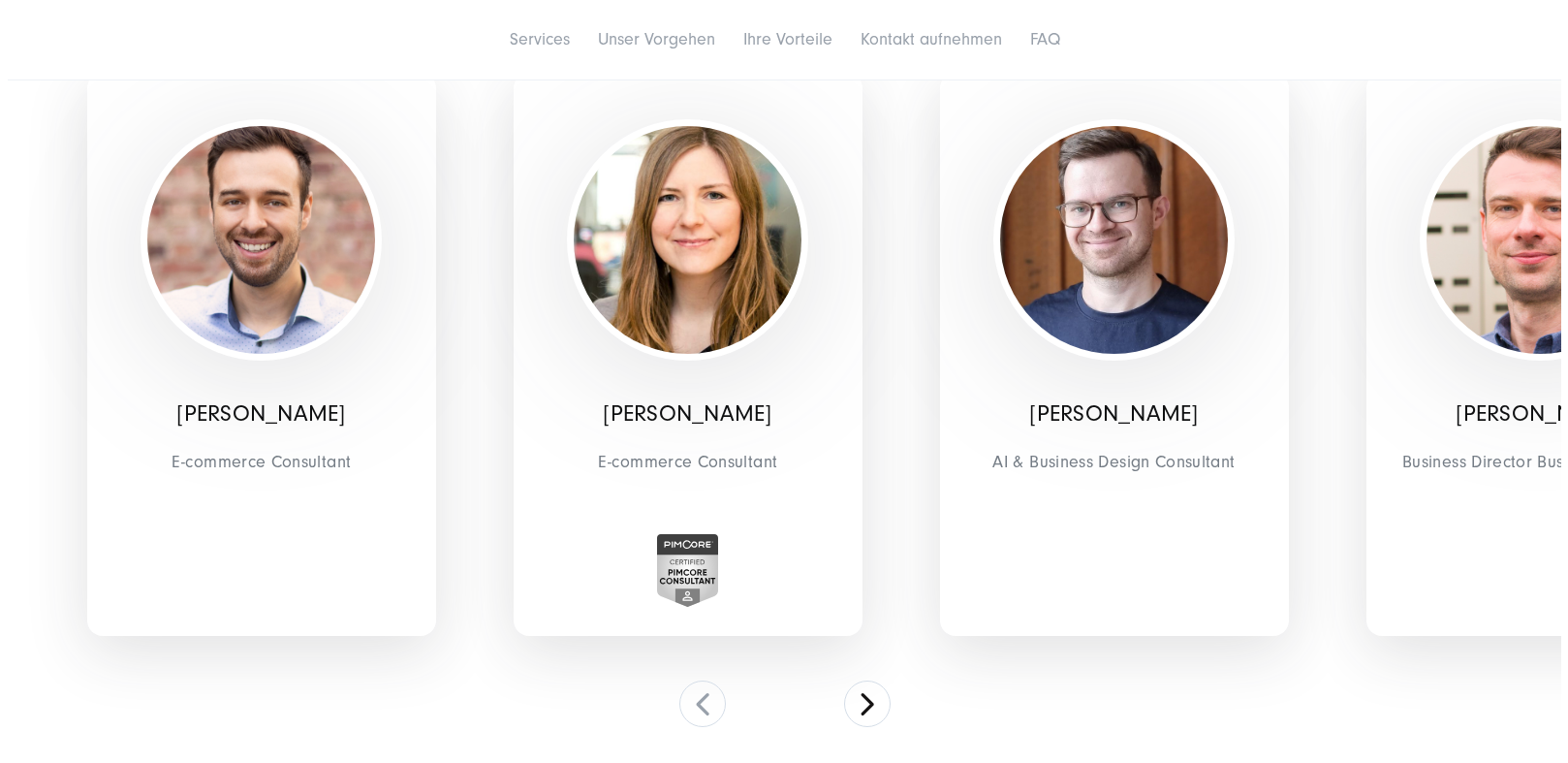
scroll to position [4047, 0]
